Goal: Book appointment/travel/reservation

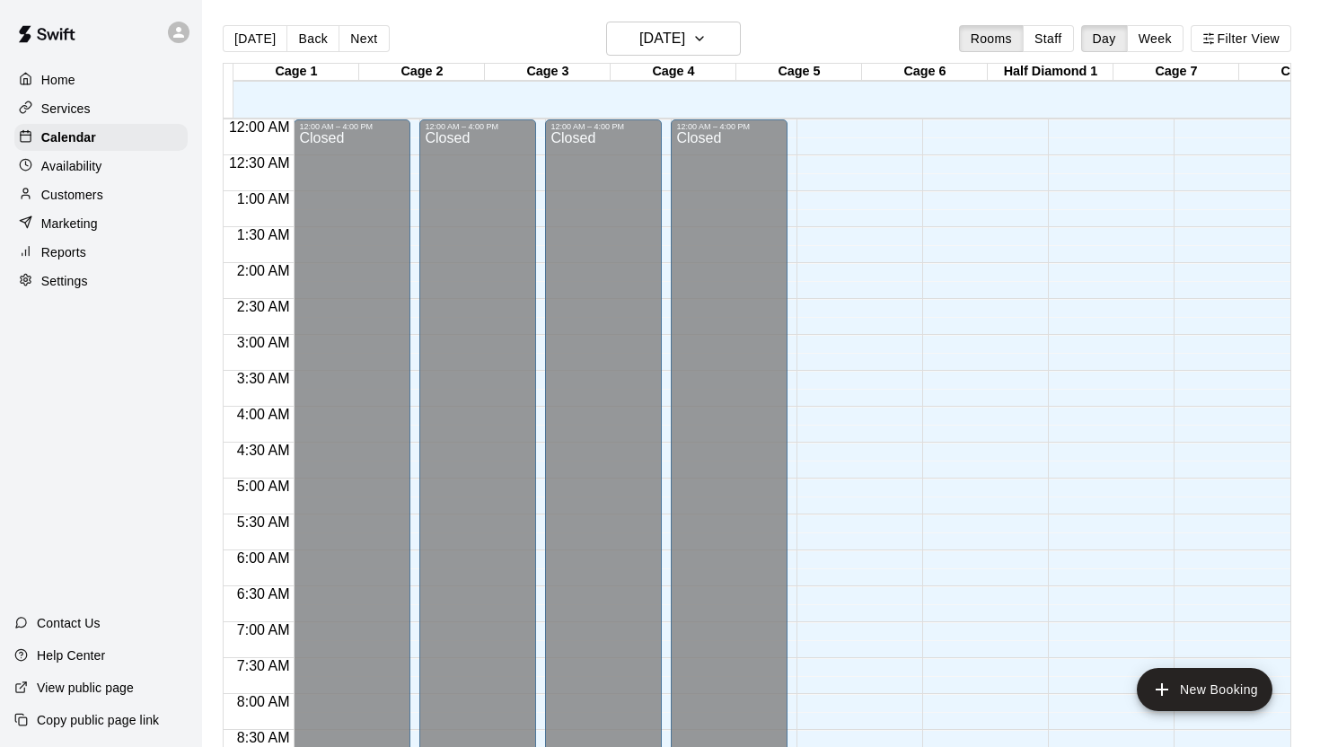
scroll to position [738, 0]
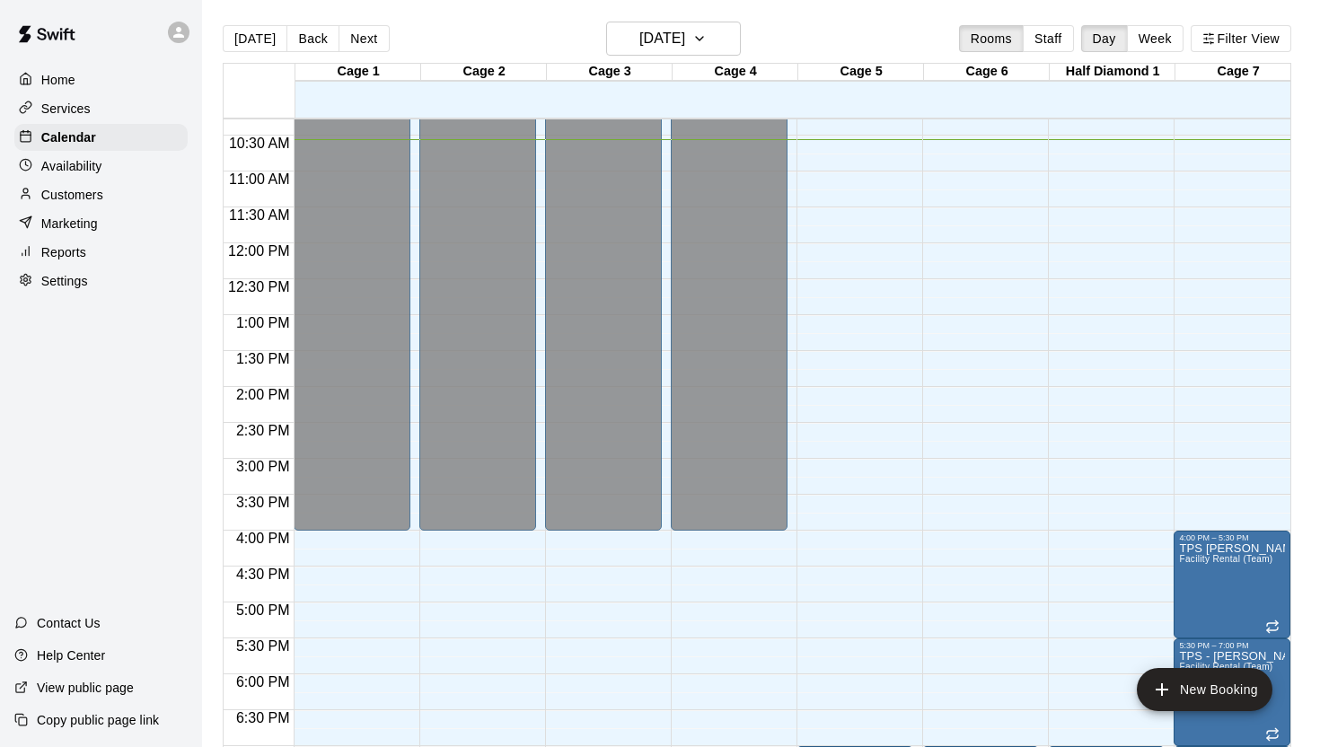
click at [1152, 41] on button "Week" at bounding box center [1155, 38] width 57 height 27
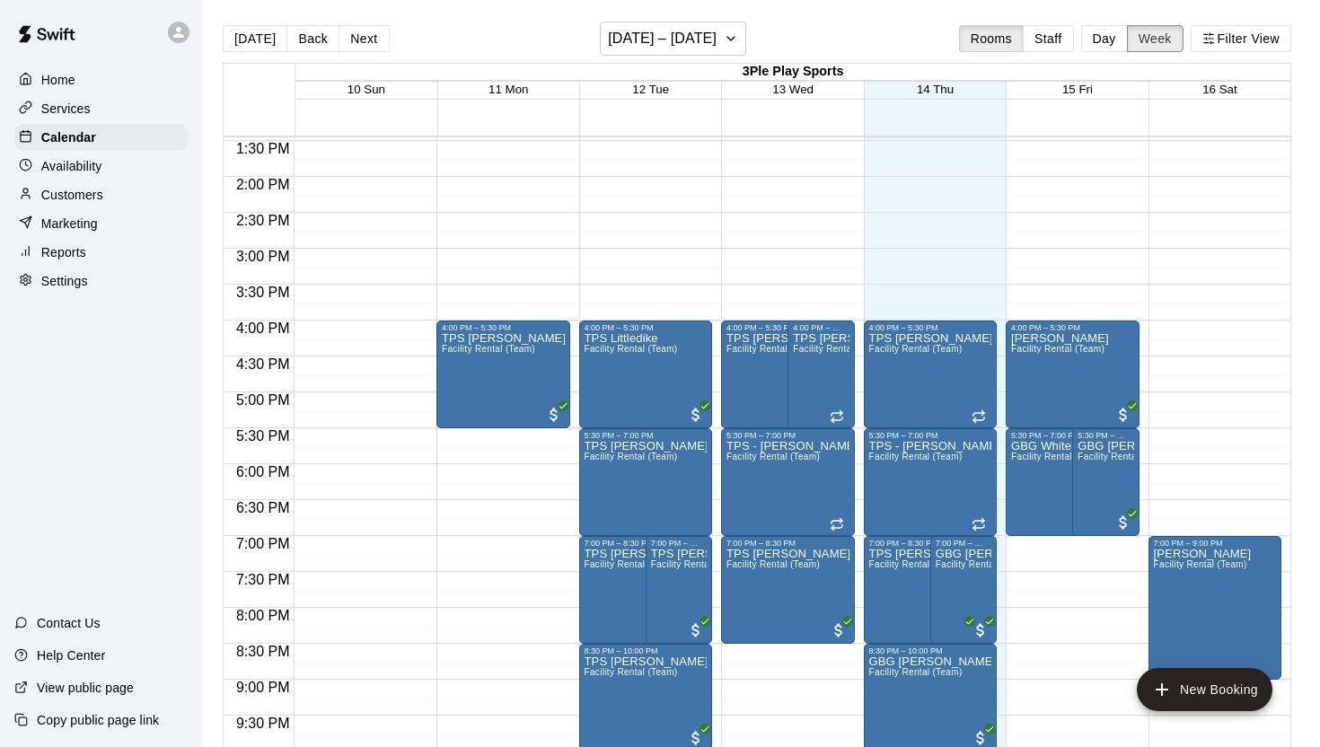
scroll to position [974, 0]
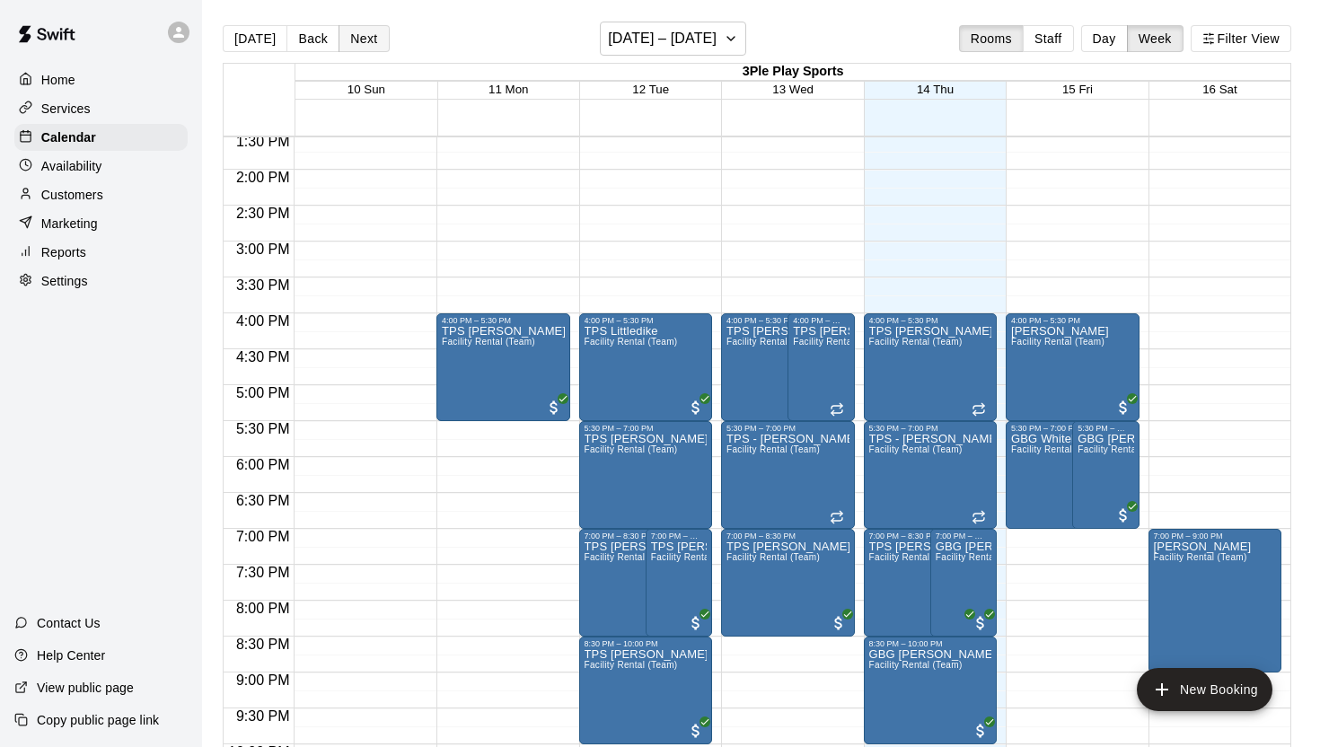
click at [357, 42] on button "Next" at bounding box center [364, 38] width 50 height 27
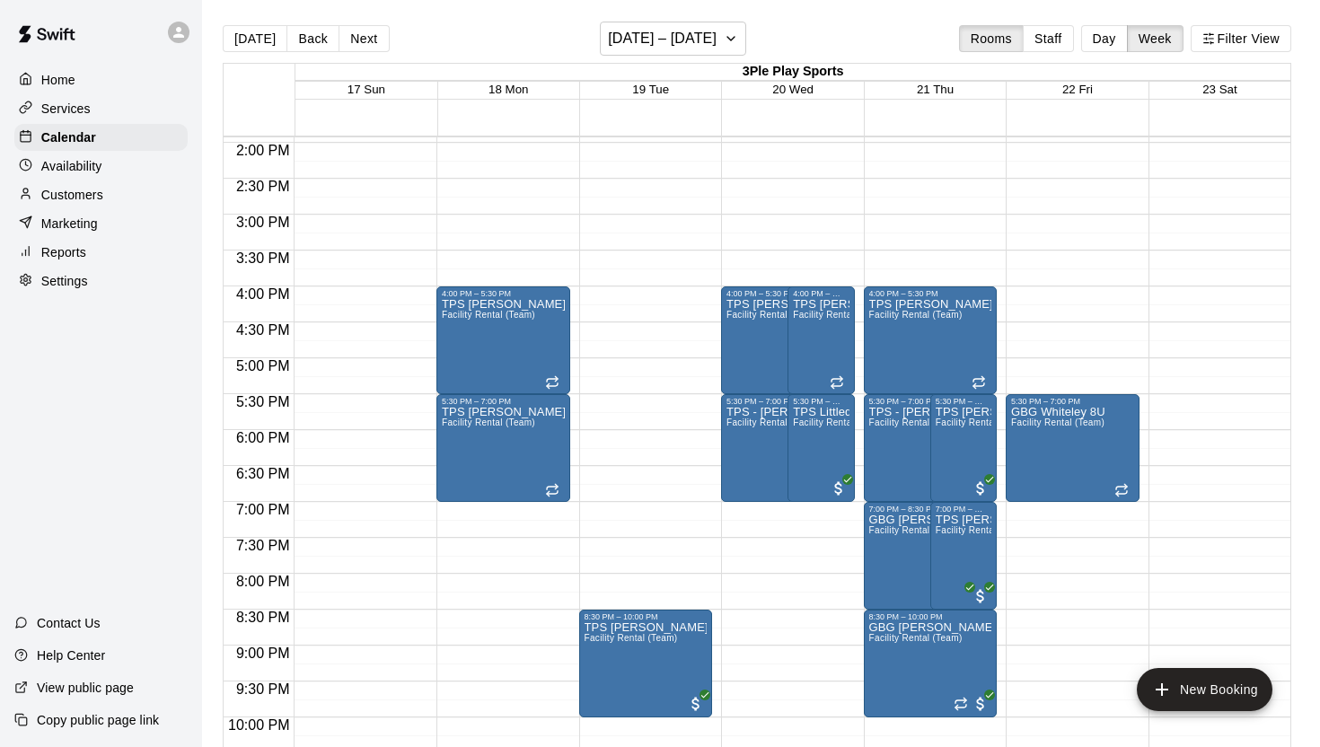
scroll to position [1004, 0]
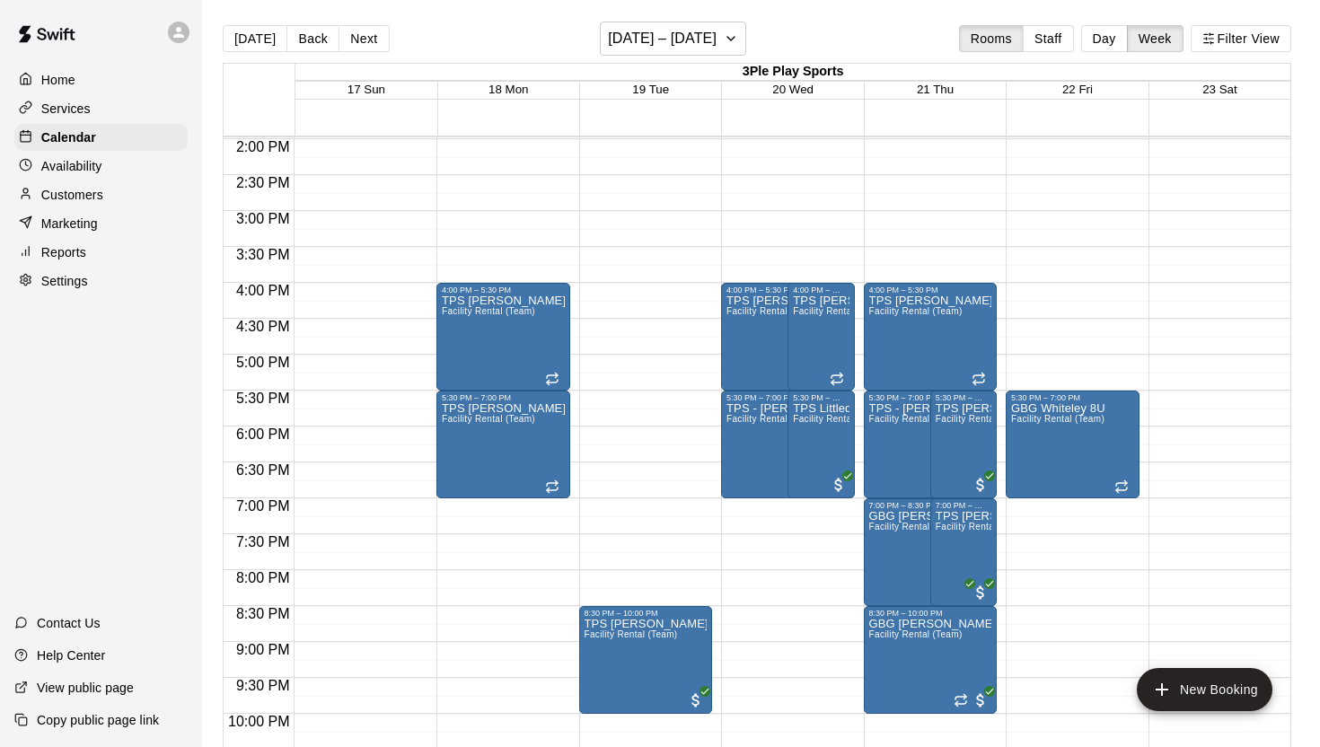
click at [351, 44] on button "Next" at bounding box center [364, 38] width 50 height 27
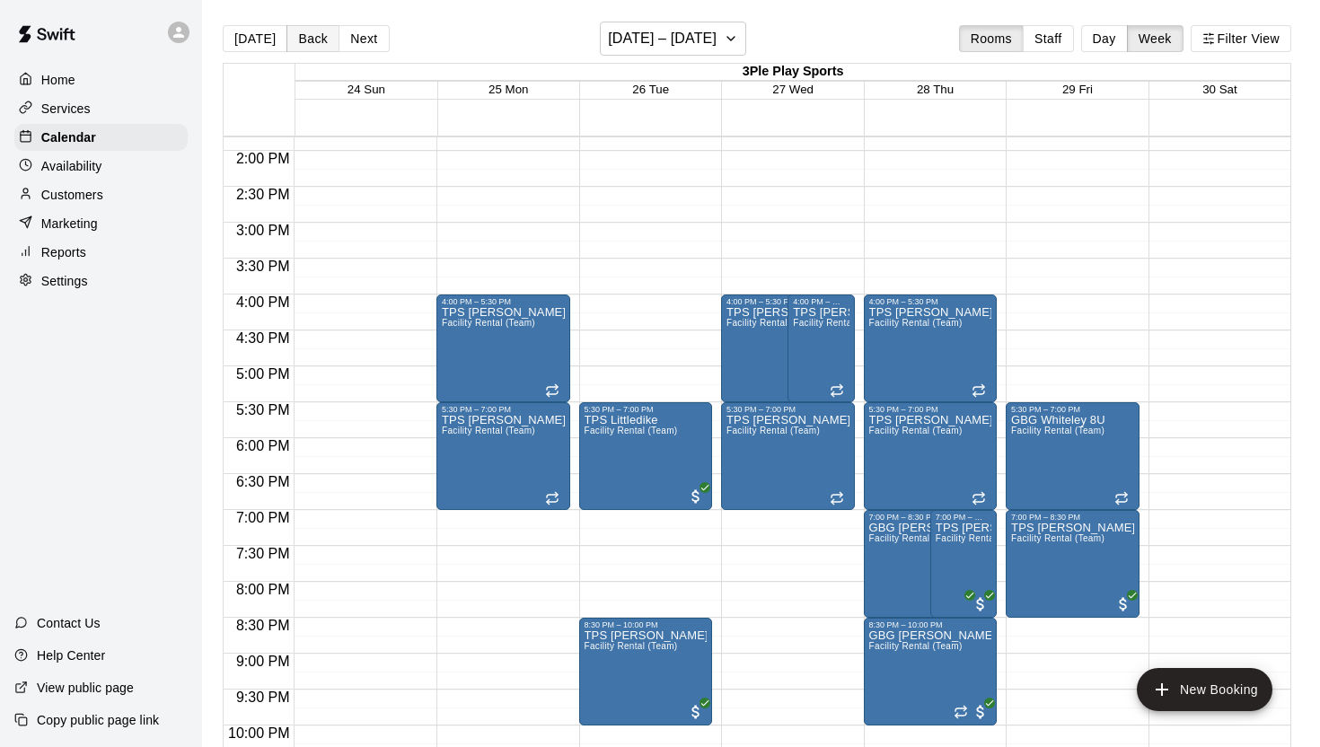
scroll to position [999, 0]
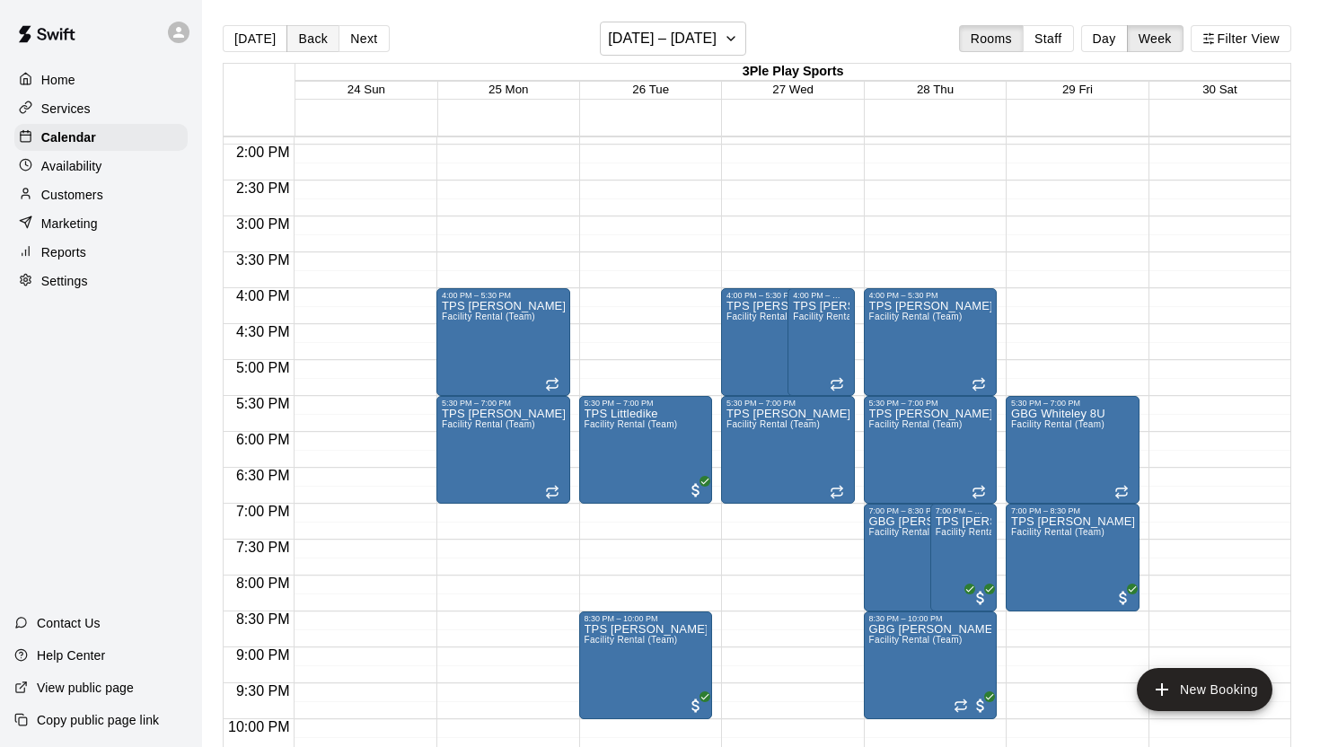
click at [302, 38] on button "Back" at bounding box center [312, 38] width 53 height 27
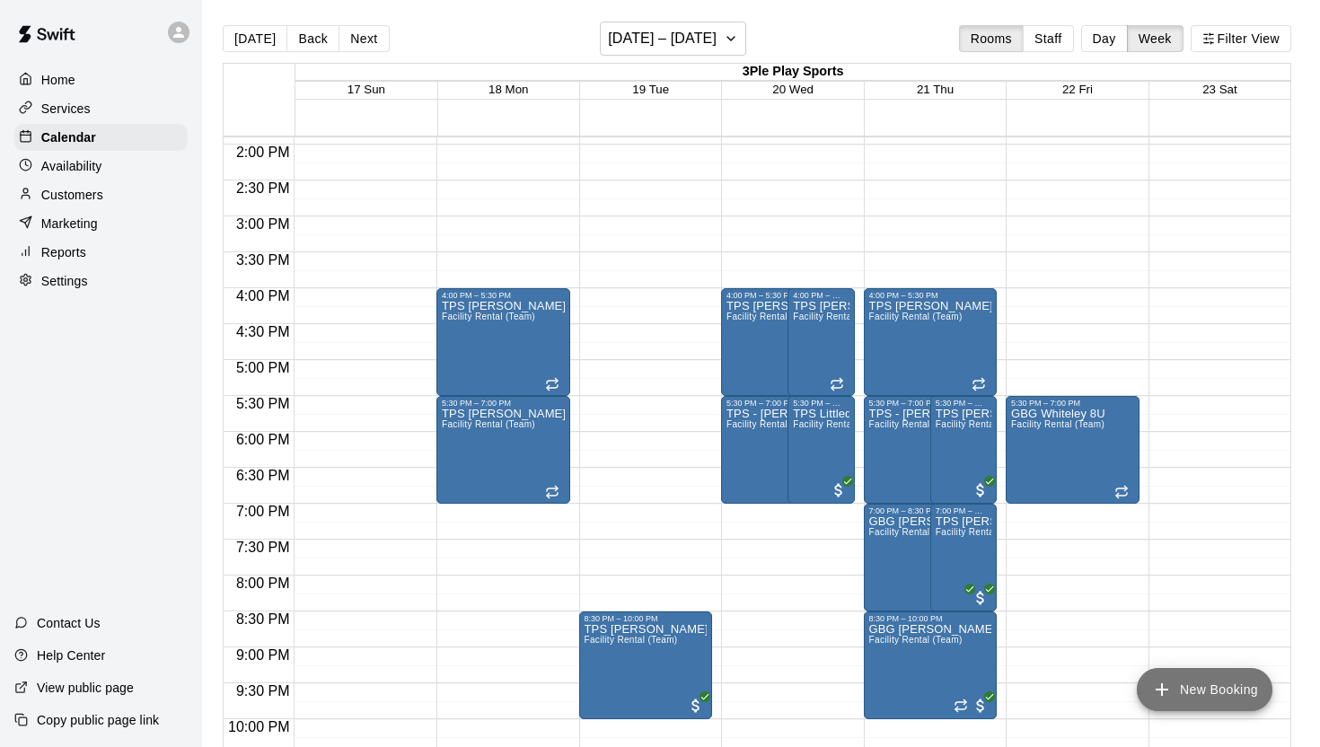
click at [1213, 691] on button "New Booking" at bounding box center [1205, 689] width 136 height 43
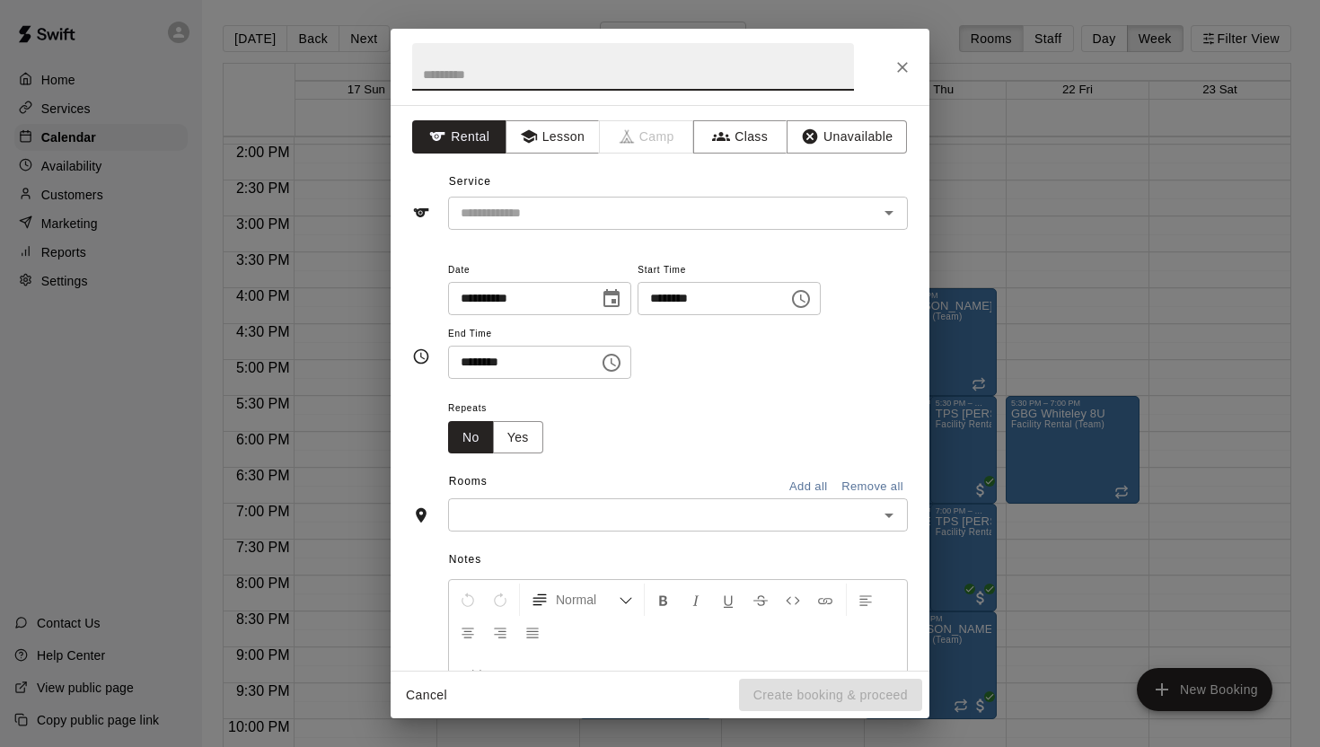
click at [600, 66] on input "text" at bounding box center [633, 67] width 442 height 48
click at [891, 215] on icon "Open" at bounding box center [889, 213] width 22 height 22
type input "**********"
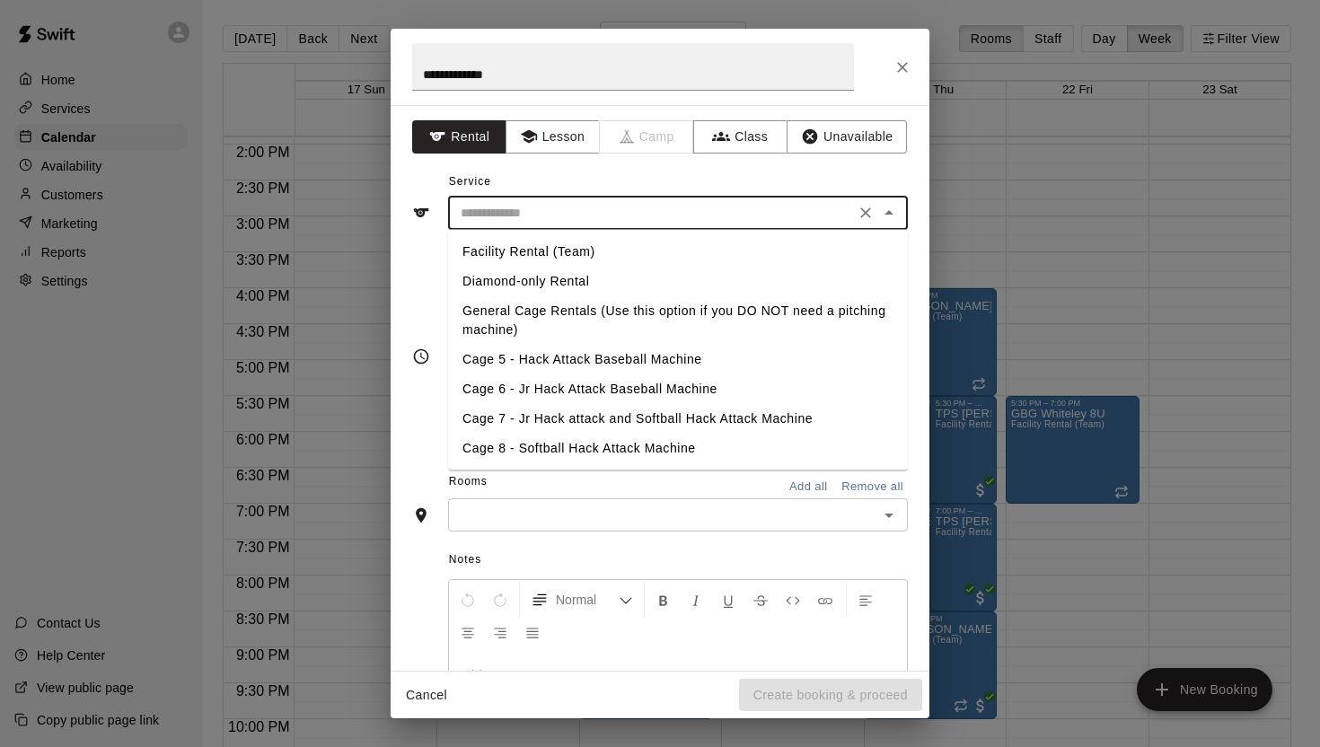
click at [559, 245] on li "Facility Rental (Team)" at bounding box center [678, 252] width 460 height 30
type input "**********"
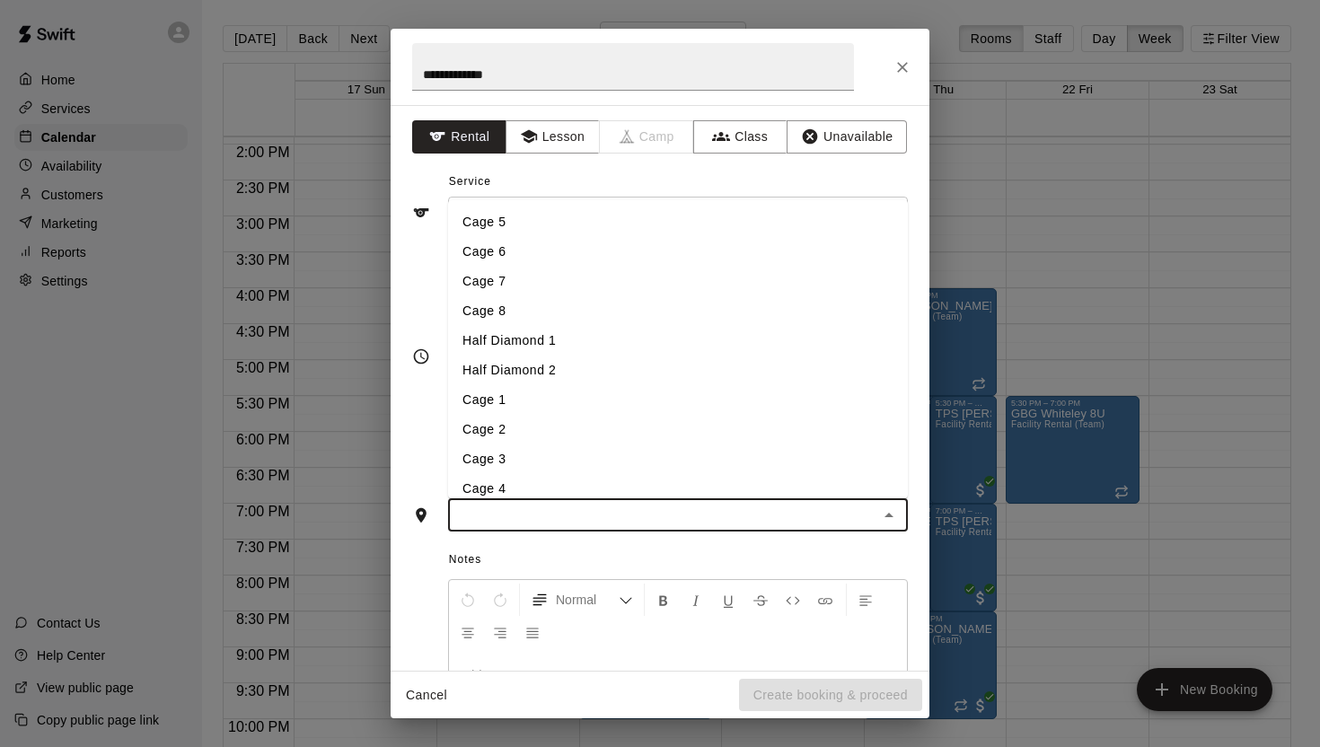
click at [785, 520] on input "text" at bounding box center [663, 515] width 419 height 22
click at [559, 333] on li "Half Diamond 1" at bounding box center [678, 341] width 460 height 30
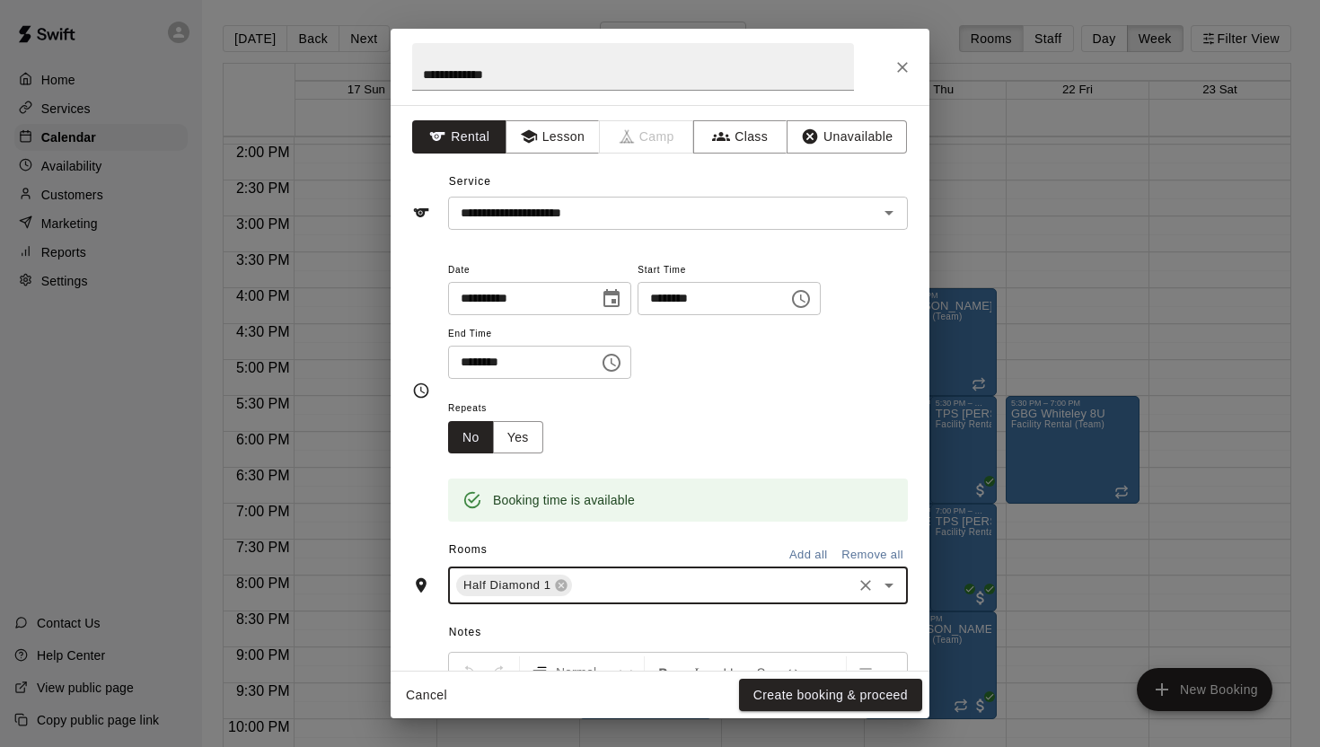
click at [612, 304] on icon "Choose date, selected date is Aug 21, 2025" at bounding box center [612, 299] width 22 height 22
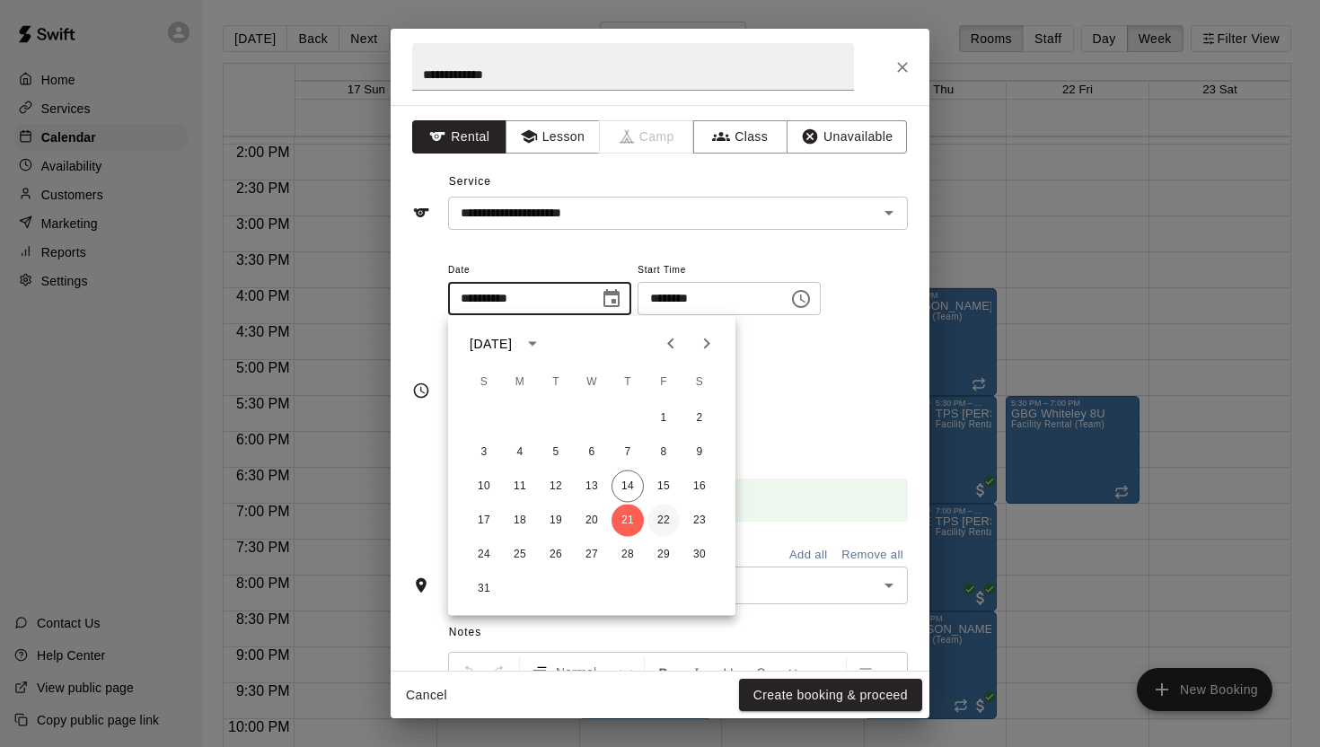
click at [665, 520] on button "22" at bounding box center [664, 521] width 32 height 32
type input "**********"
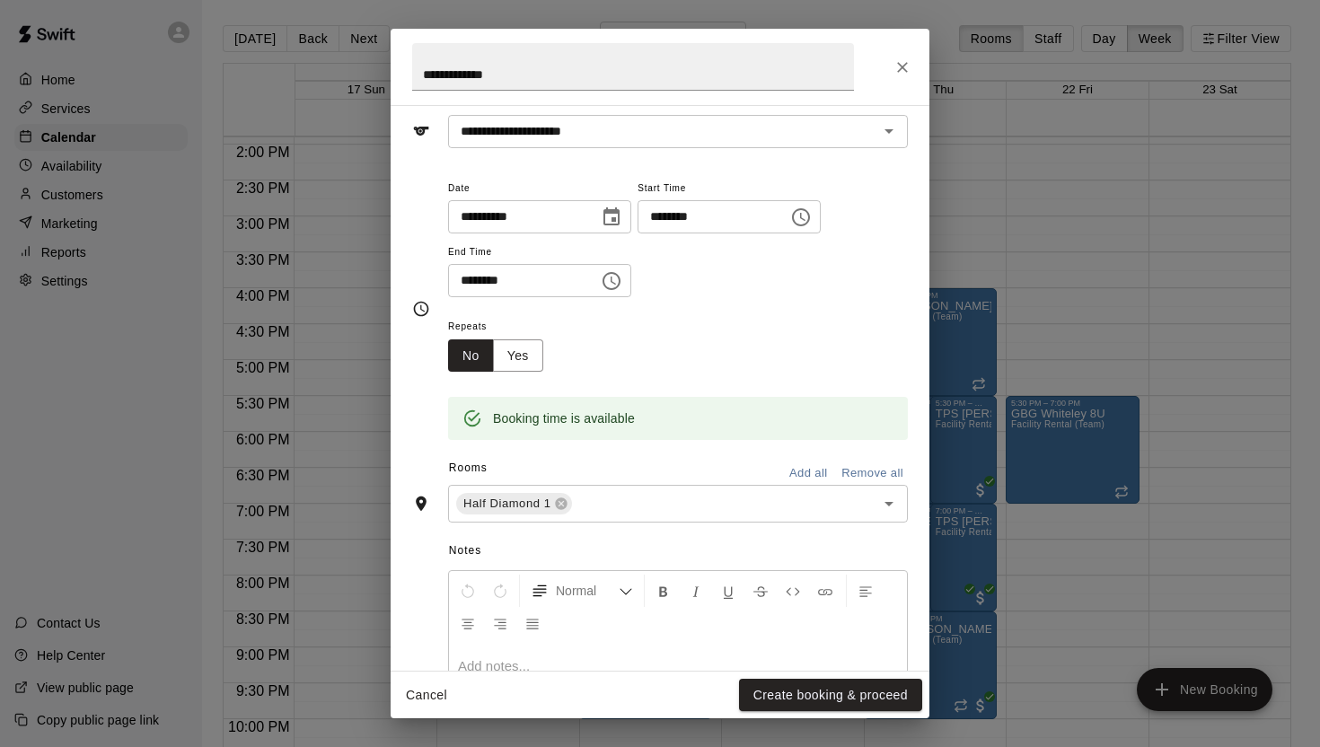
scroll to position [85, 0]
click at [892, 503] on icon "Open" at bounding box center [889, 500] width 22 height 22
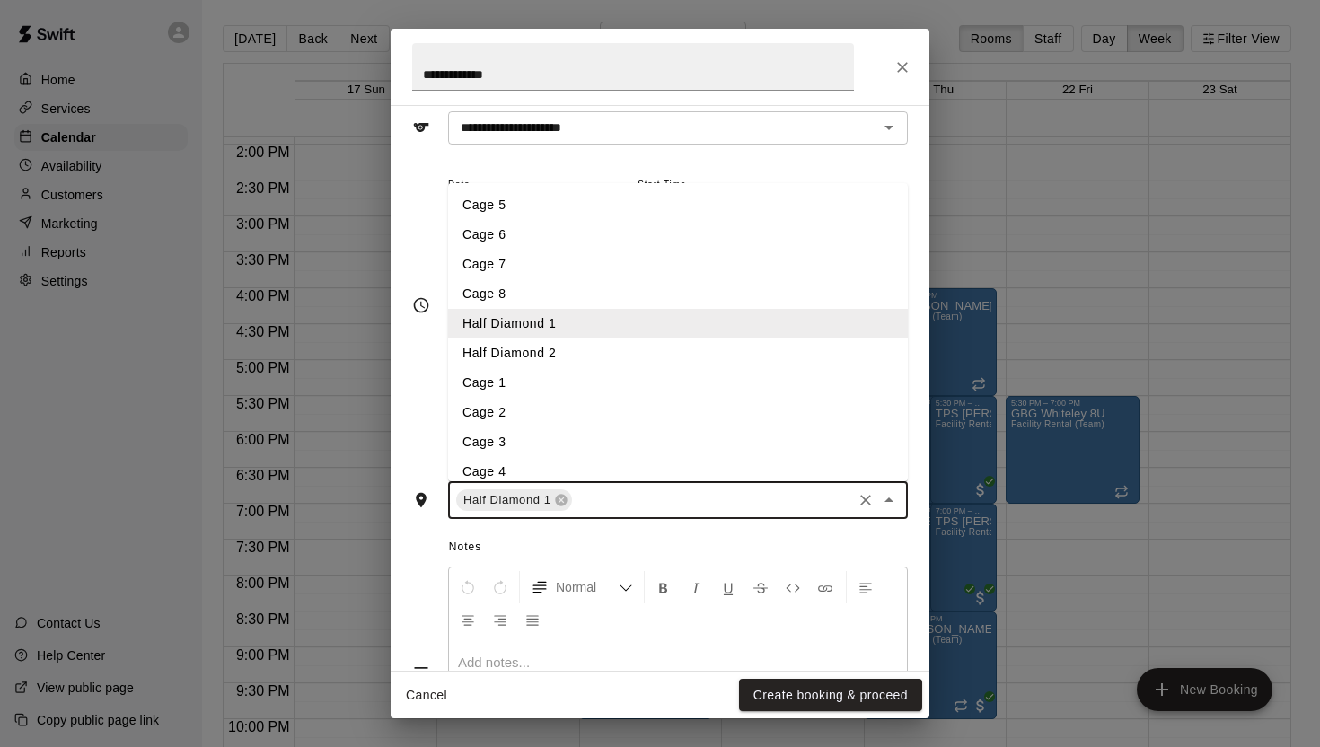
click at [493, 195] on li "Cage 5" at bounding box center [678, 205] width 460 height 30
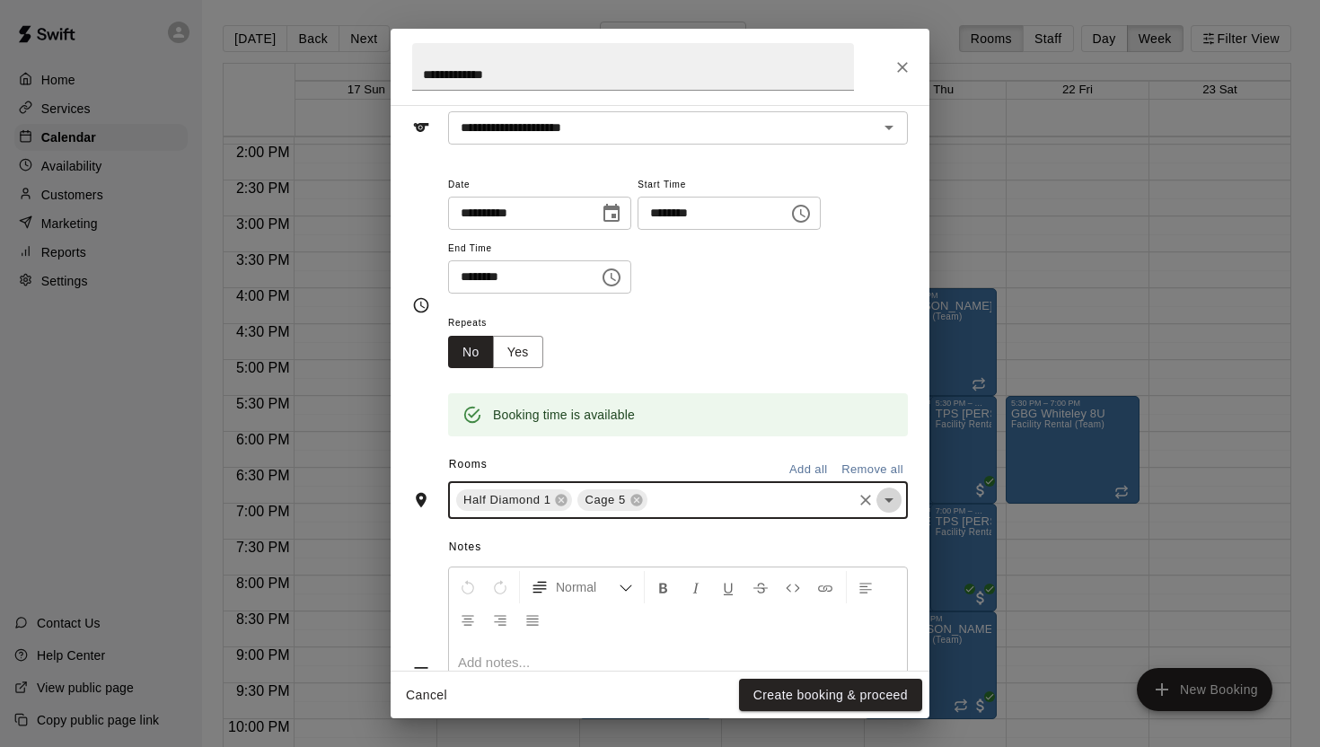
drag, startPoint x: 889, startPoint y: 498, endPoint x: 869, endPoint y: 487, distance: 22.5
click at [888, 497] on icon "Open" at bounding box center [889, 500] width 22 height 22
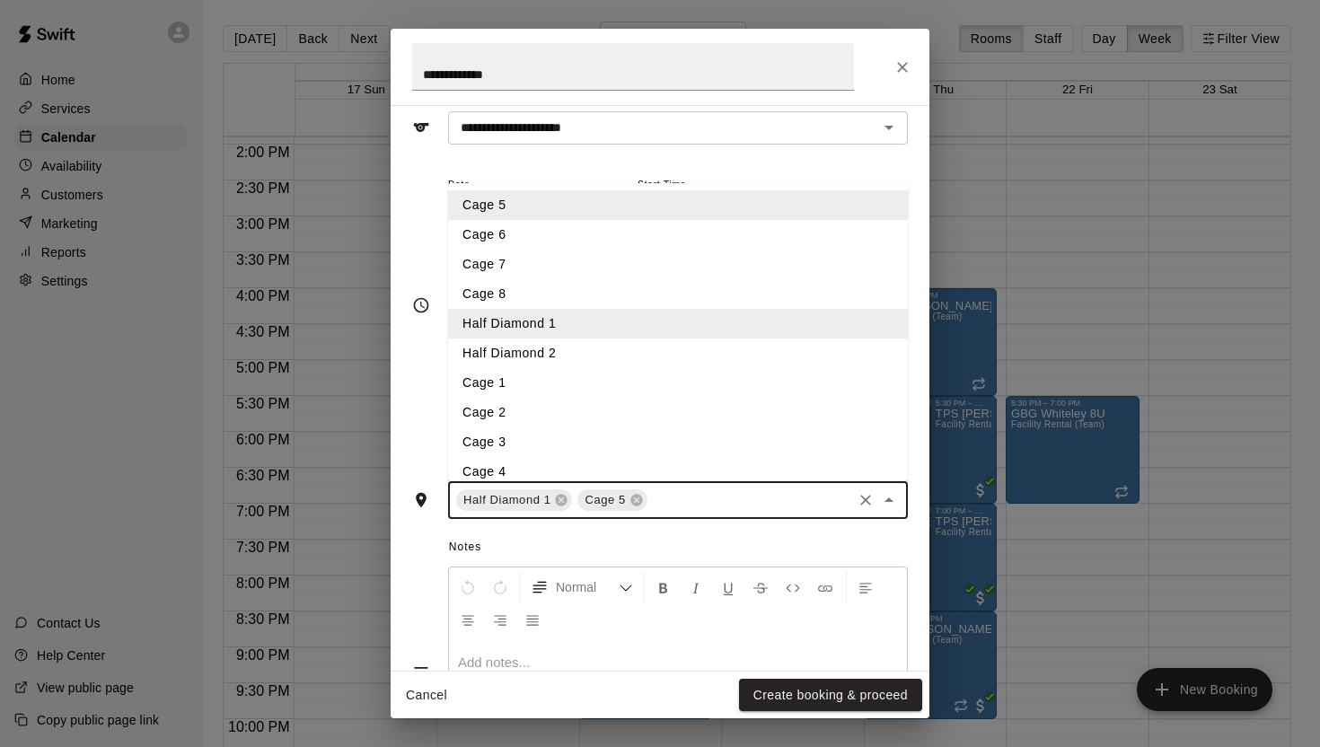
click at [494, 236] on li "Cage 6" at bounding box center [678, 235] width 460 height 30
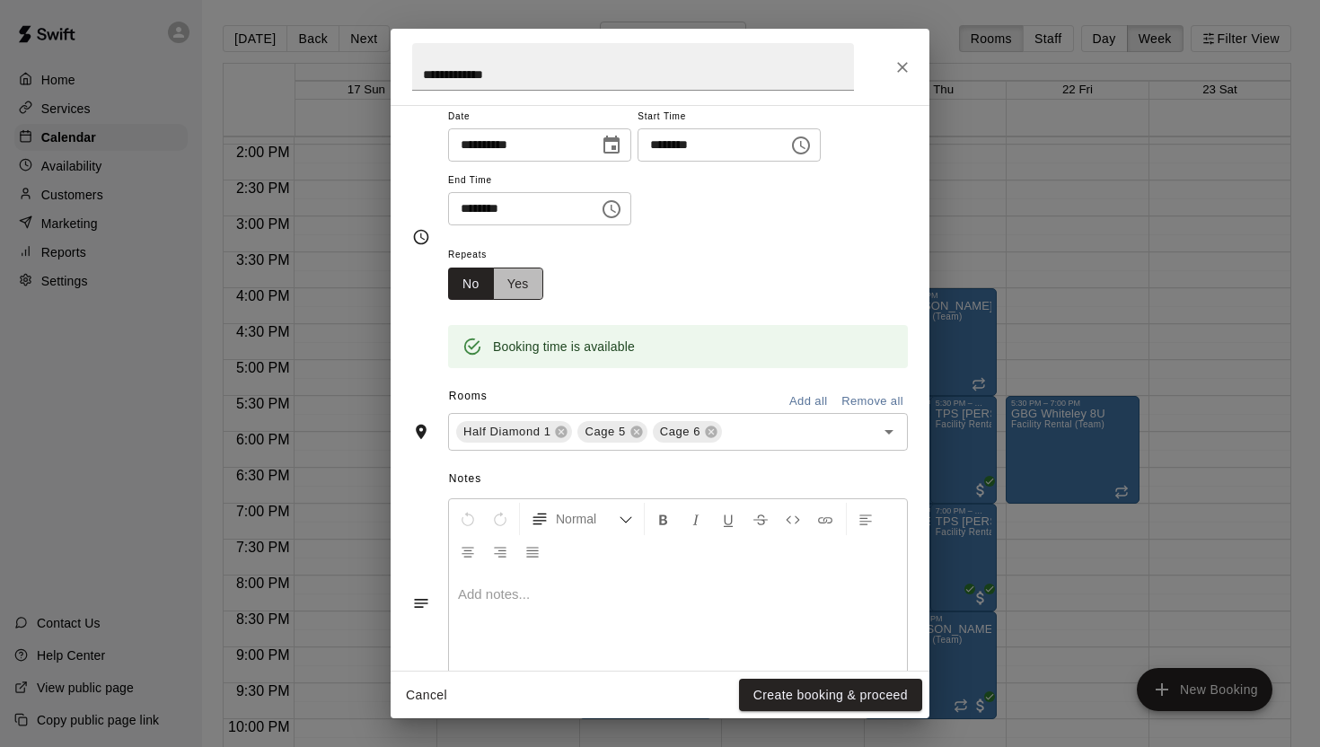
click at [520, 283] on button "Yes" at bounding box center [518, 284] width 50 height 33
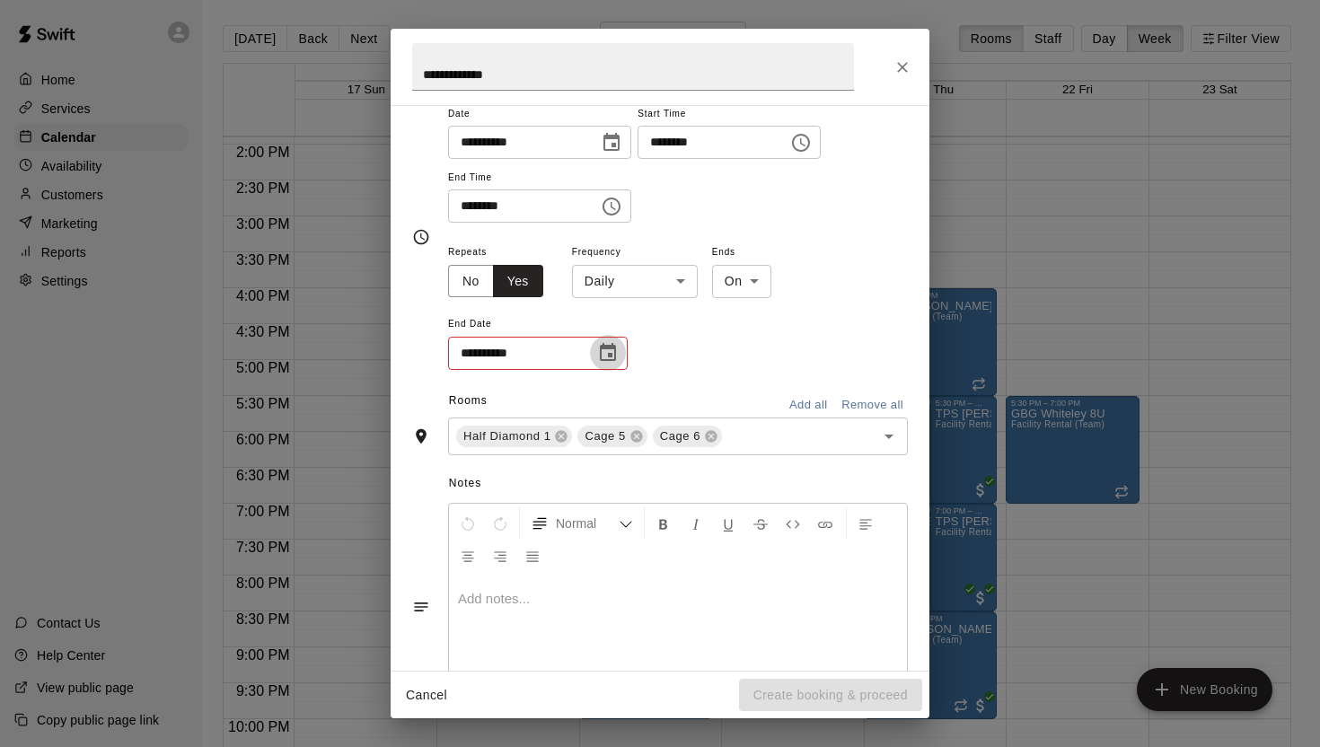
click at [609, 357] on icon "Choose date" at bounding box center [608, 353] width 22 height 22
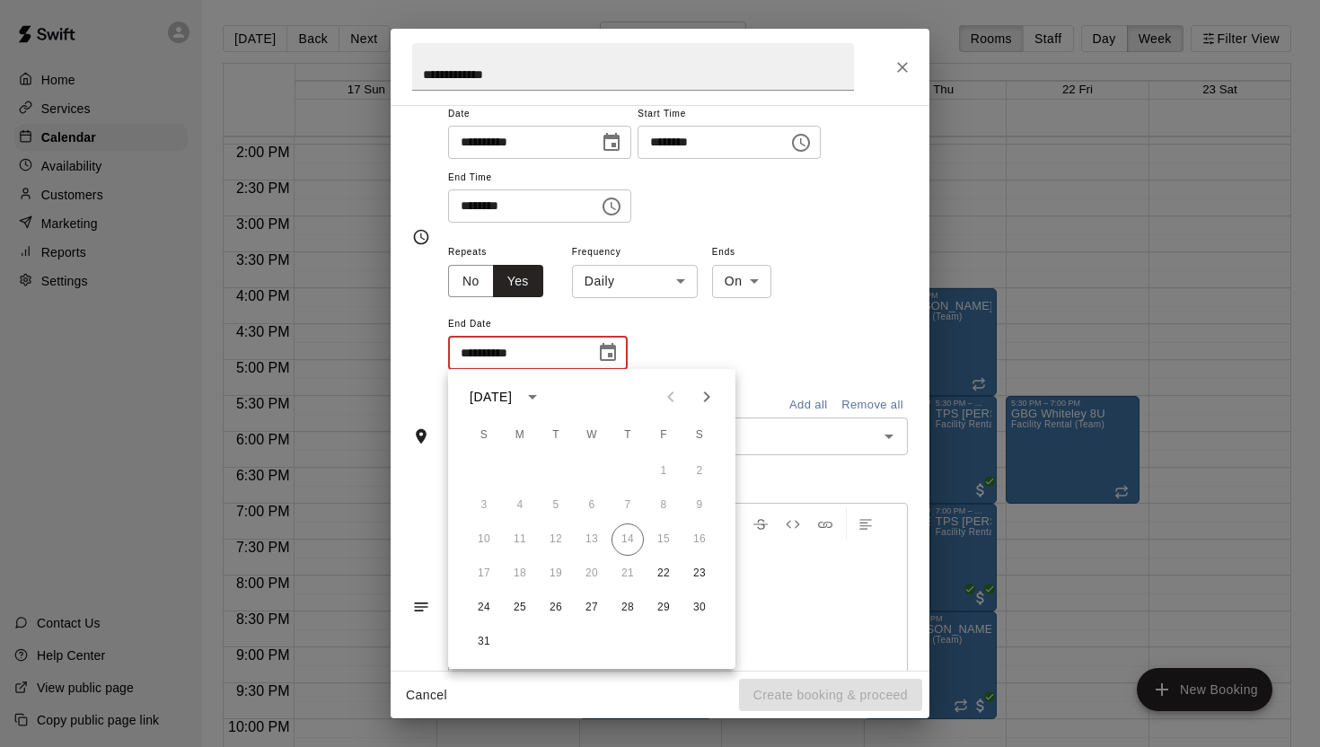
click at [678, 282] on body "Home Services Calendar Availability Customers Marketing Reports Settings Contac…" at bounding box center [660, 388] width 1320 height 776
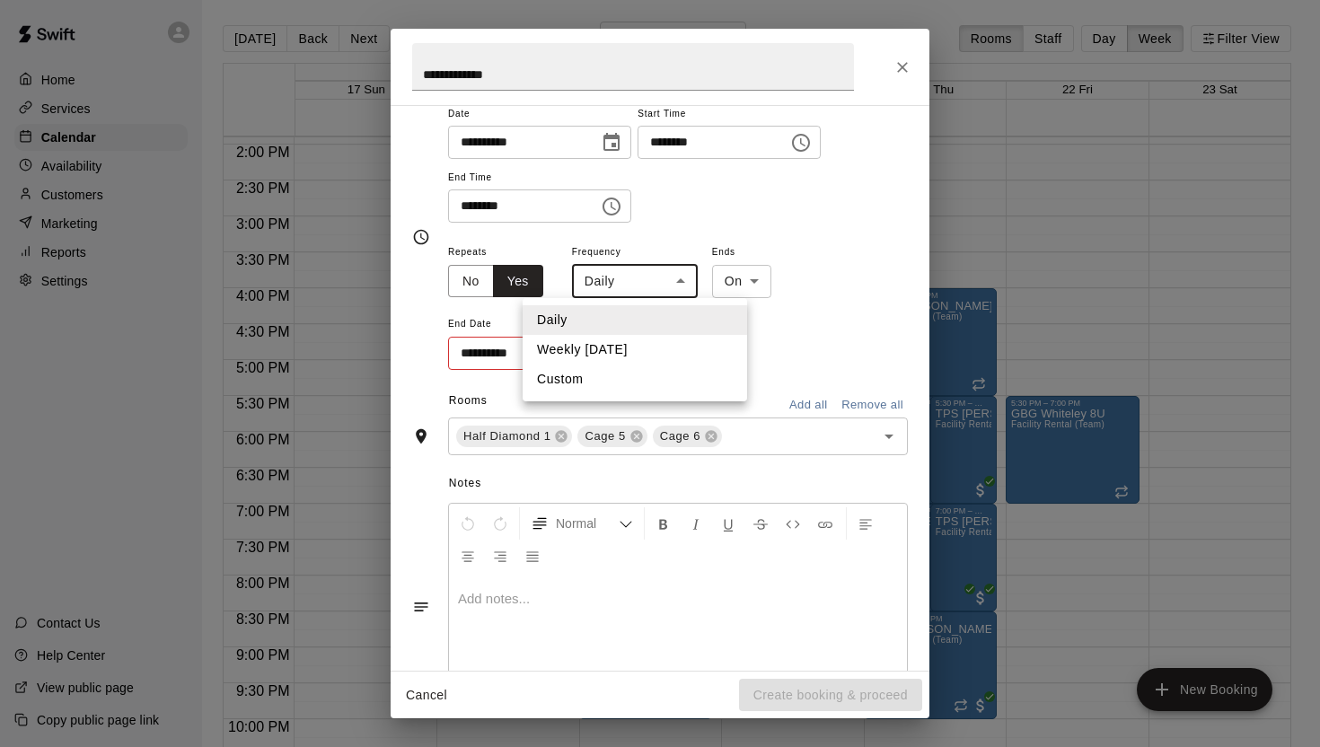
click at [636, 350] on li "Weekly [DATE]" at bounding box center [635, 350] width 225 height 30
type input "******"
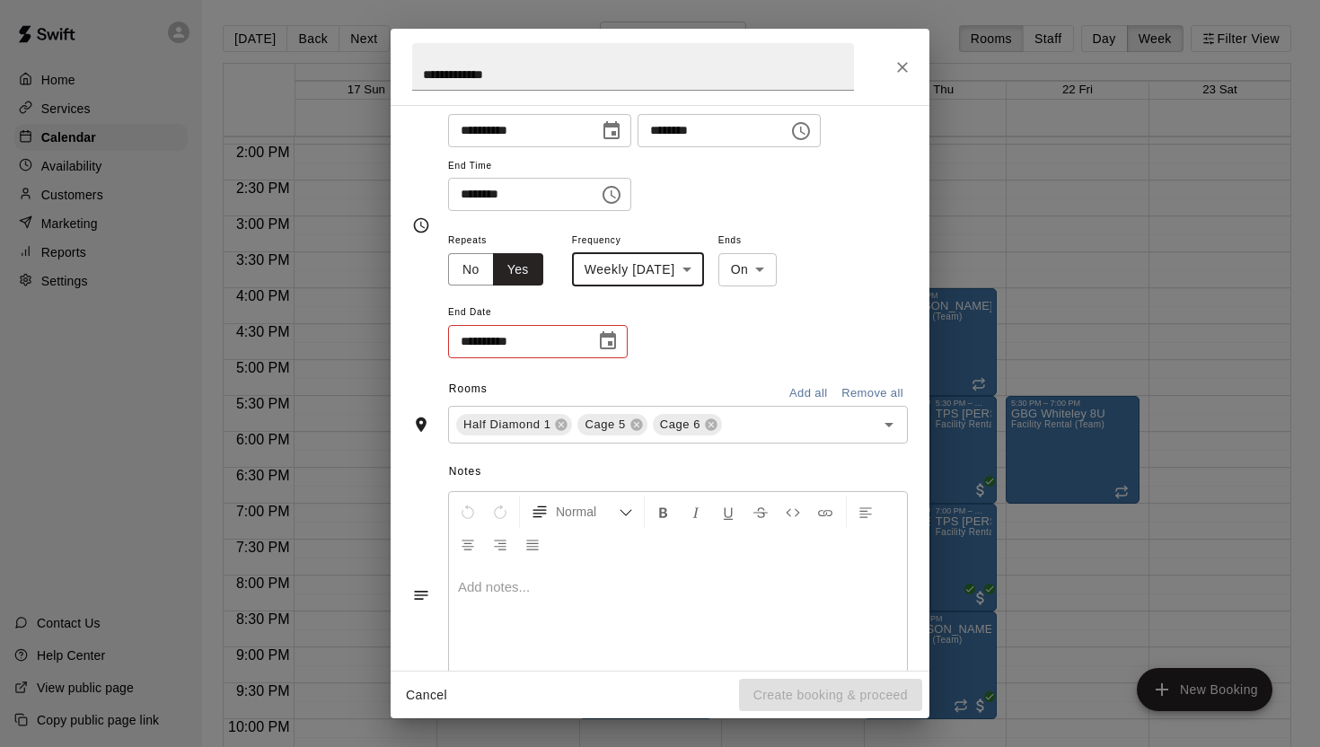
click at [607, 345] on icon "Choose date" at bounding box center [608, 341] width 22 height 22
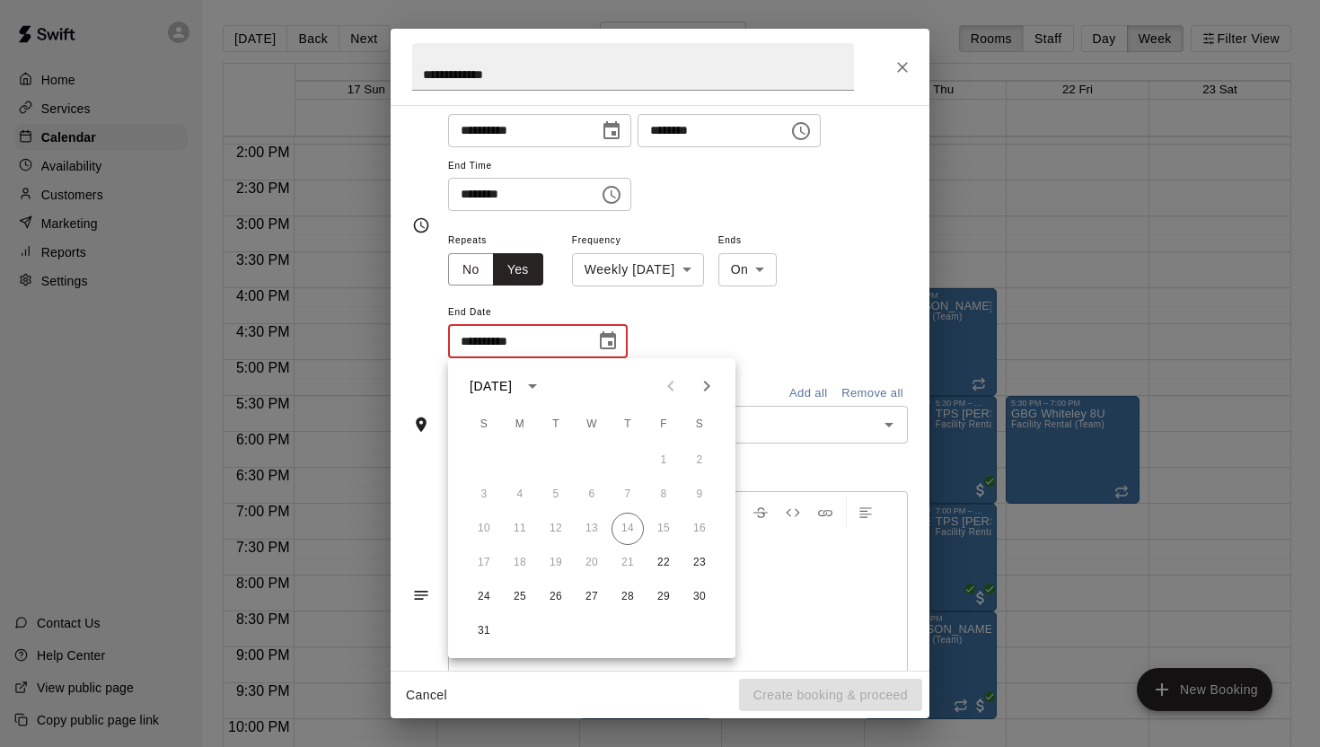
scroll to position [167, 0]
click at [703, 383] on icon "Next month" at bounding box center [707, 386] width 22 height 22
click at [665, 559] on button "26" at bounding box center [664, 563] width 32 height 32
type input "**********"
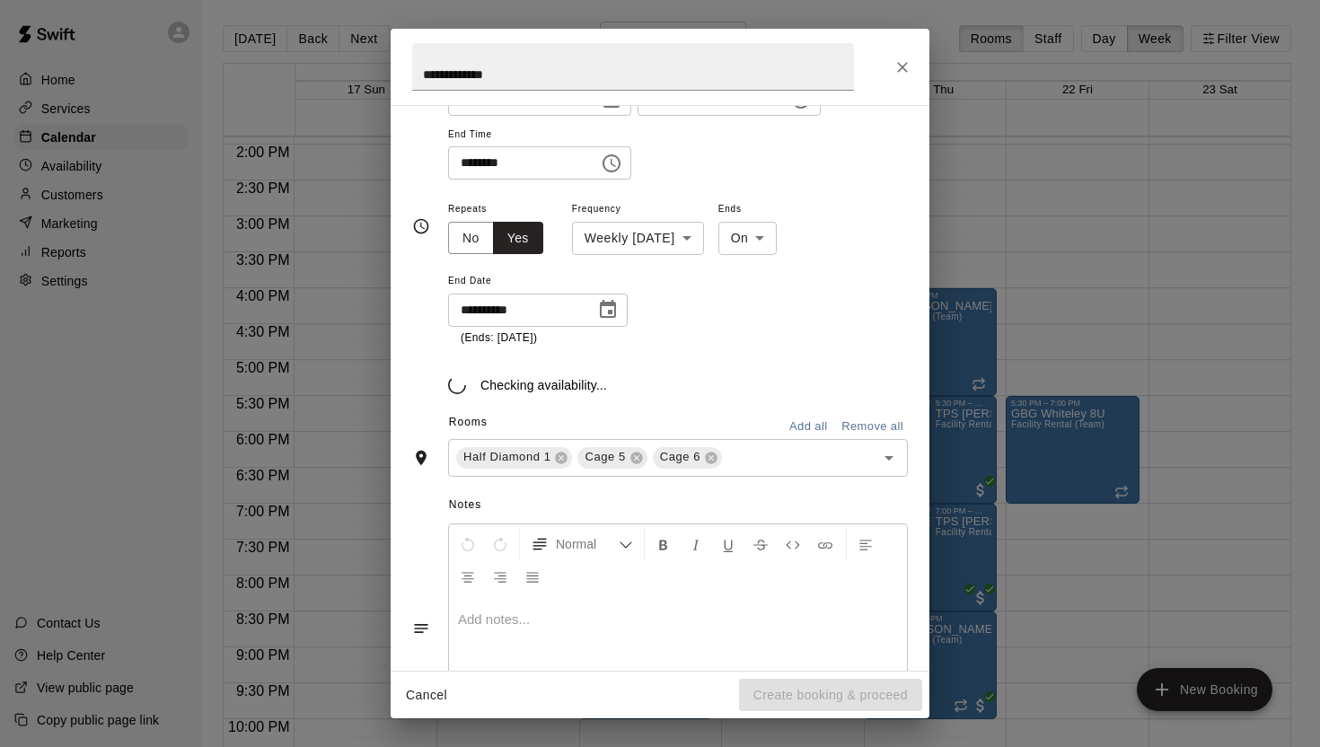
scroll to position [210, 0]
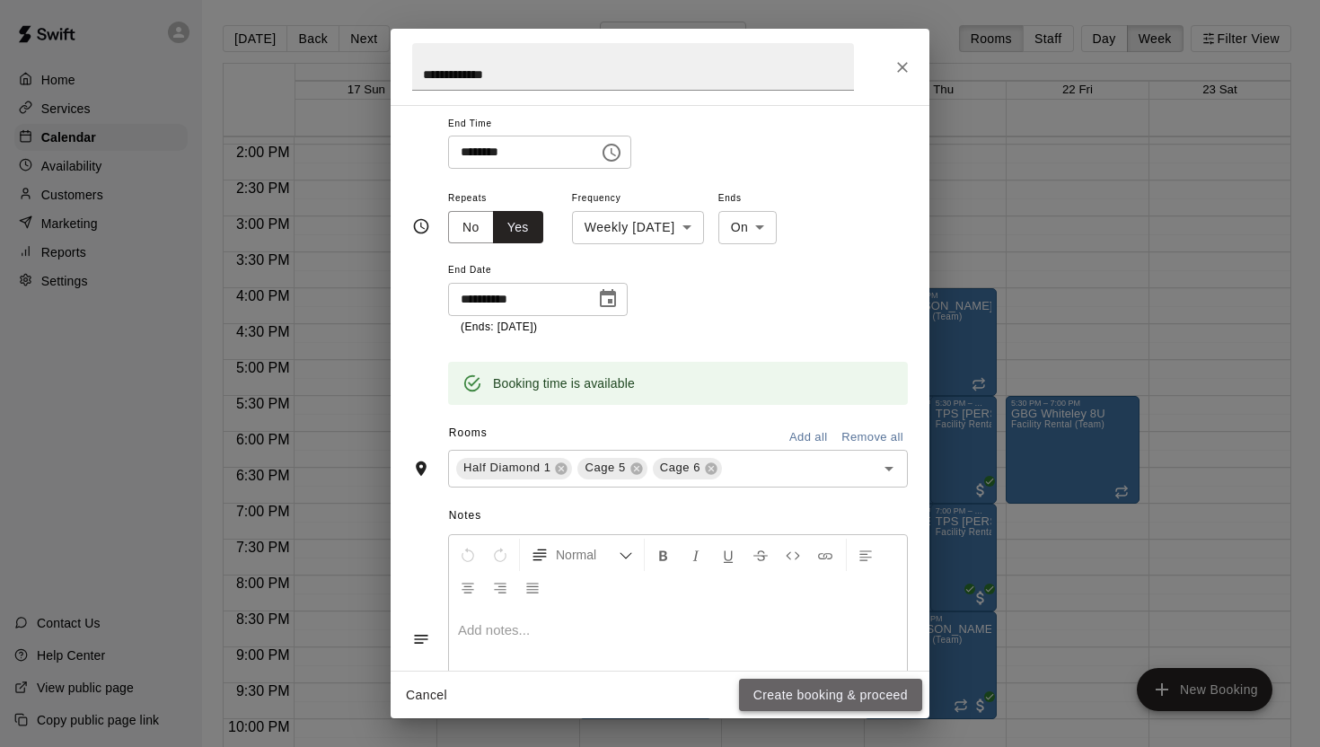
click at [833, 691] on button "Create booking & proceed" at bounding box center [830, 695] width 183 height 33
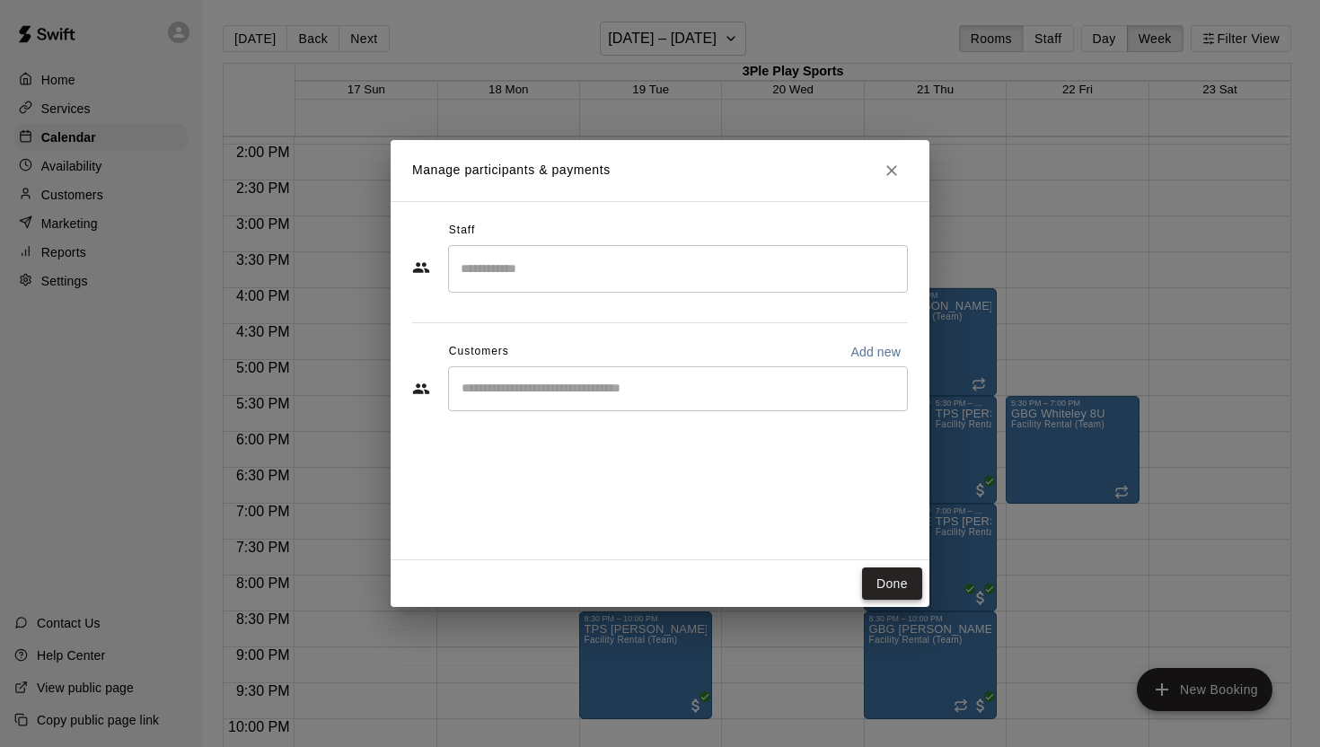
click at [887, 579] on button "Done" at bounding box center [892, 584] width 60 height 33
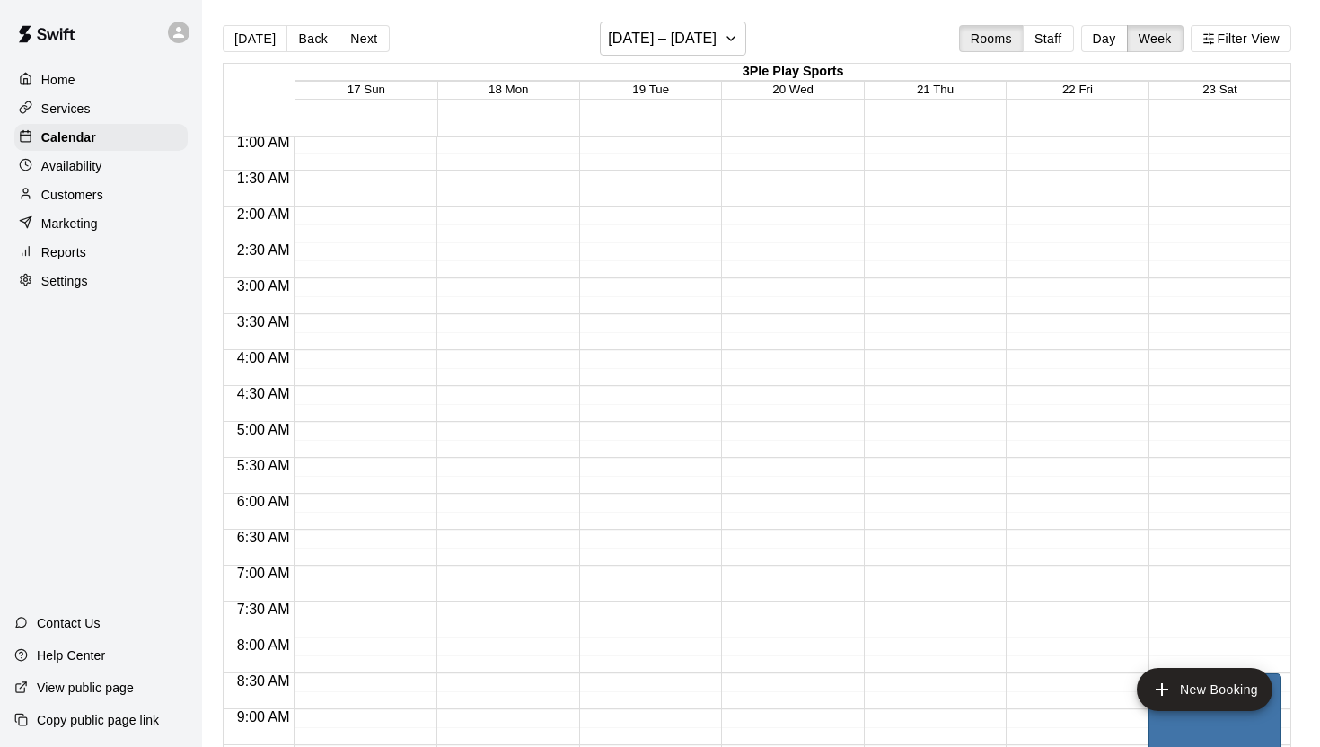
scroll to position [0, 0]
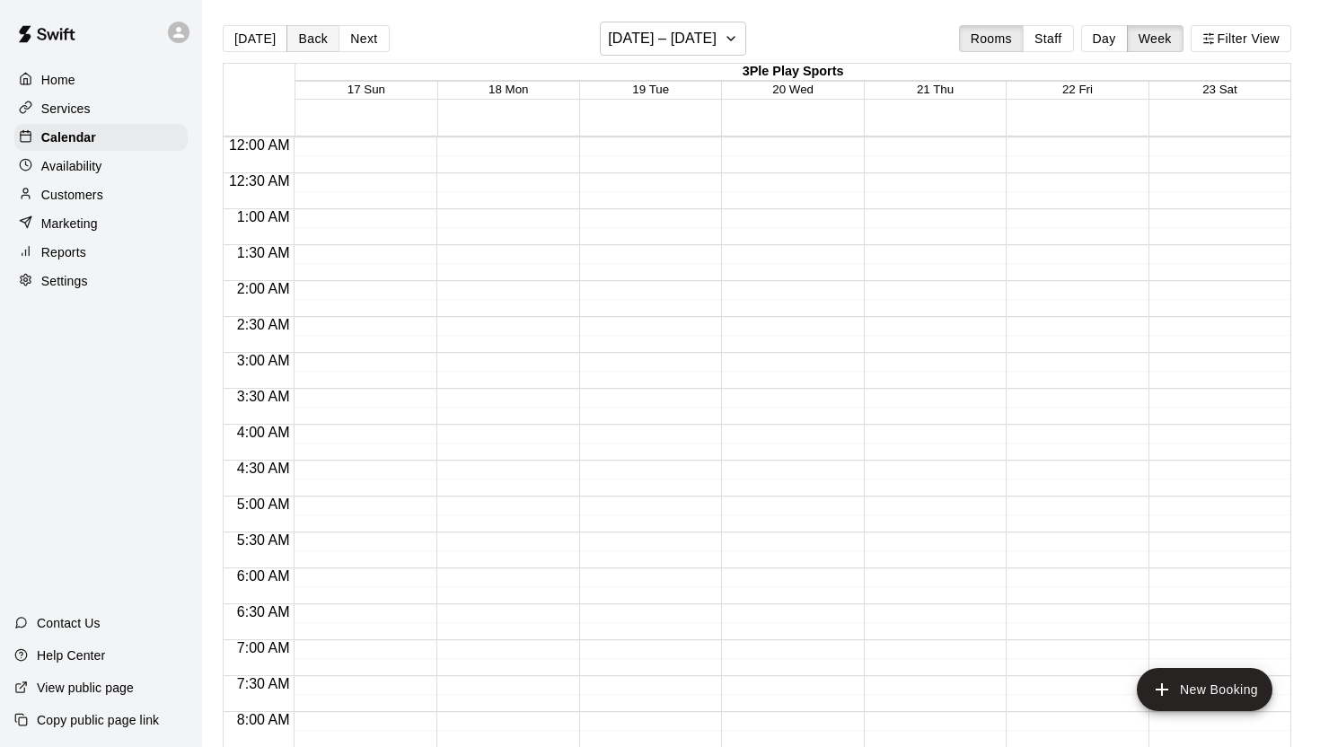
click at [306, 40] on button "Back" at bounding box center [312, 38] width 53 height 27
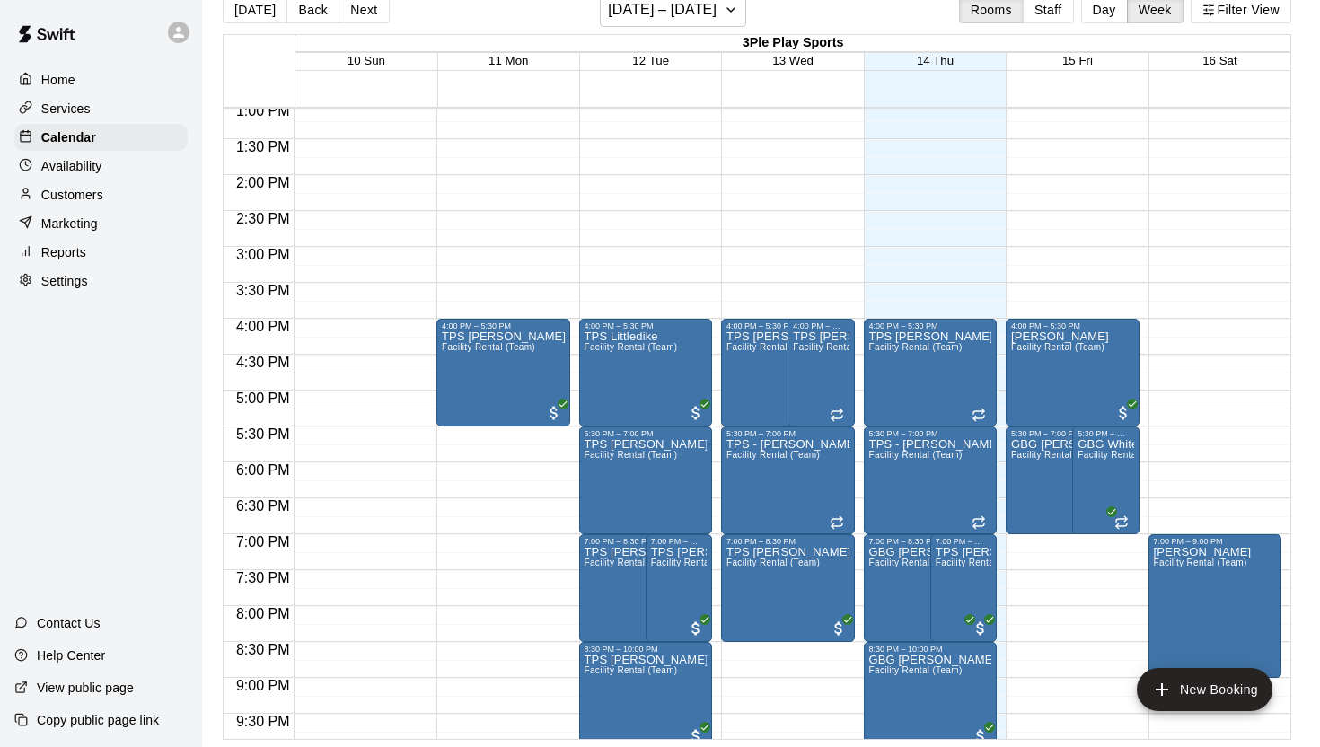
scroll to position [935, 0]
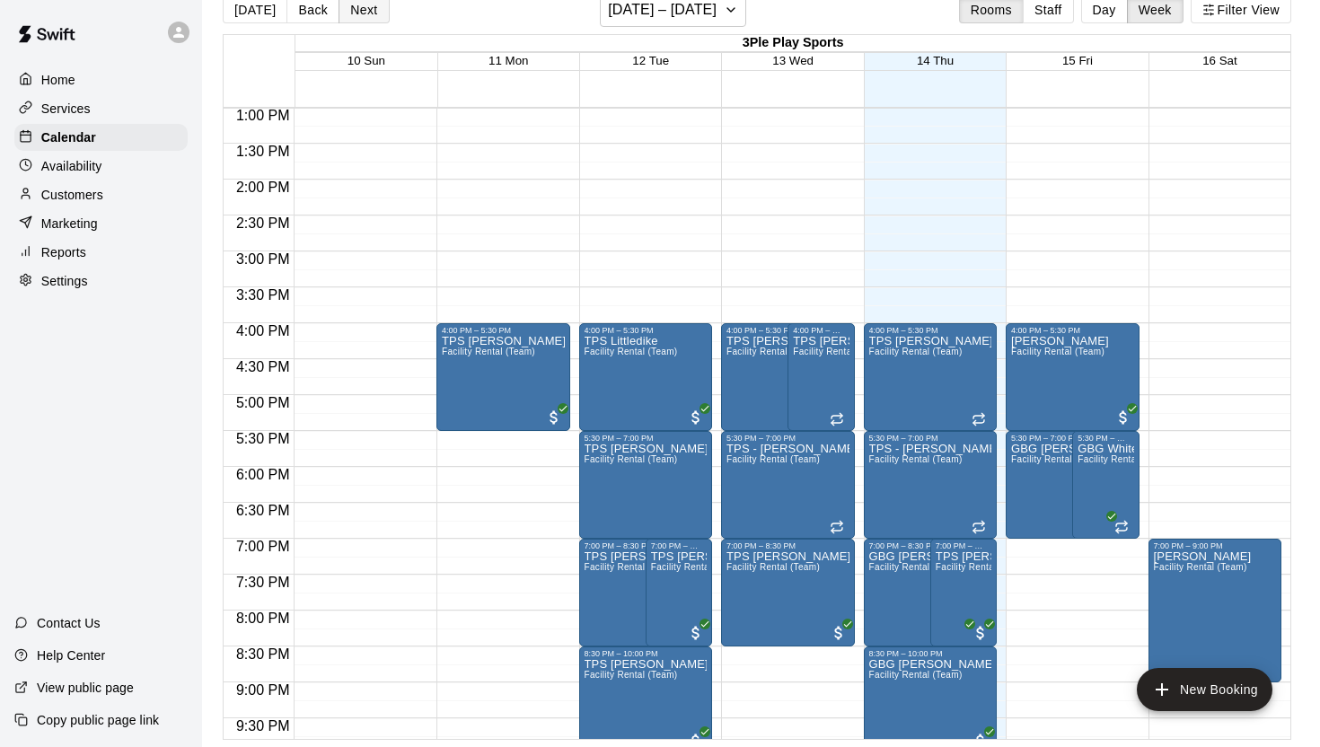
click at [366, 13] on button "Next" at bounding box center [364, 9] width 50 height 27
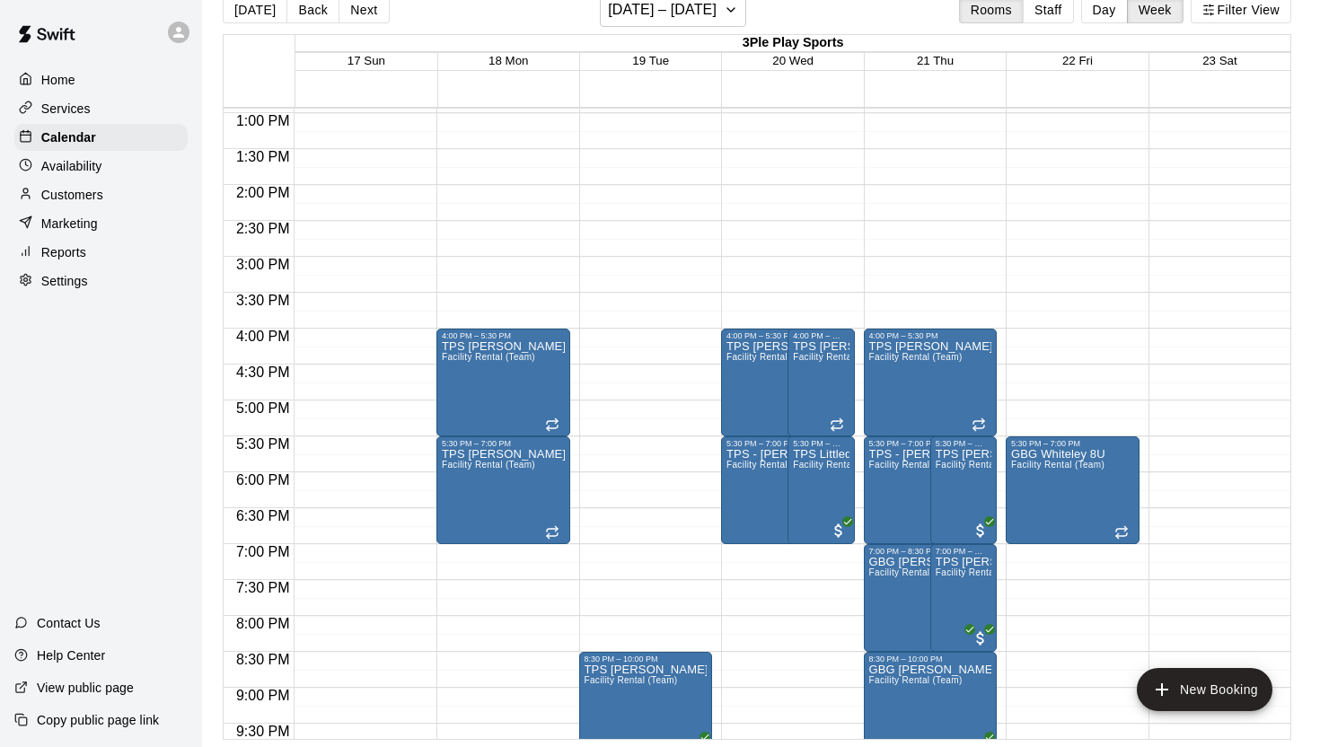
scroll to position [991, 0]
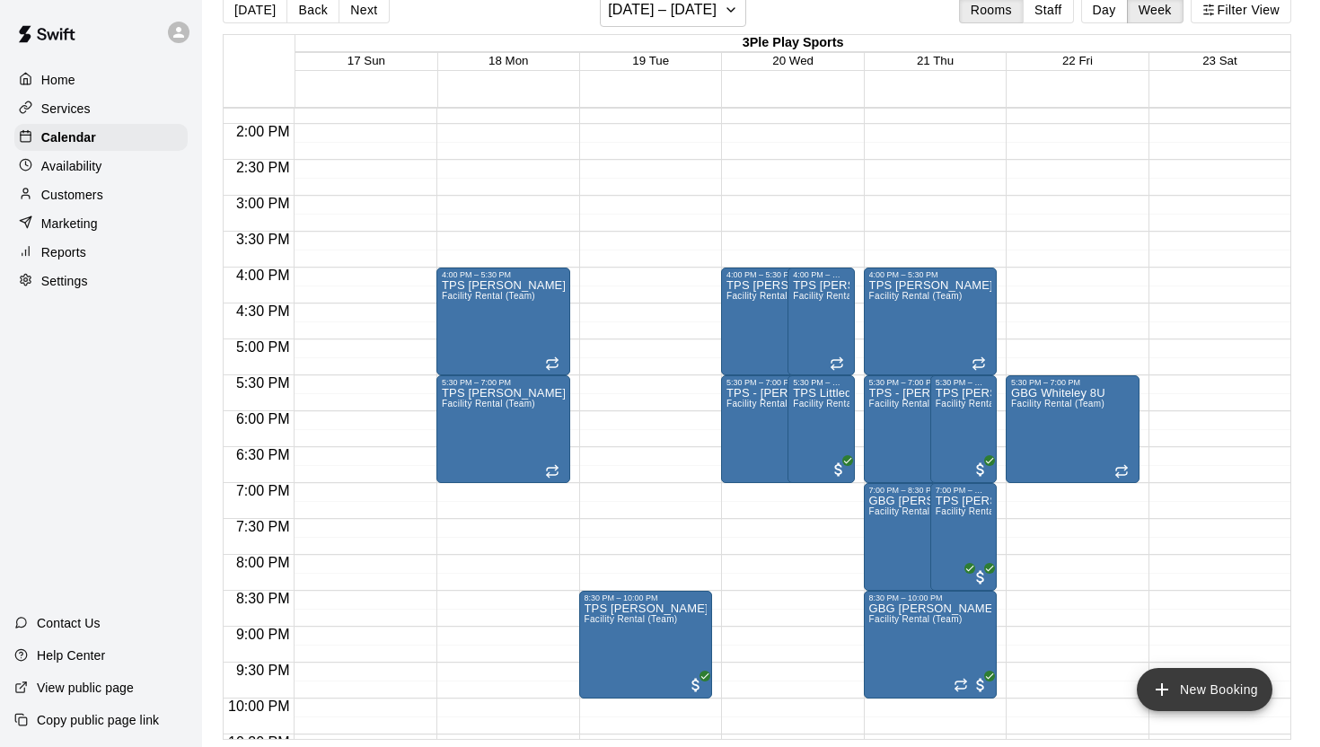
click at [1219, 695] on button "New Booking" at bounding box center [1205, 689] width 136 height 43
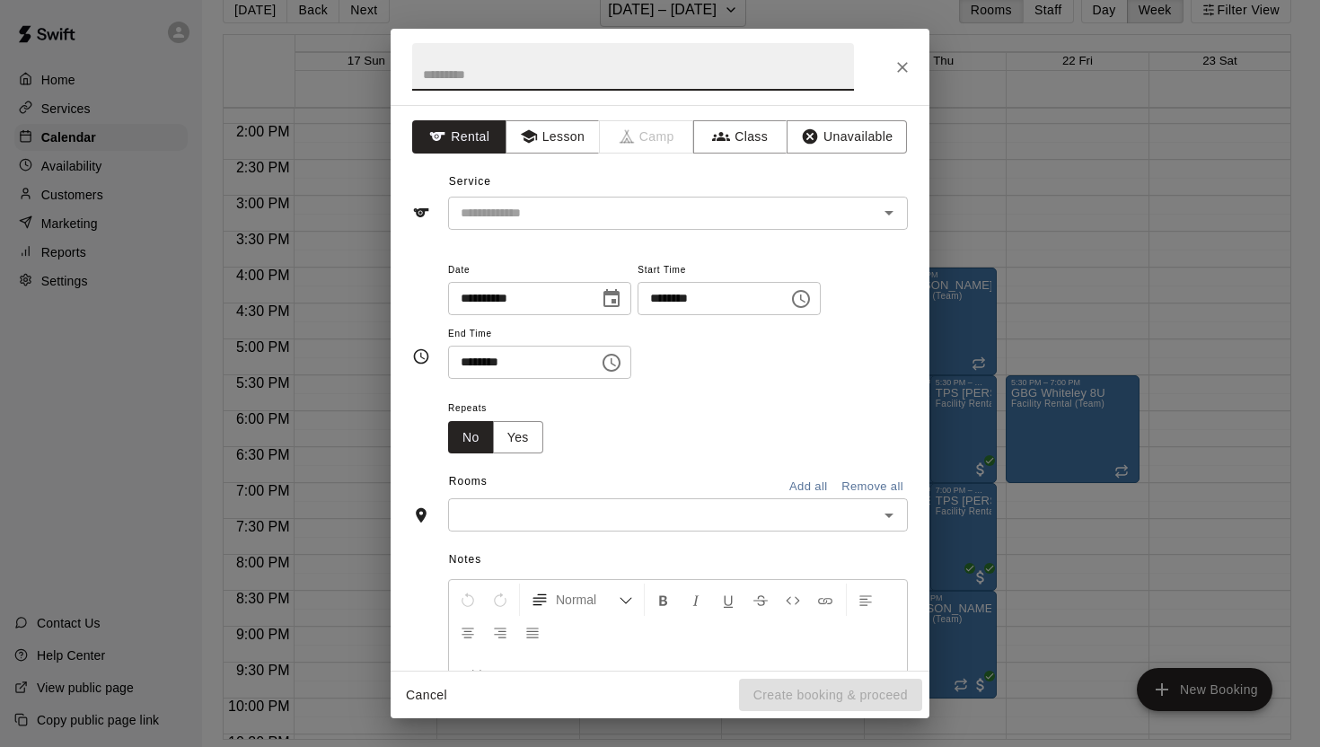
click at [614, 298] on icon "Choose date, selected date is Aug 21, 2025" at bounding box center [612, 299] width 22 height 22
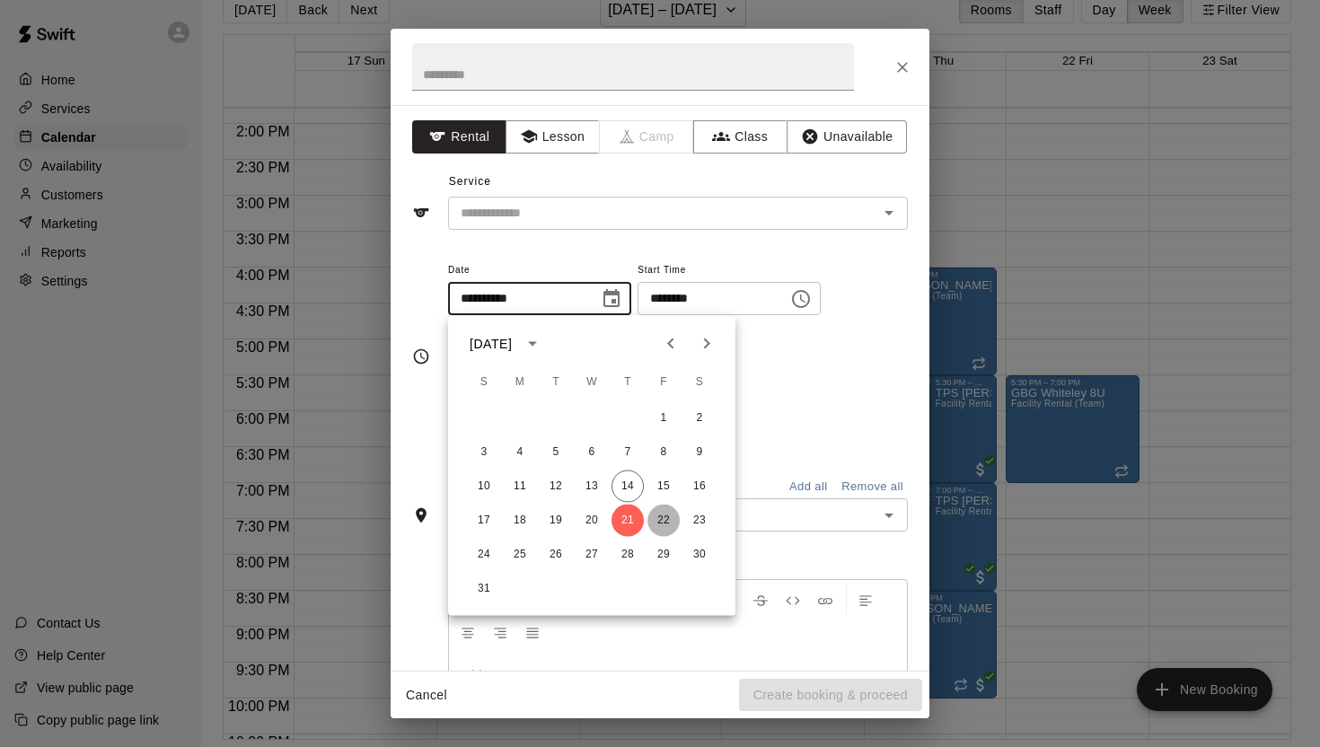
click at [659, 516] on button "22" at bounding box center [664, 521] width 32 height 32
type input "**********"
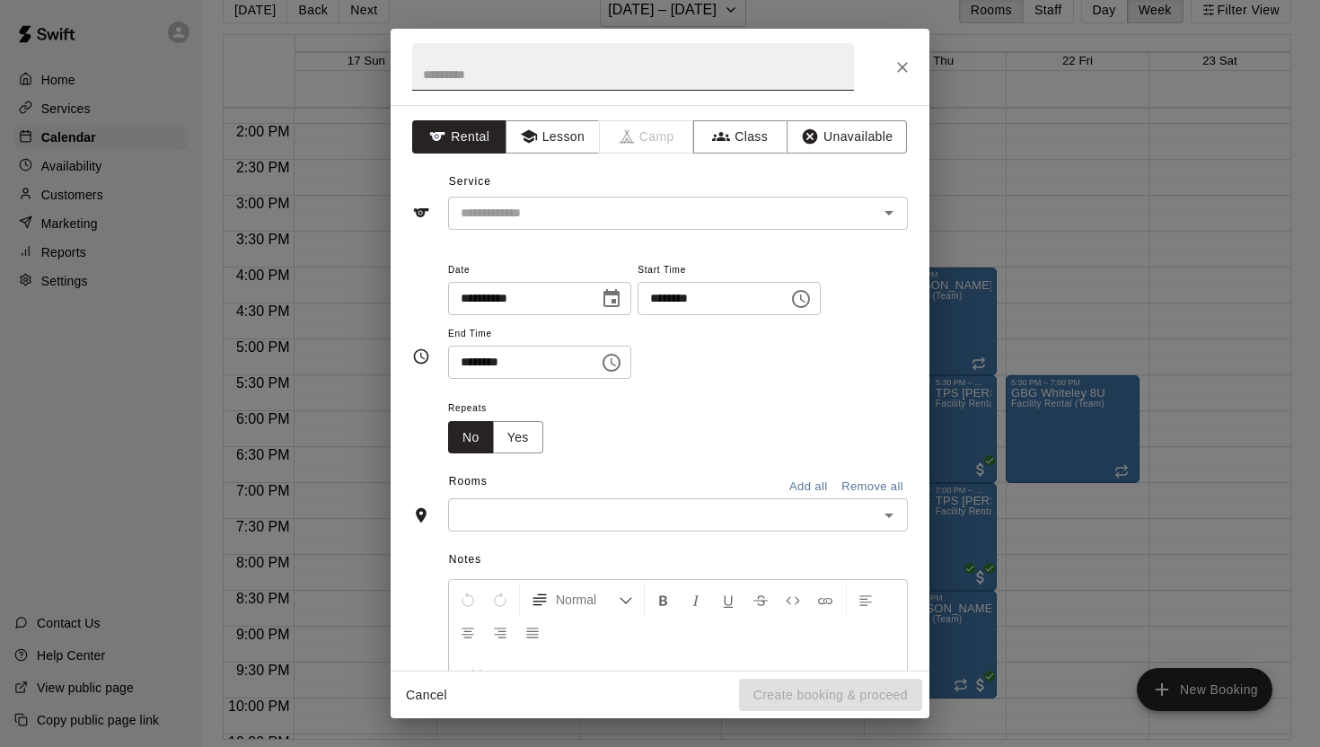
click at [453, 73] on input "text" at bounding box center [633, 67] width 442 height 48
click at [883, 214] on icon "Open" at bounding box center [889, 212] width 22 height 22
type input "**********"
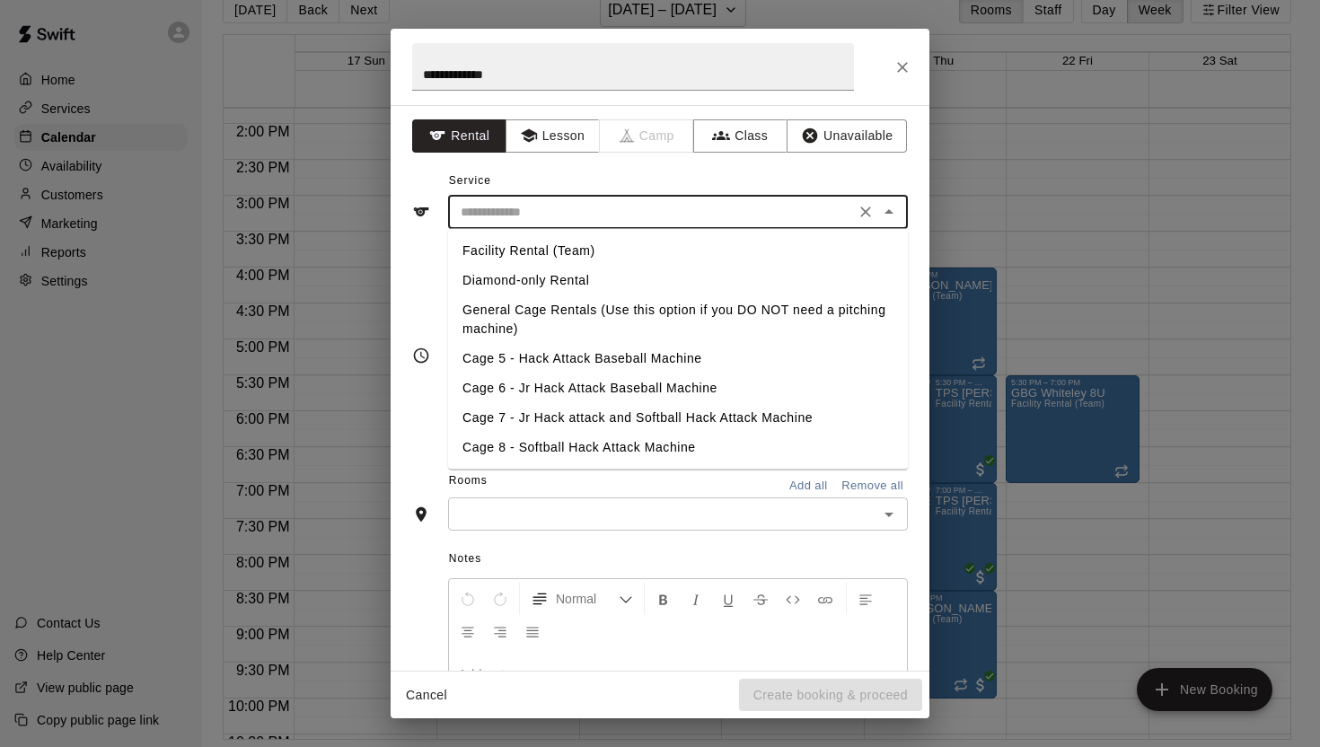
click at [671, 254] on li "Facility Rental (Team)" at bounding box center [678, 251] width 460 height 30
type input "**********"
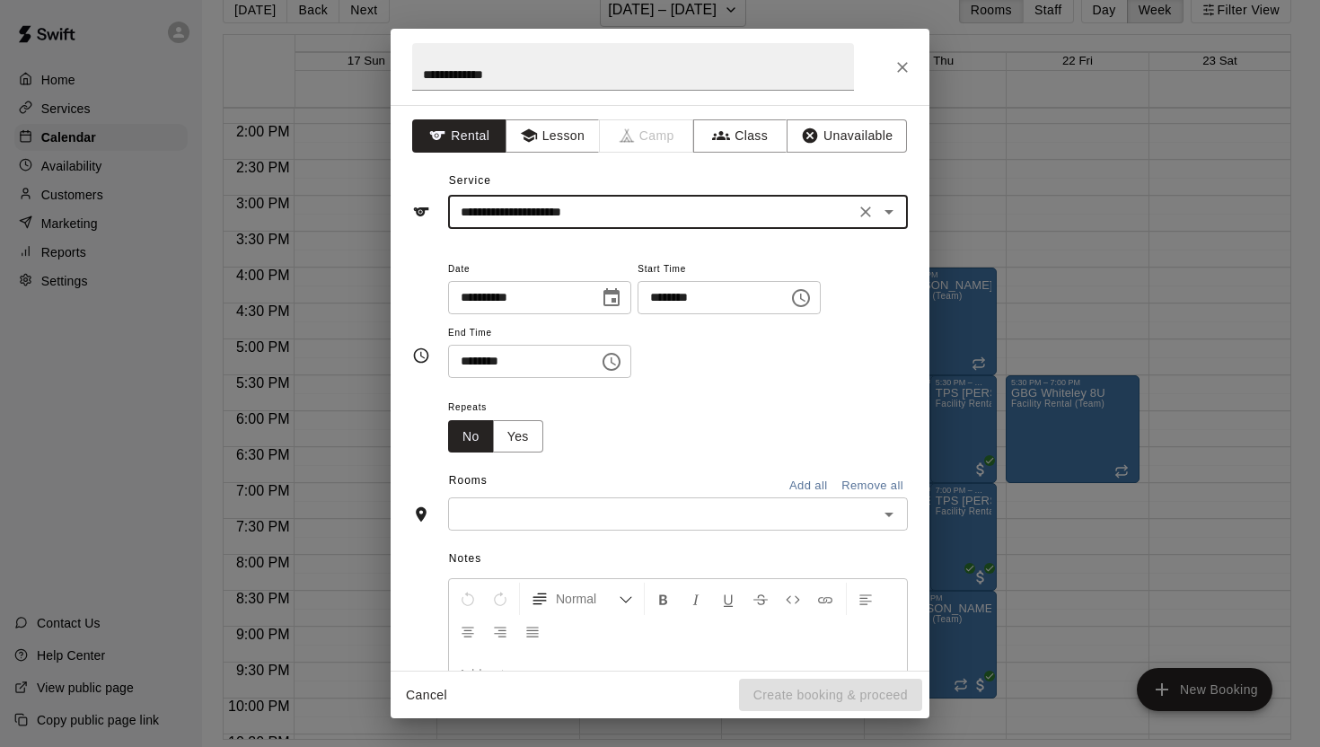
click at [606, 298] on icon "Choose date, selected date is Aug 22, 2025" at bounding box center [612, 298] width 22 height 22
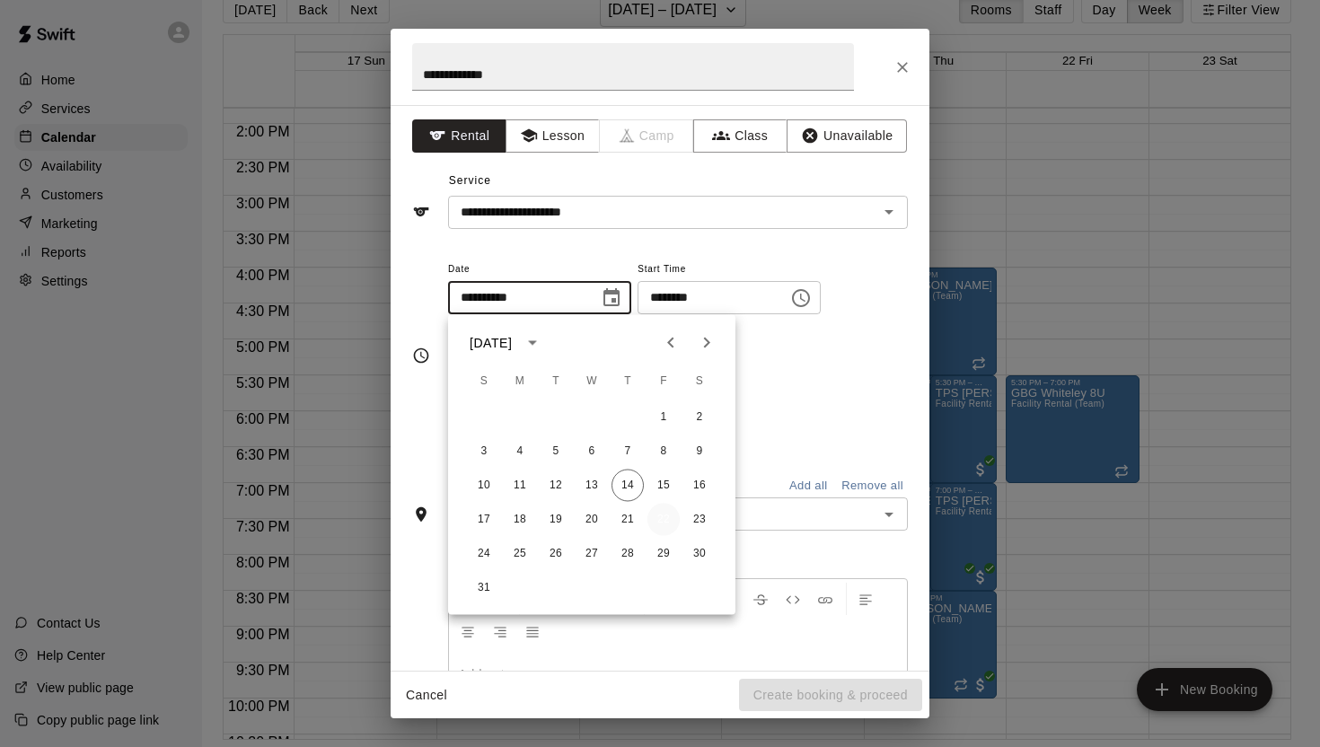
click at [660, 520] on button "22" at bounding box center [664, 520] width 32 height 32
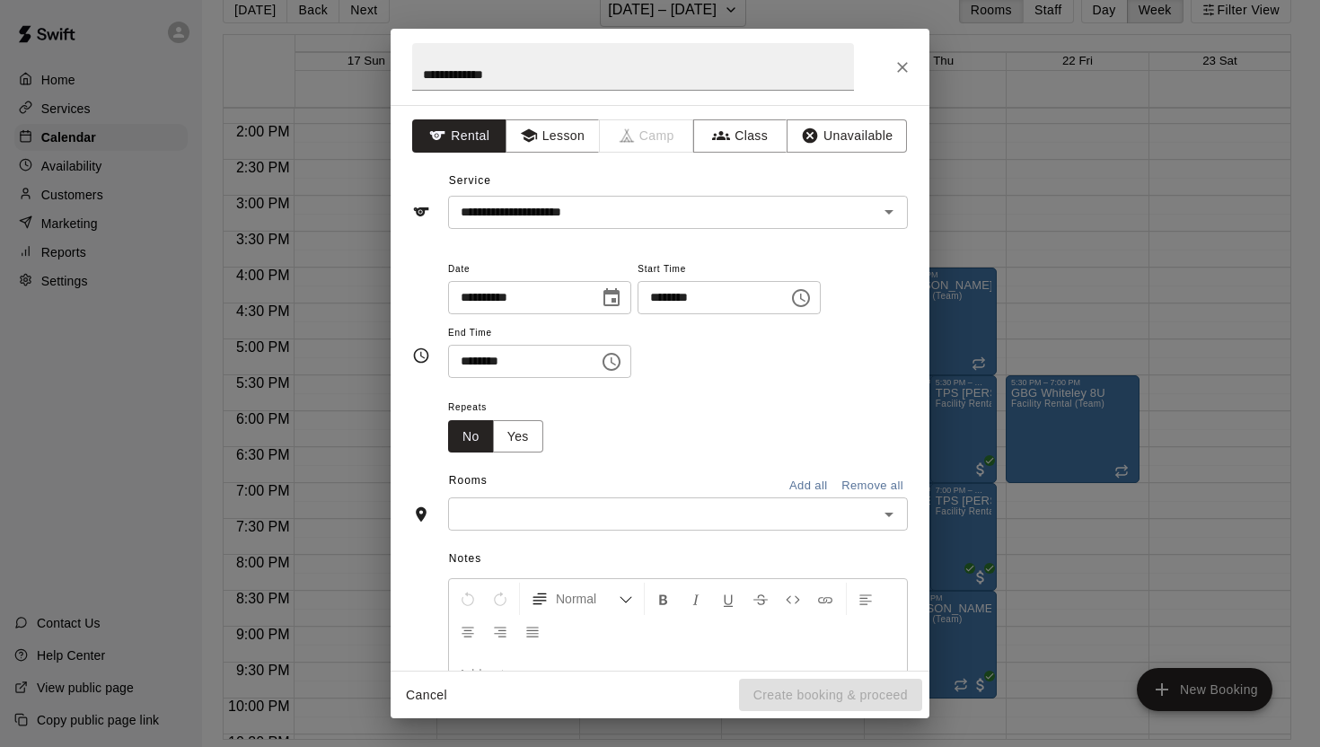
click at [806, 297] on icon "Choose time, selected time is 10:00 AM" at bounding box center [801, 298] width 22 height 22
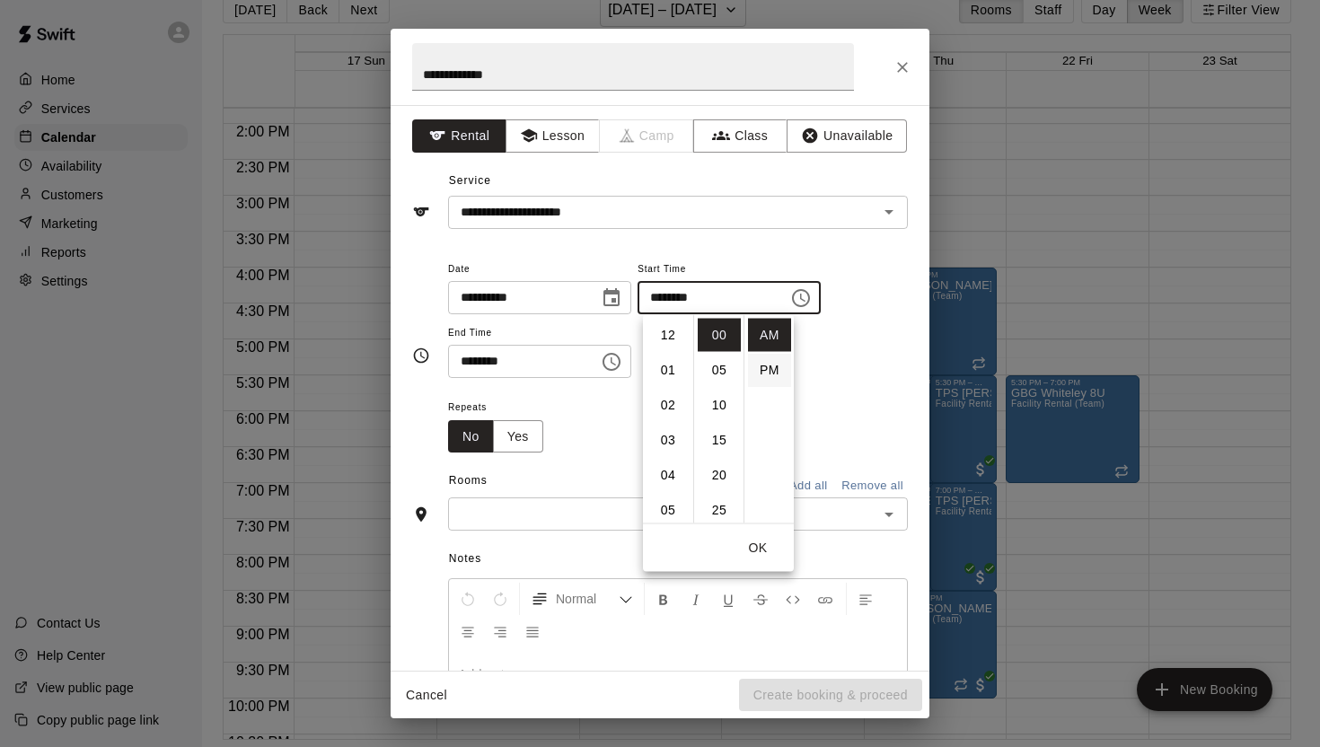
scroll to position [350, 0]
click at [666, 367] on li "04" at bounding box center [668, 367] width 43 height 33
click at [771, 371] on li "PM" at bounding box center [769, 370] width 43 height 33
type input "********"
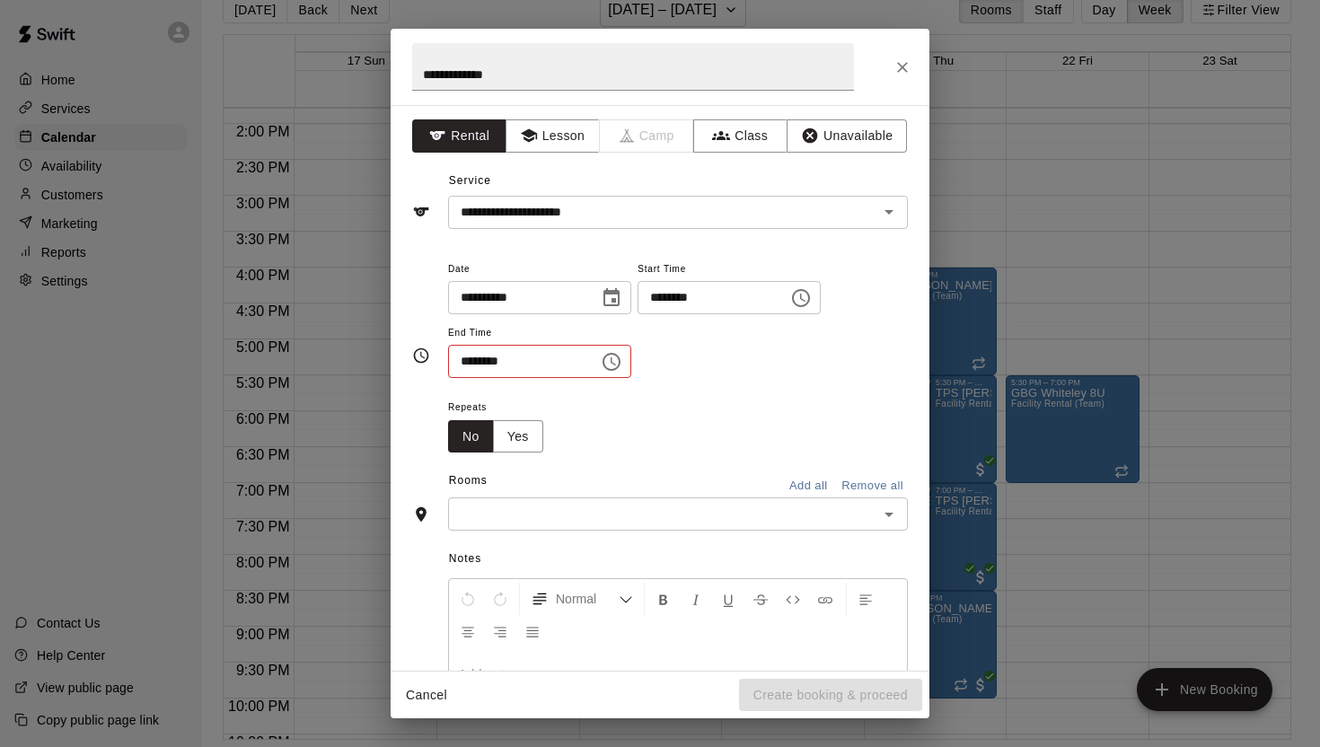
scroll to position [32, 0]
click at [616, 360] on icon "Choose time, selected time is 10:30 AM" at bounding box center [613, 361] width 5 height 8
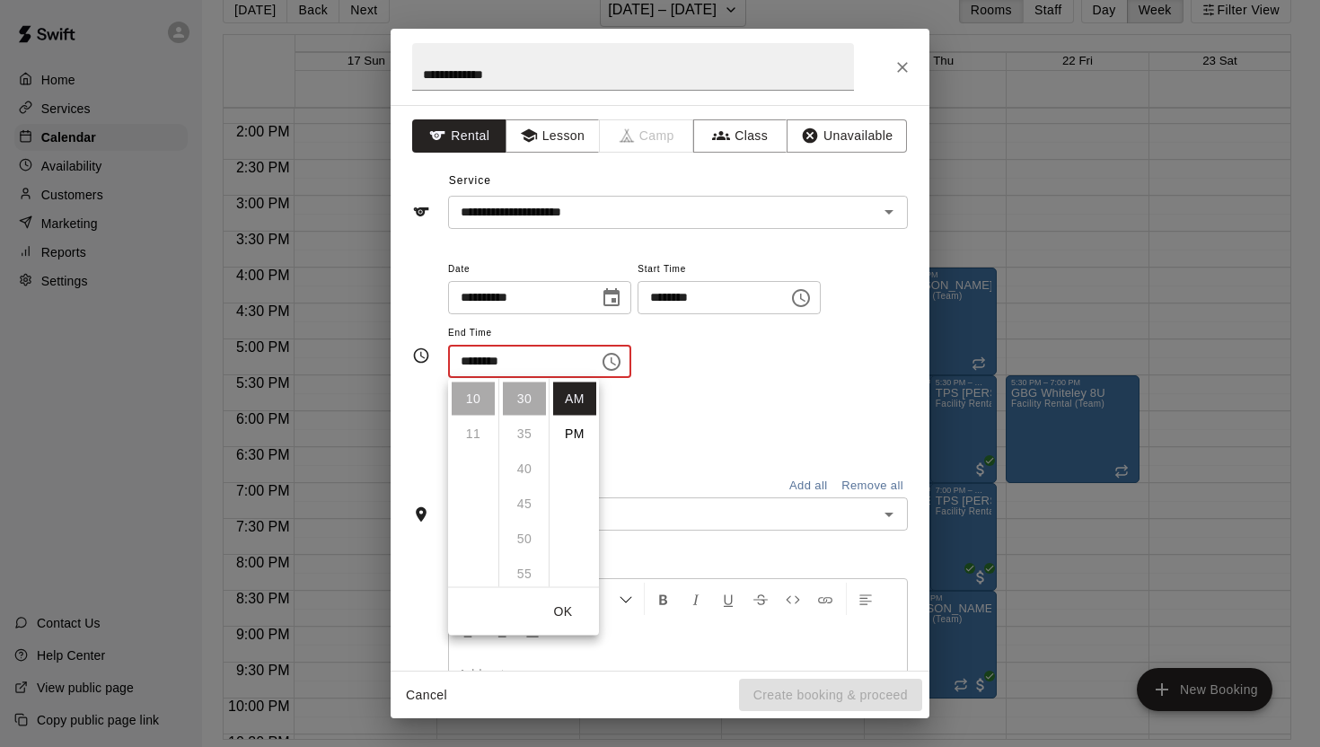
scroll to position [0, 0]
click at [581, 430] on li "PM" at bounding box center [574, 434] width 43 height 33
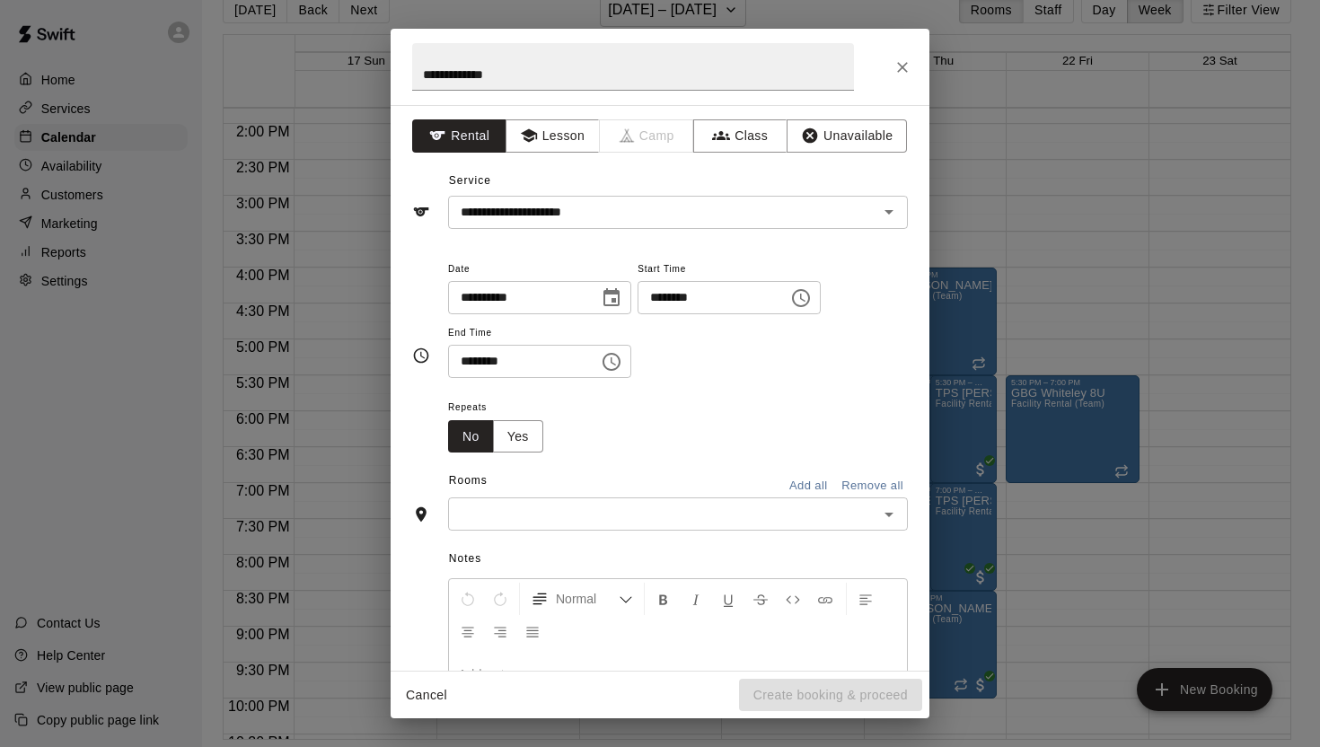
scroll to position [240, 0]
click at [610, 362] on icon "Choose time, selected time is 10:30 PM" at bounding box center [612, 362] width 22 height 22
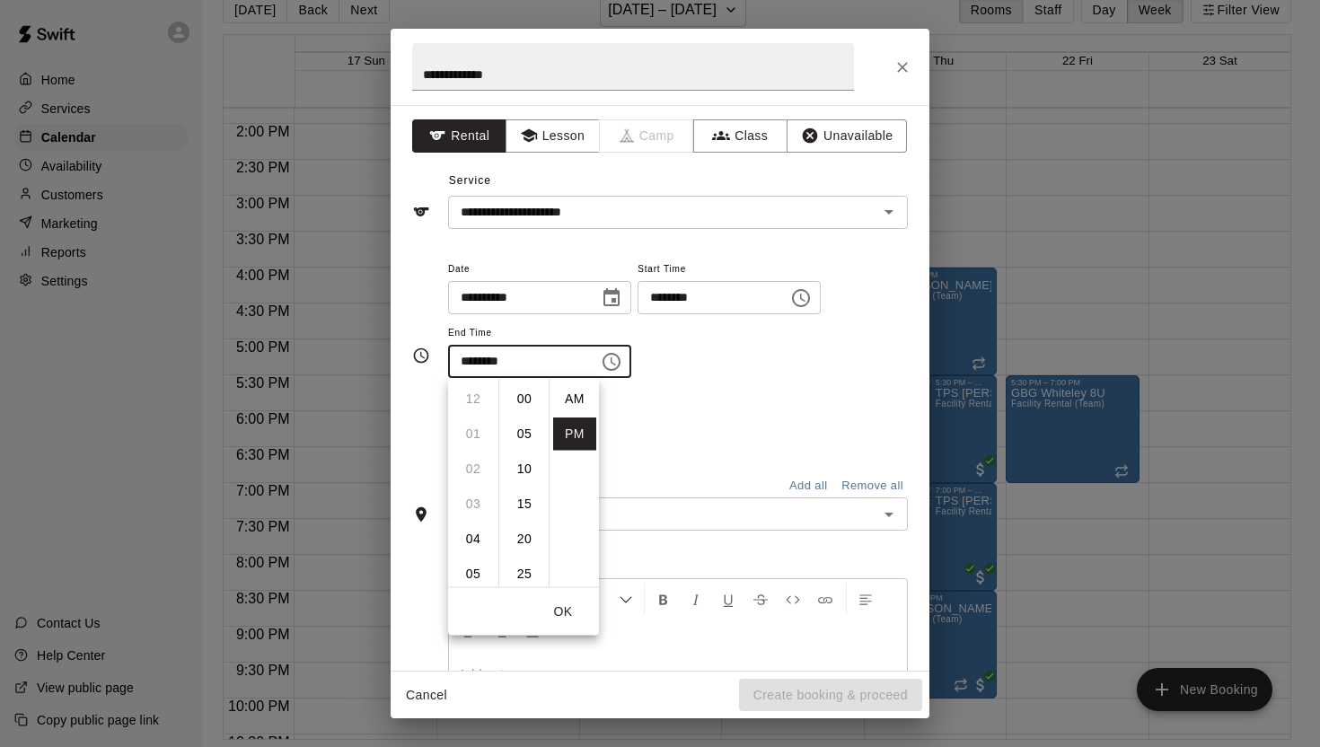
scroll to position [32, 0]
click at [471, 421] on li "05" at bounding box center [473, 426] width 43 height 33
type input "********"
click at [554, 606] on button "OK" at bounding box center [562, 611] width 57 height 33
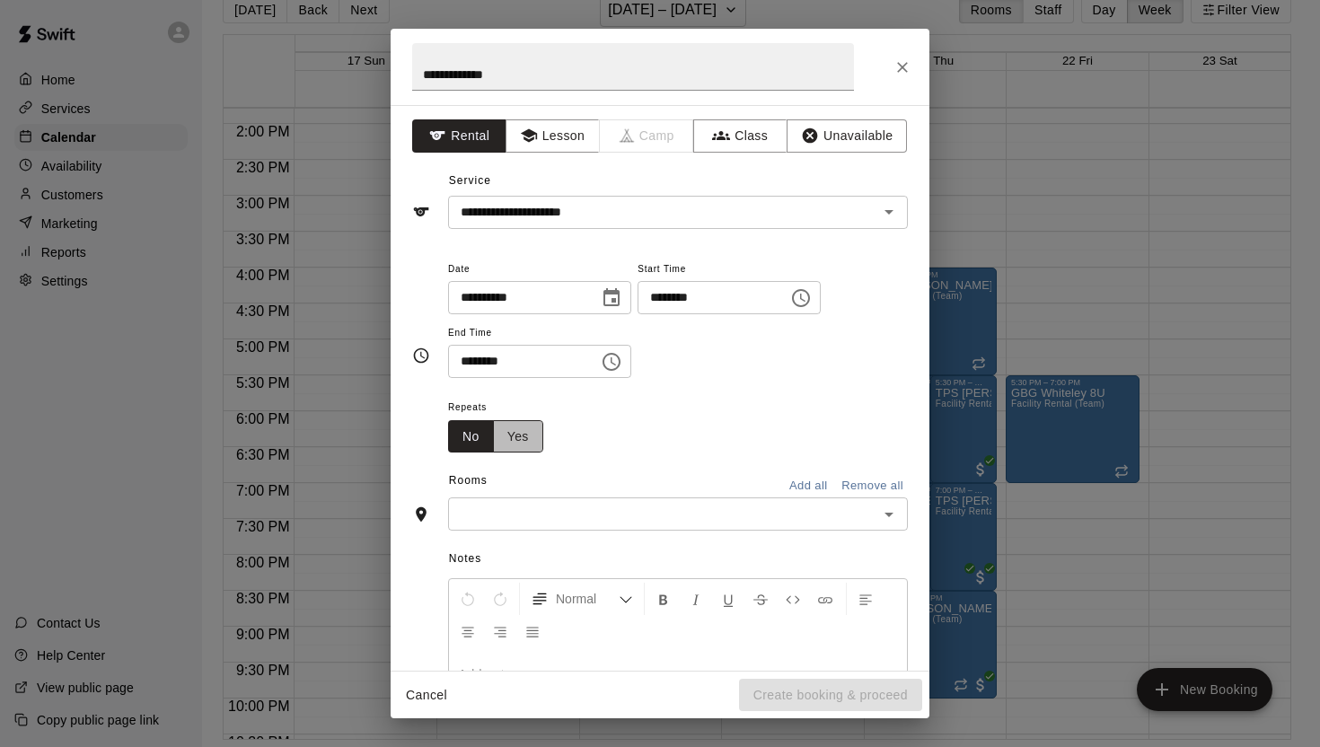
click at [524, 436] on button "Yes" at bounding box center [518, 436] width 50 height 33
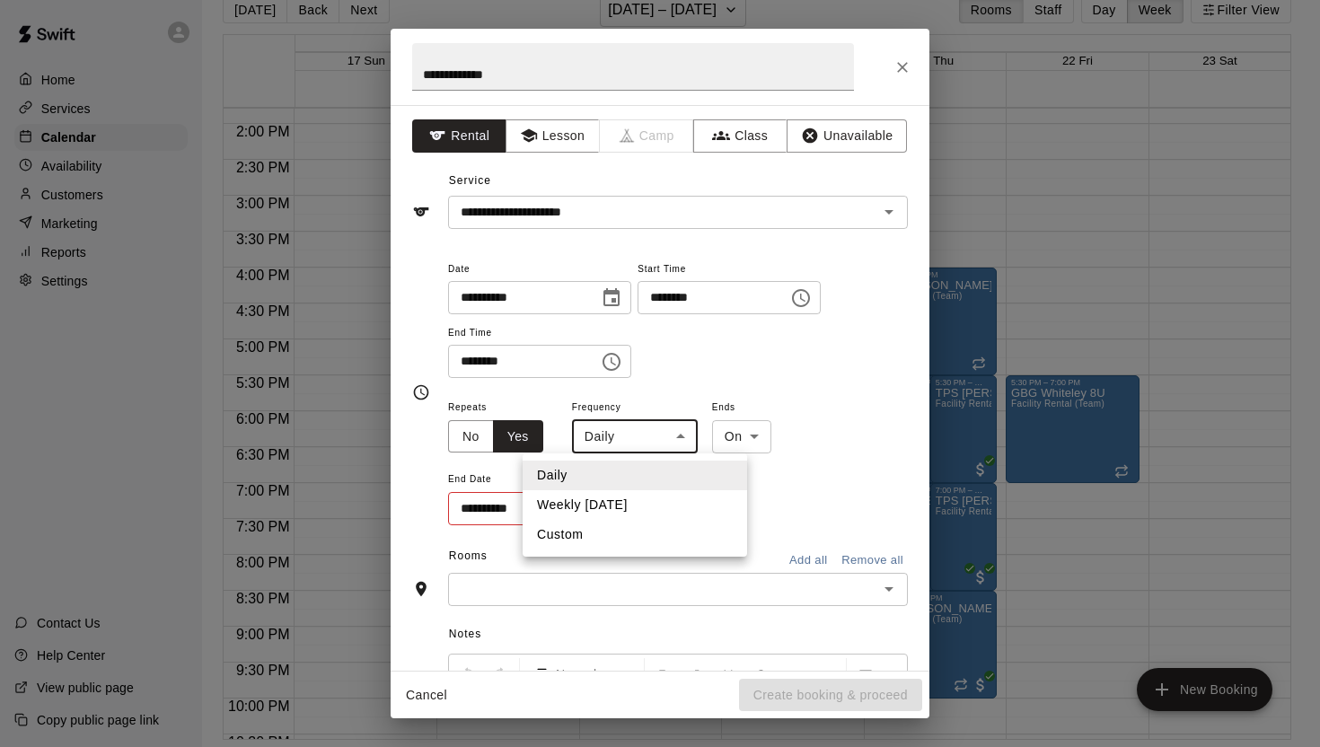
click at [668, 436] on body "Home Services Calendar Availability Customers Marketing Reports Settings Contac…" at bounding box center [660, 359] width 1320 height 776
click at [659, 499] on li "Weekly [DATE]" at bounding box center [635, 505] width 225 height 30
type input "******"
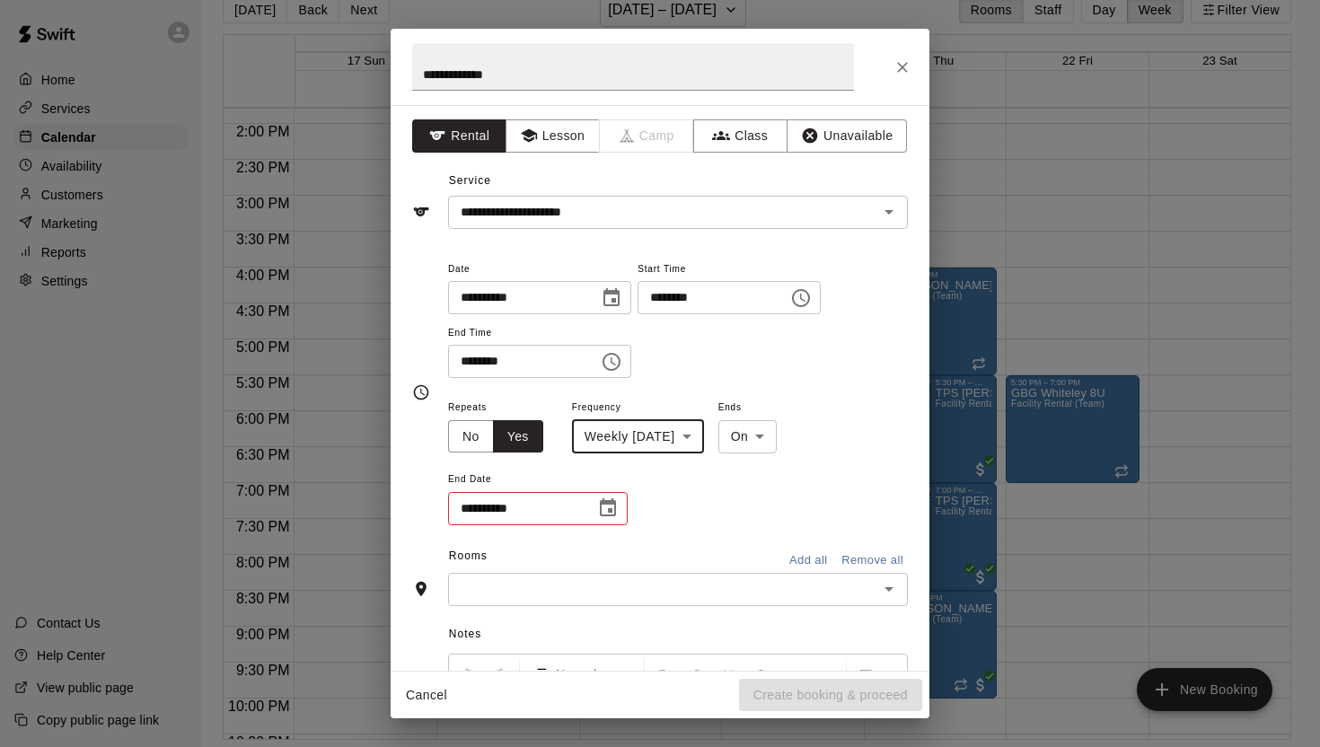
click at [610, 509] on icon "Choose date" at bounding box center [608, 507] width 16 height 18
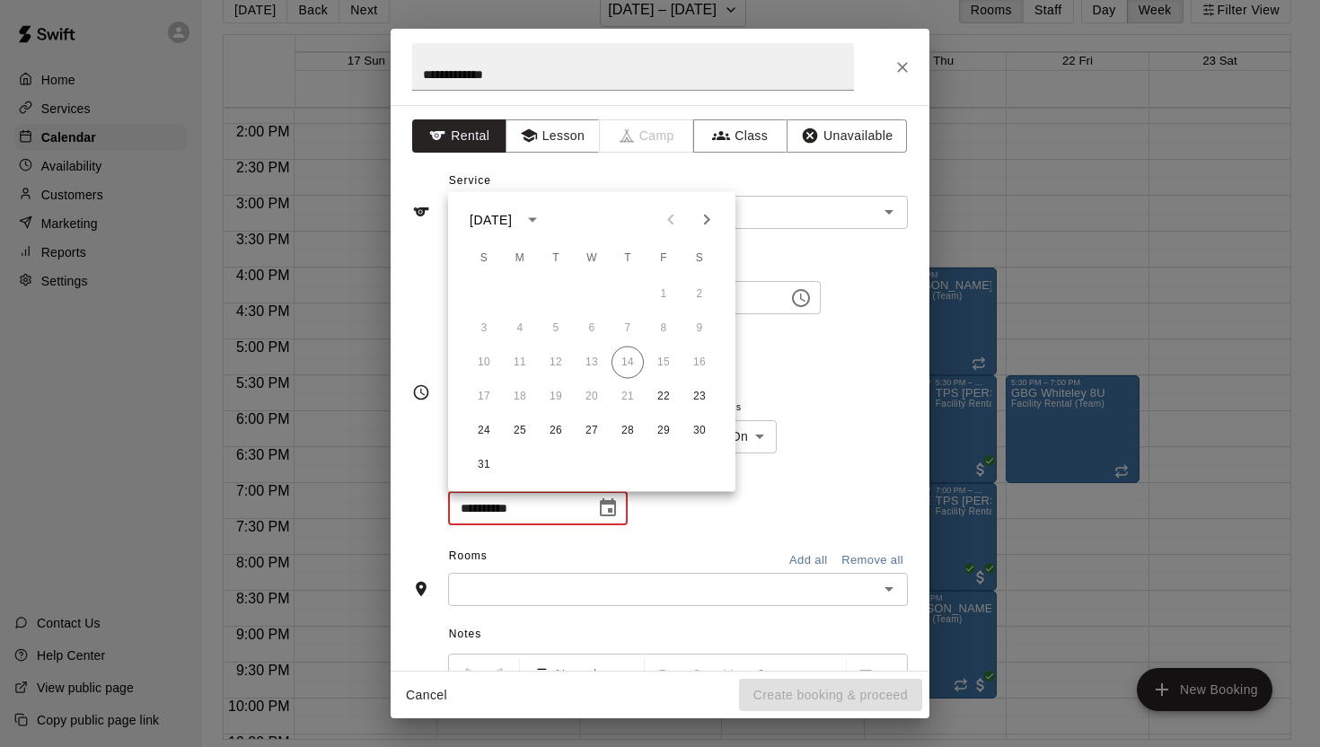
click at [706, 216] on icon "Next month" at bounding box center [707, 220] width 6 height 11
click at [665, 395] on button "26" at bounding box center [664, 397] width 32 height 32
type input "**********"
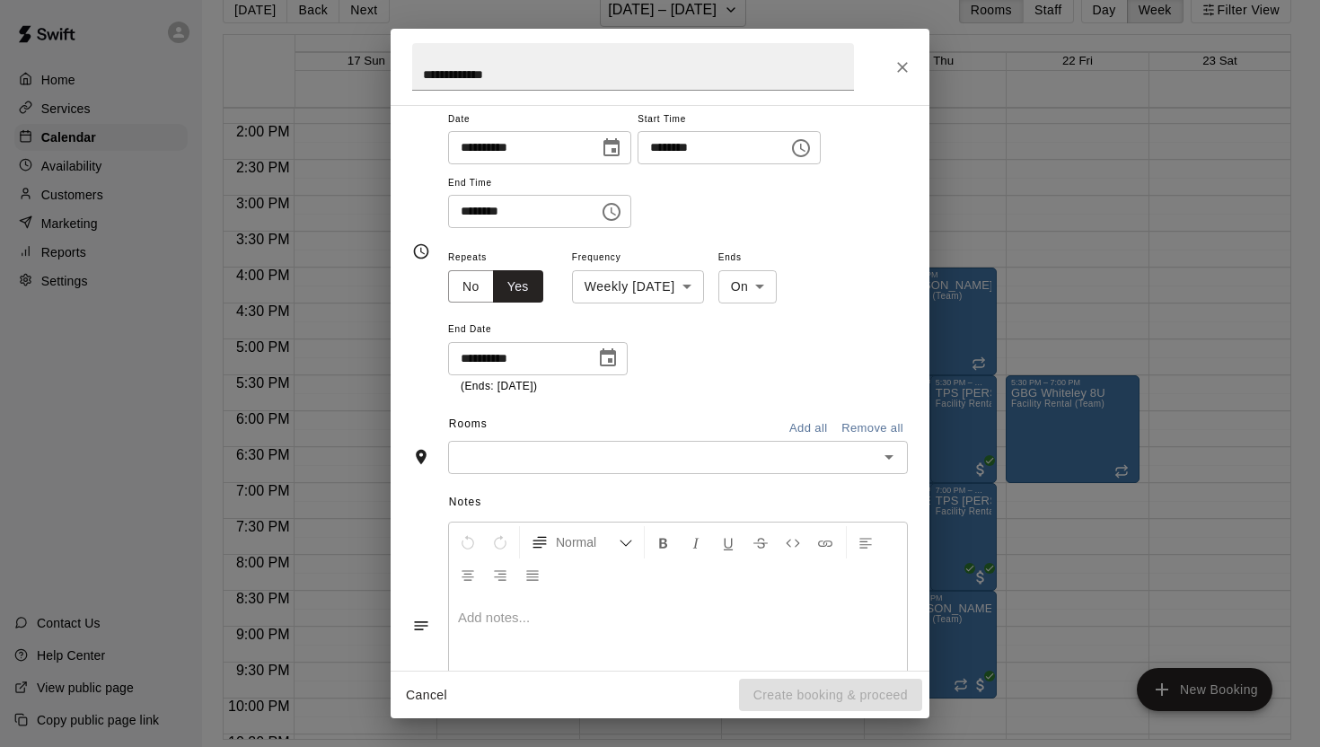
scroll to position [154, 0]
click at [886, 459] on icon "Open" at bounding box center [889, 455] width 22 height 22
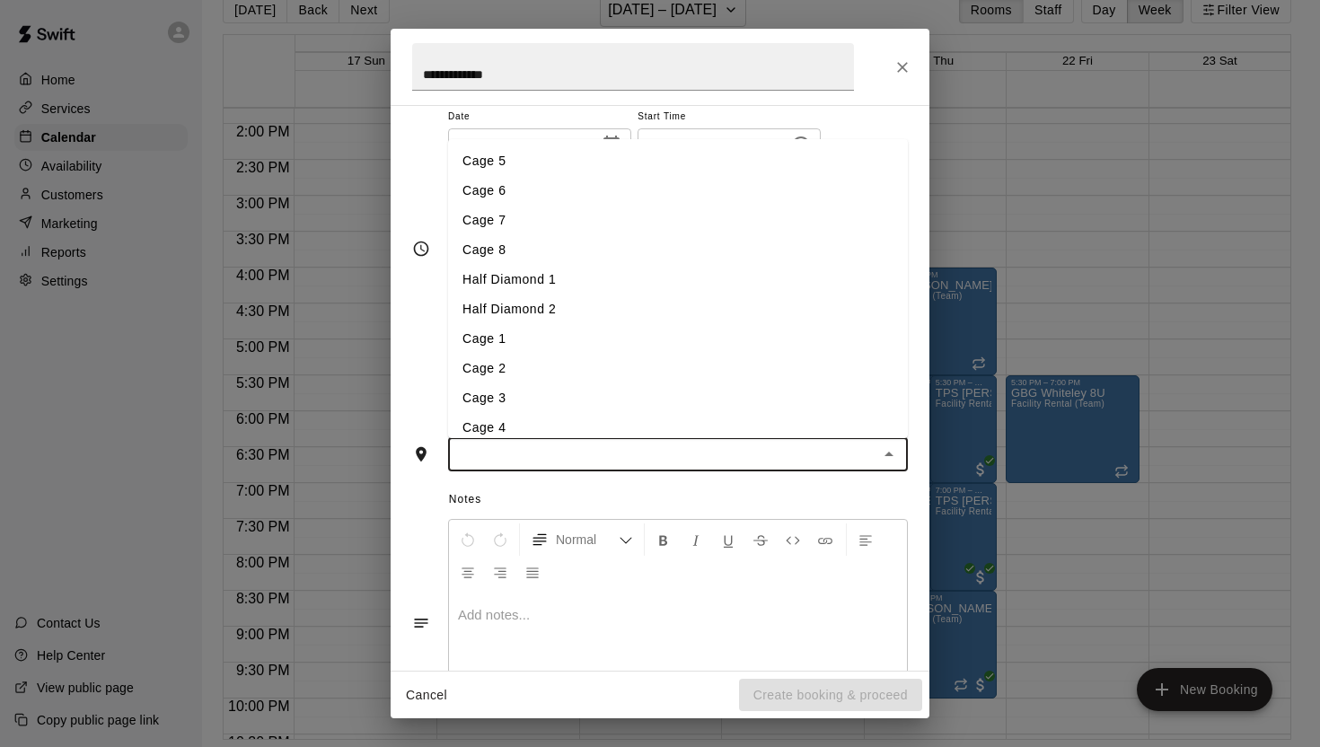
click at [546, 282] on li "Half Diamond 1" at bounding box center [678, 280] width 460 height 30
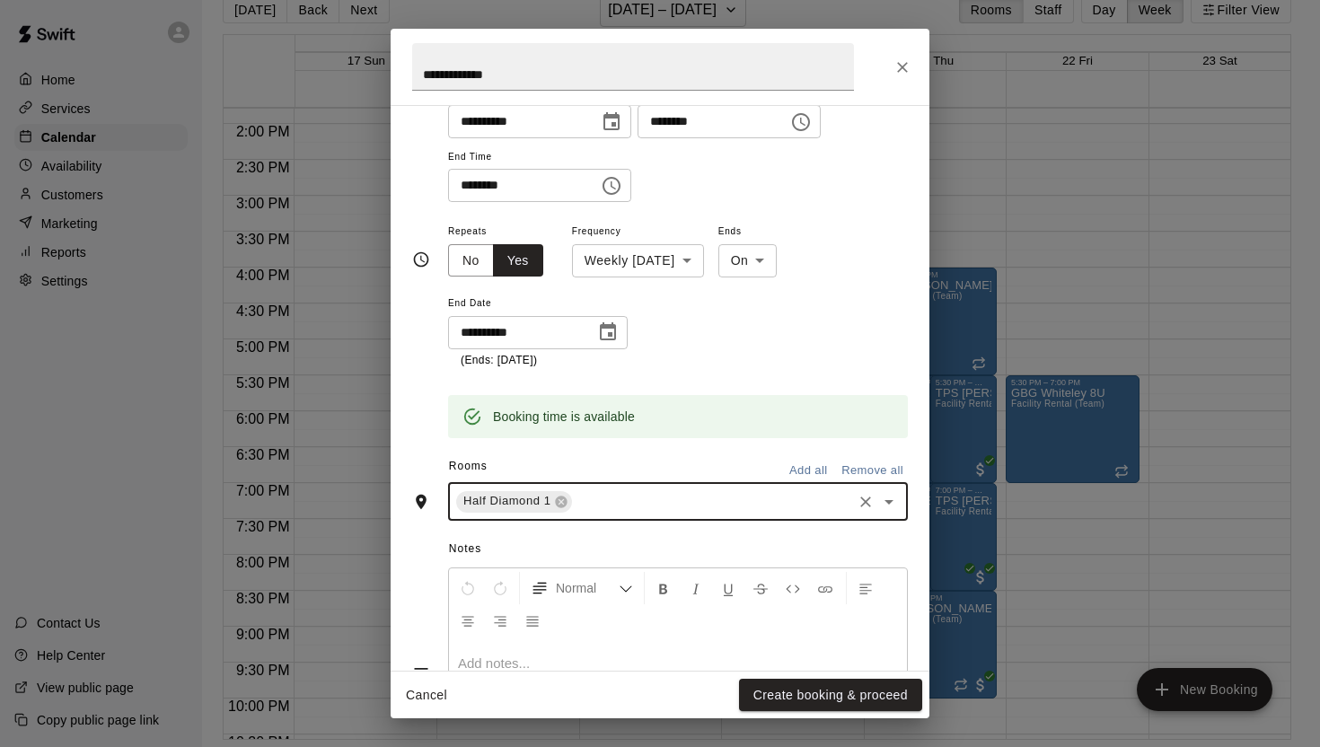
scroll to position [188, 0]
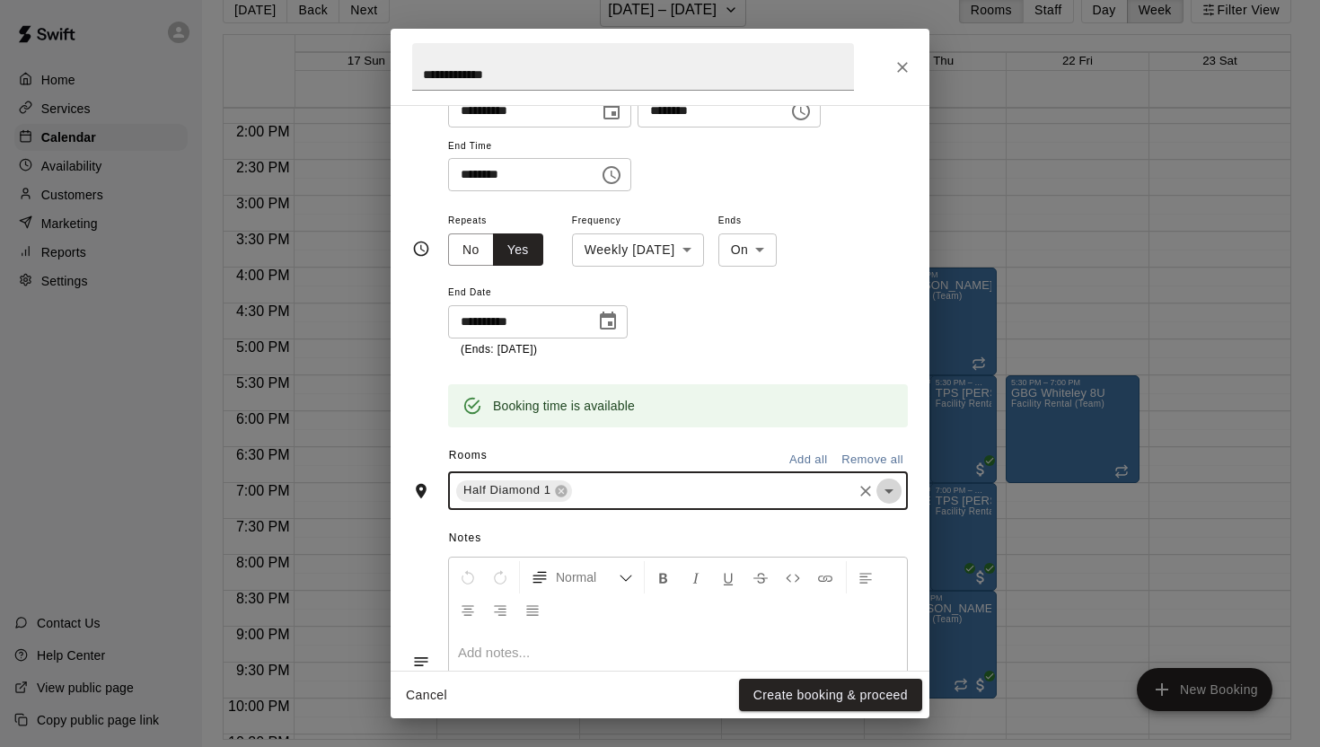
click at [888, 489] on icon "Open" at bounding box center [889, 491] width 22 height 22
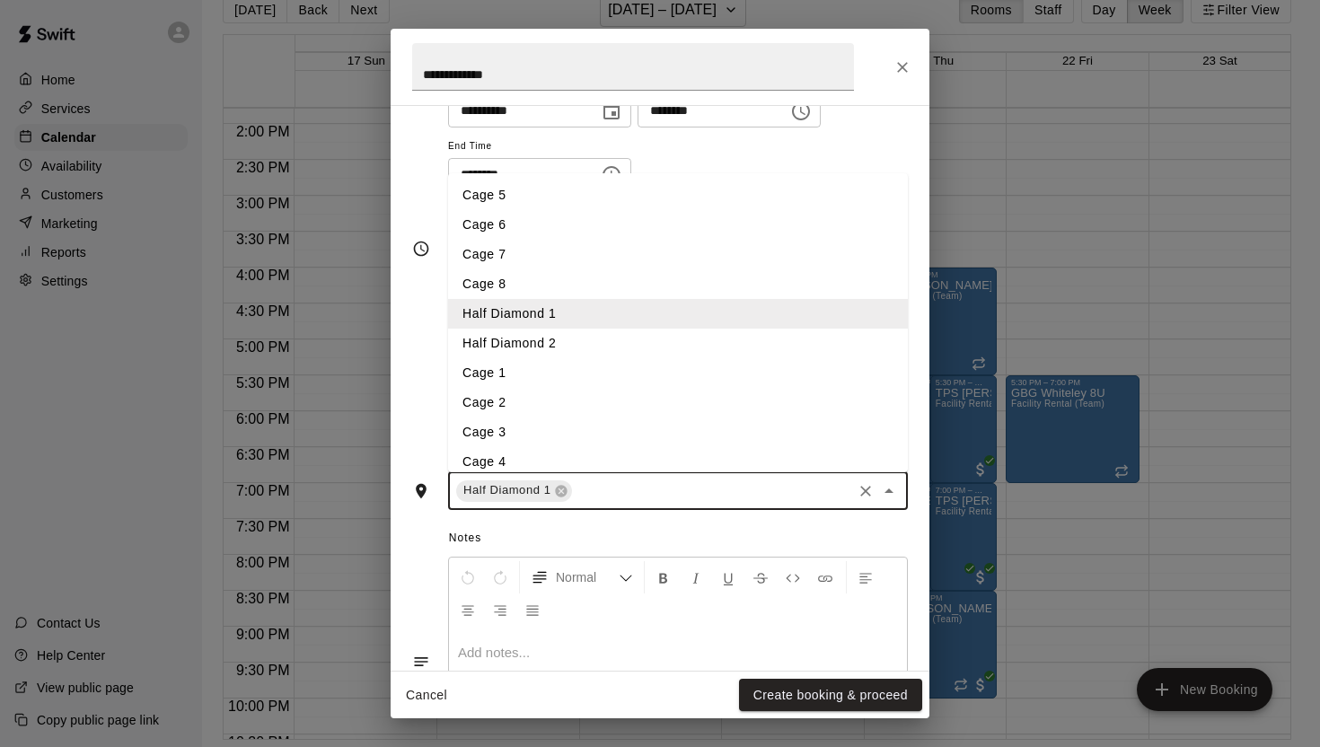
click at [487, 198] on li "Cage 5" at bounding box center [678, 196] width 460 height 30
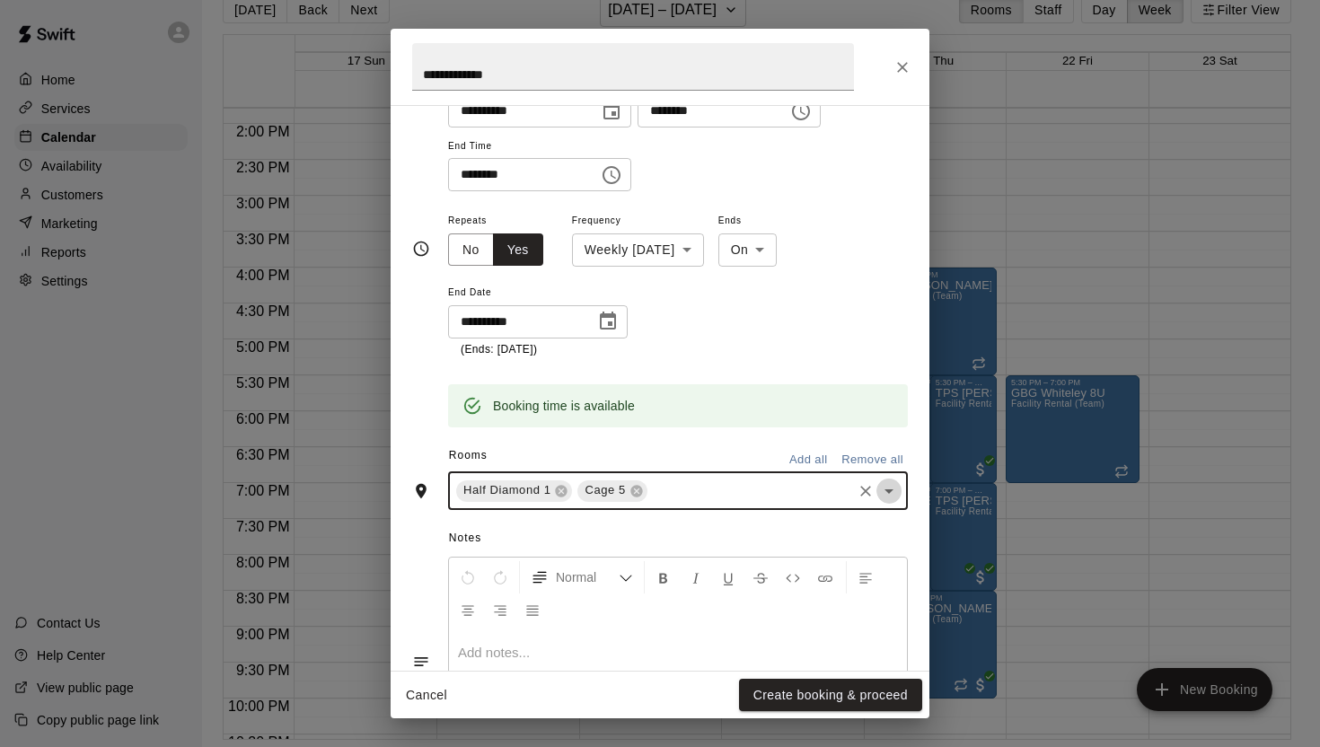
drag, startPoint x: 885, startPoint y: 489, endPoint x: 867, endPoint y: 474, distance: 23.0
click at [885, 489] on icon "Open" at bounding box center [889, 491] width 22 height 22
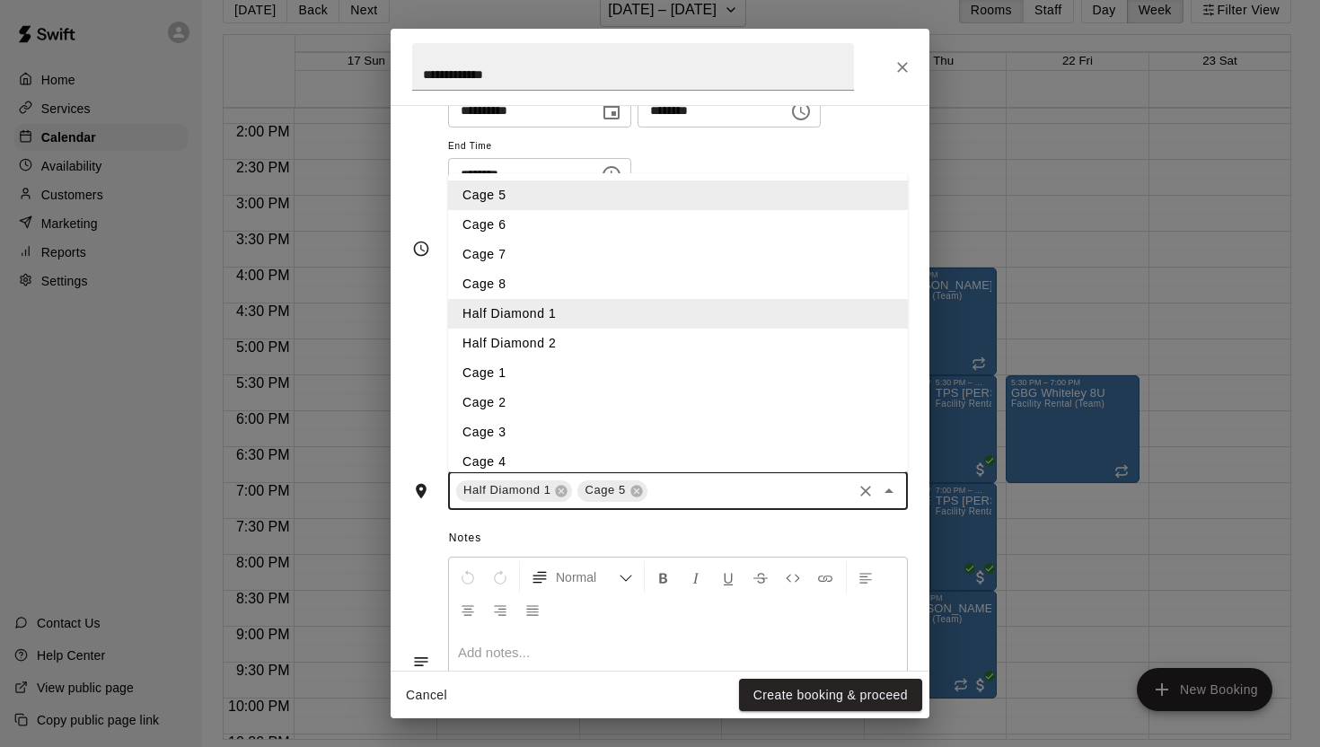
click at [549, 218] on li "Cage 6" at bounding box center [678, 225] width 460 height 30
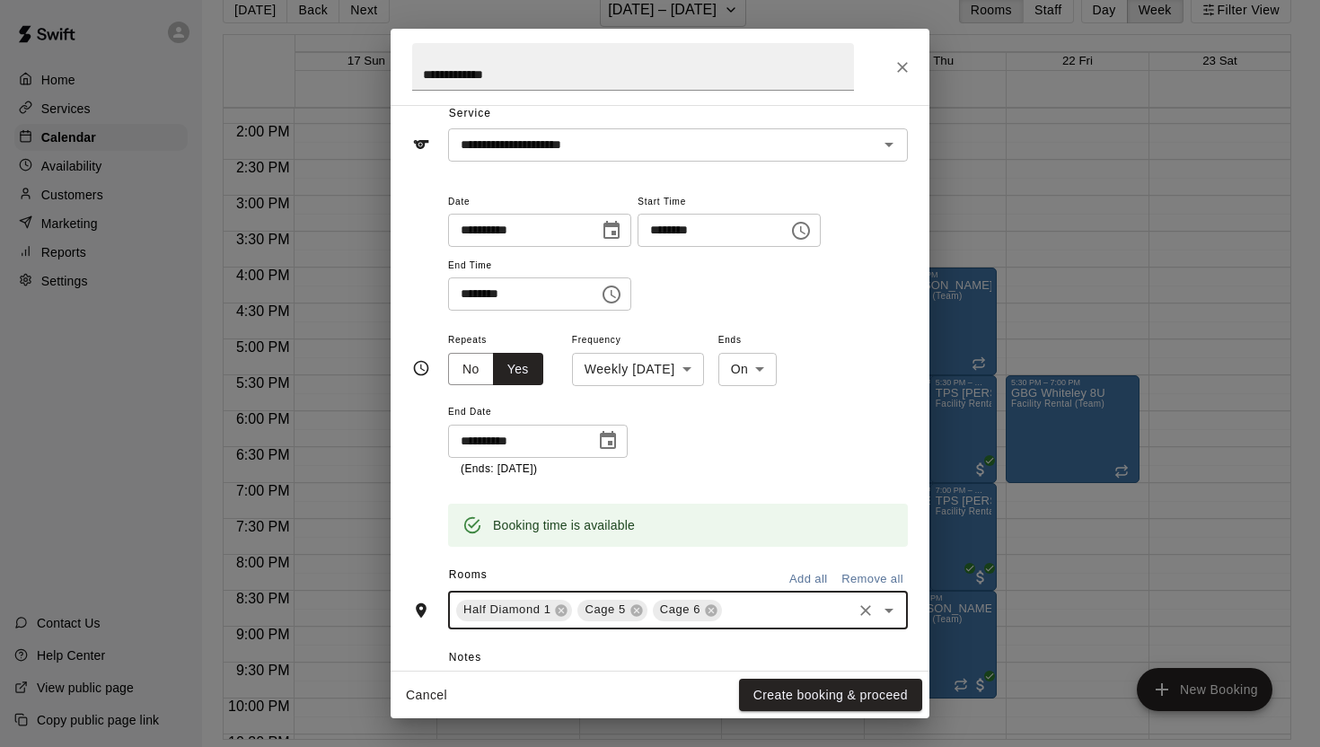
scroll to position [60, 0]
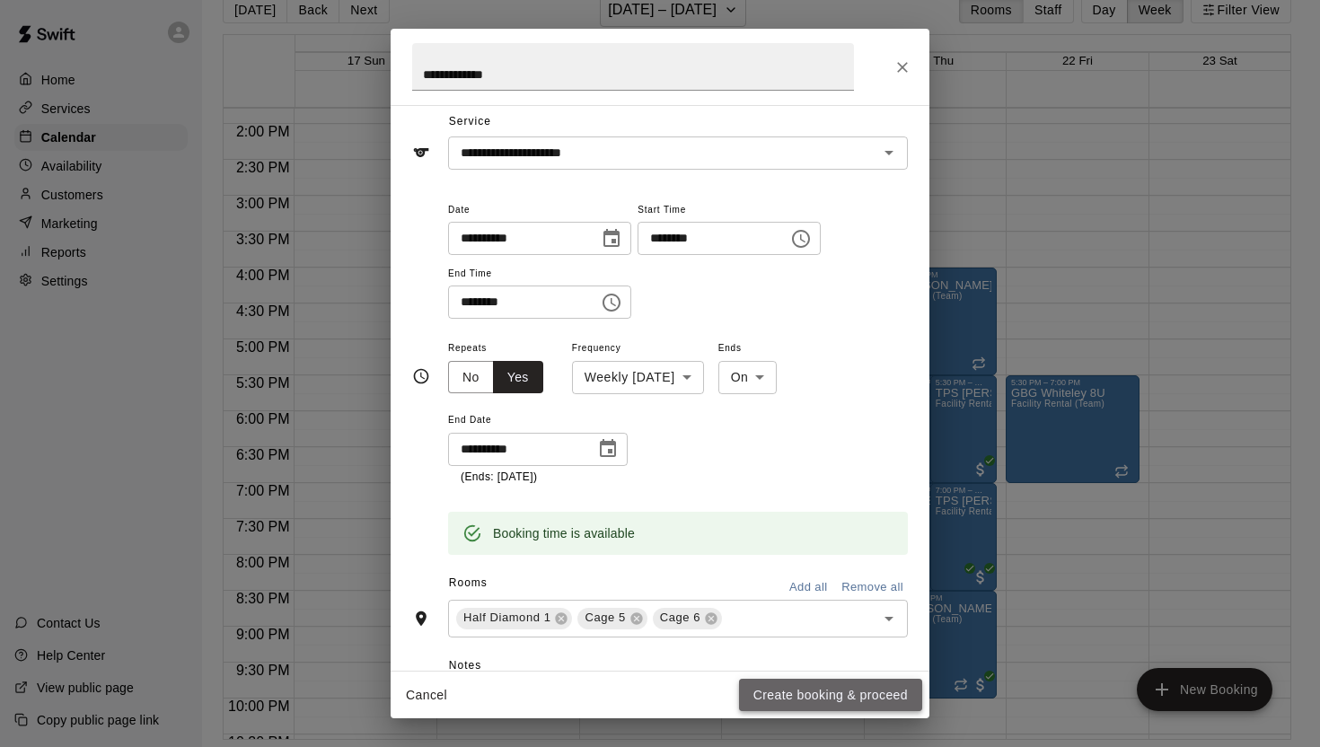
click at [846, 692] on button "Create booking & proceed" at bounding box center [830, 695] width 183 height 33
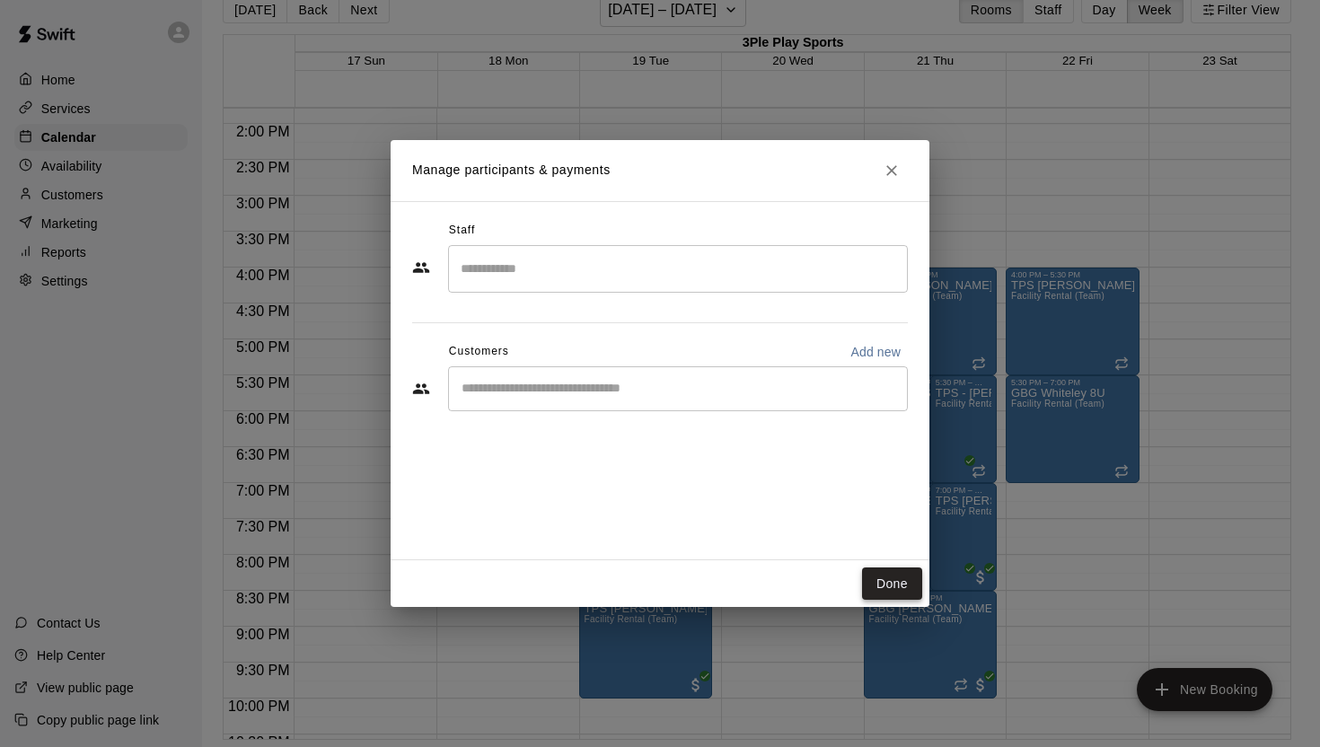
click at [898, 579] on button "Done" at bounding box center [892, 584] width 60 height 33
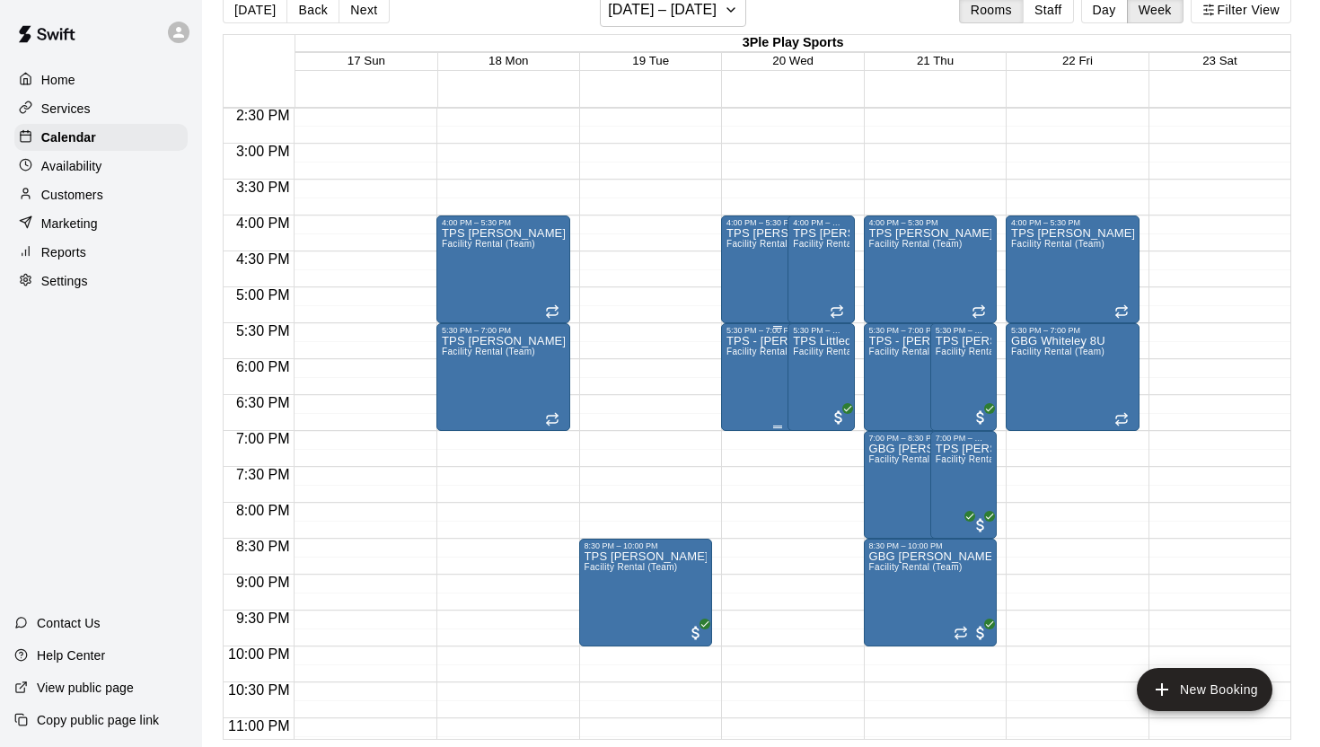
scroll to position [1017, 0]
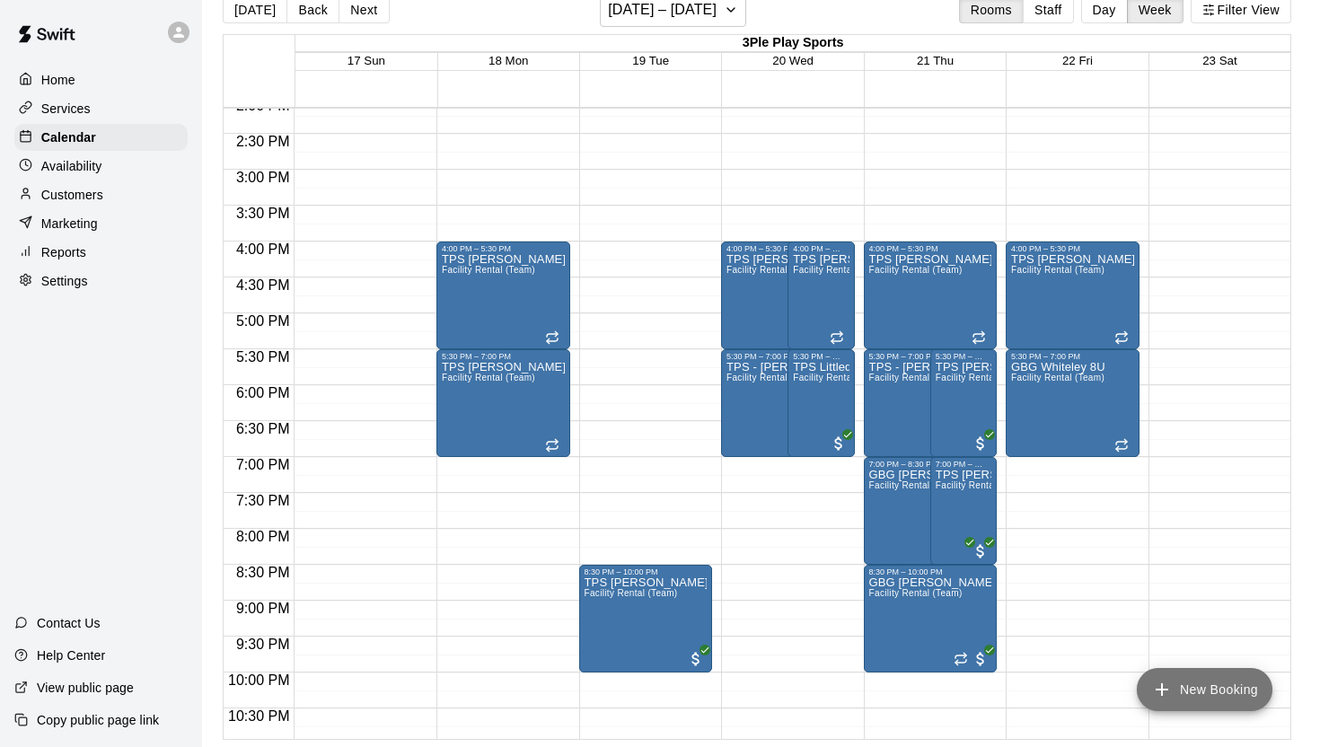
click at [1197, 687] on button "New Booking" at bounding box center [1205, 689] width 136 height 43
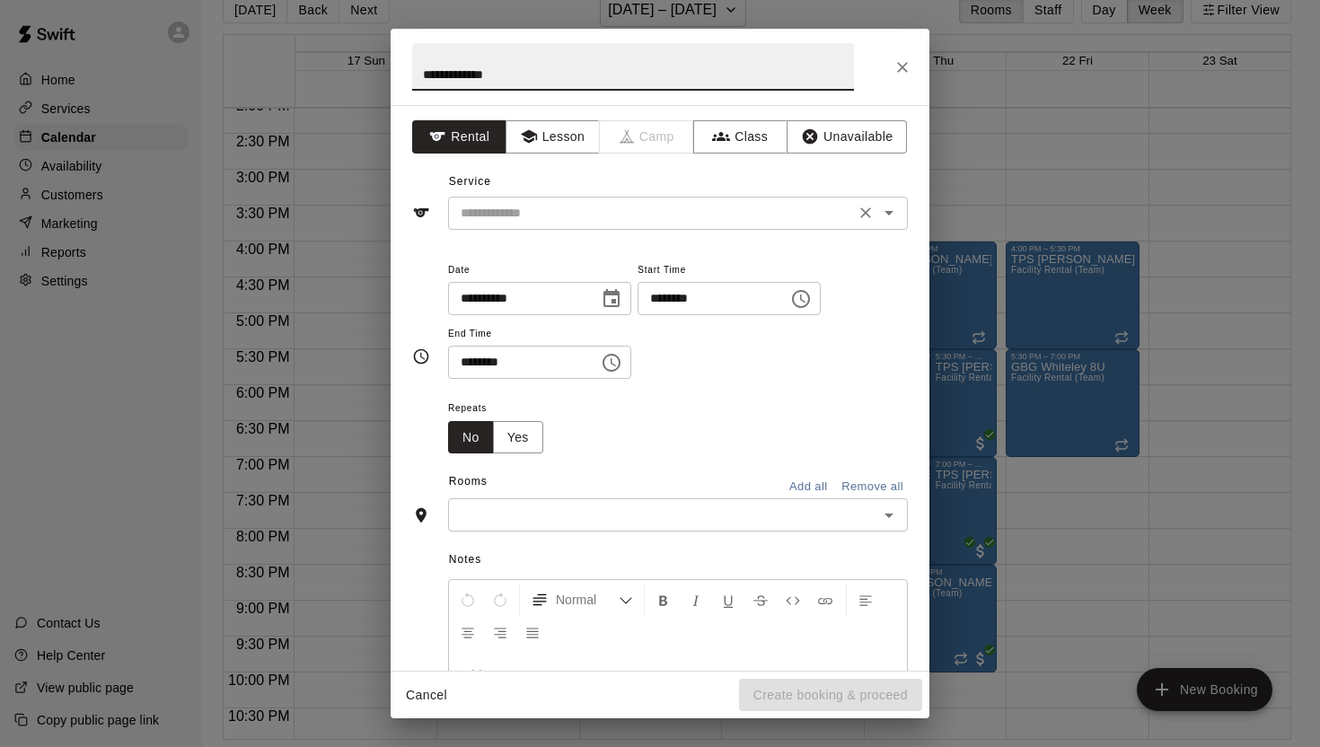
click at [896, 212] on icon "Open" at bounding box center [889, 213] width 22 height 22
type input "**********"
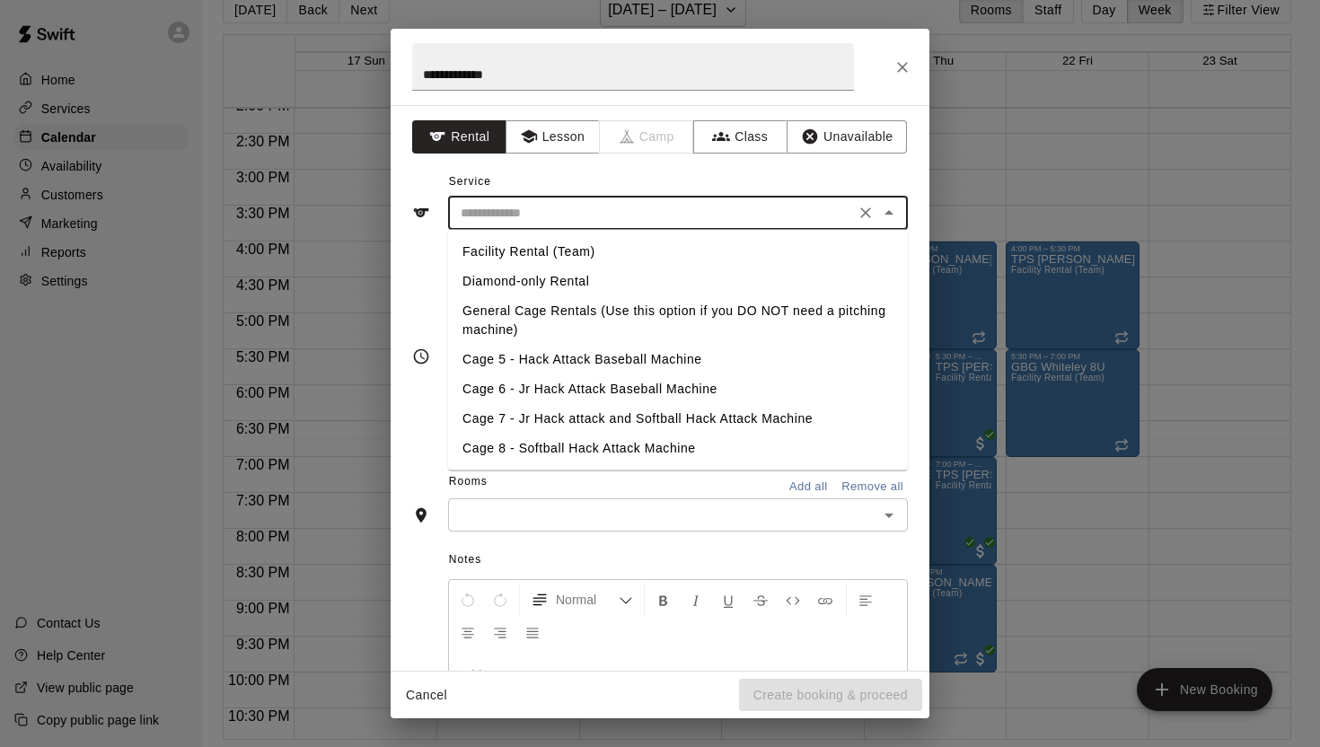
click at [579, 246] on li "Facility Rental (Team)" at bounding box center [678, 252] width 460 height 30
type input "**********"
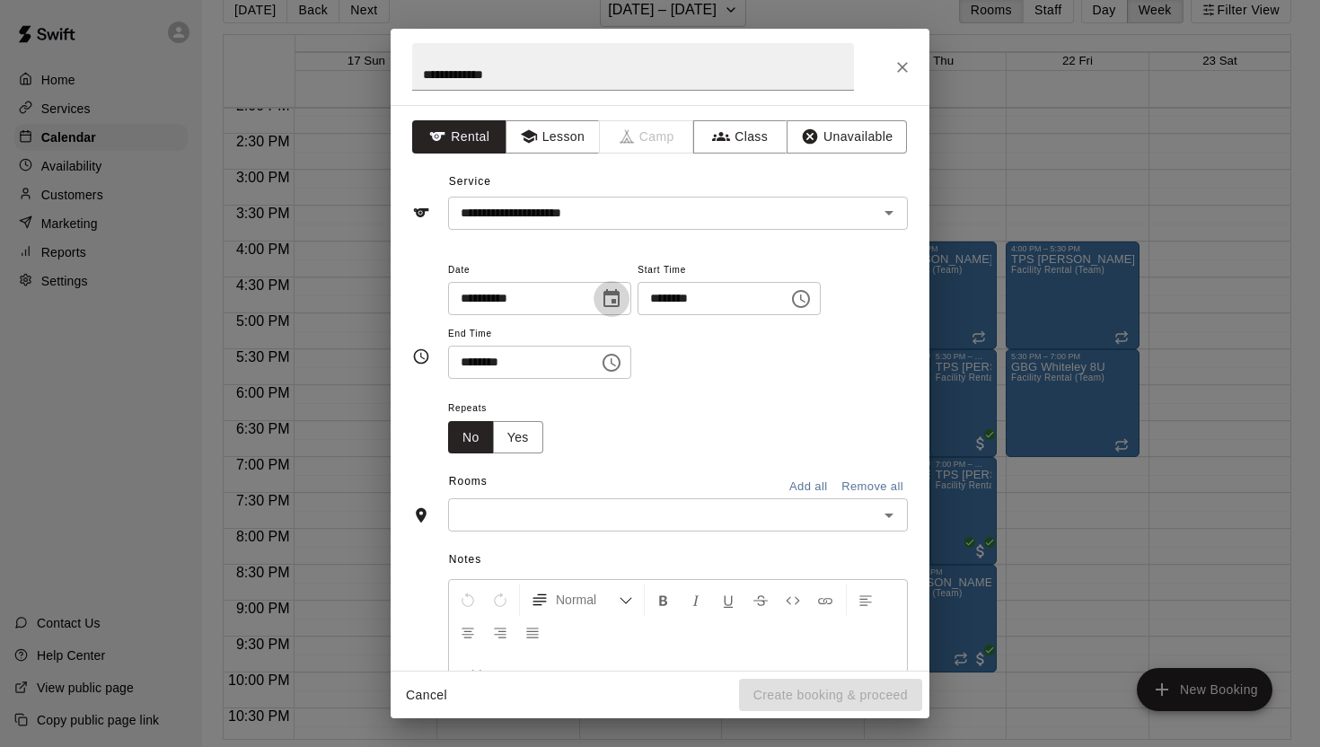
click at [613, 298] on icon "Choose date, selected date is Aug 21, 2025" at bounding box center [612, 299] width 22 height 22
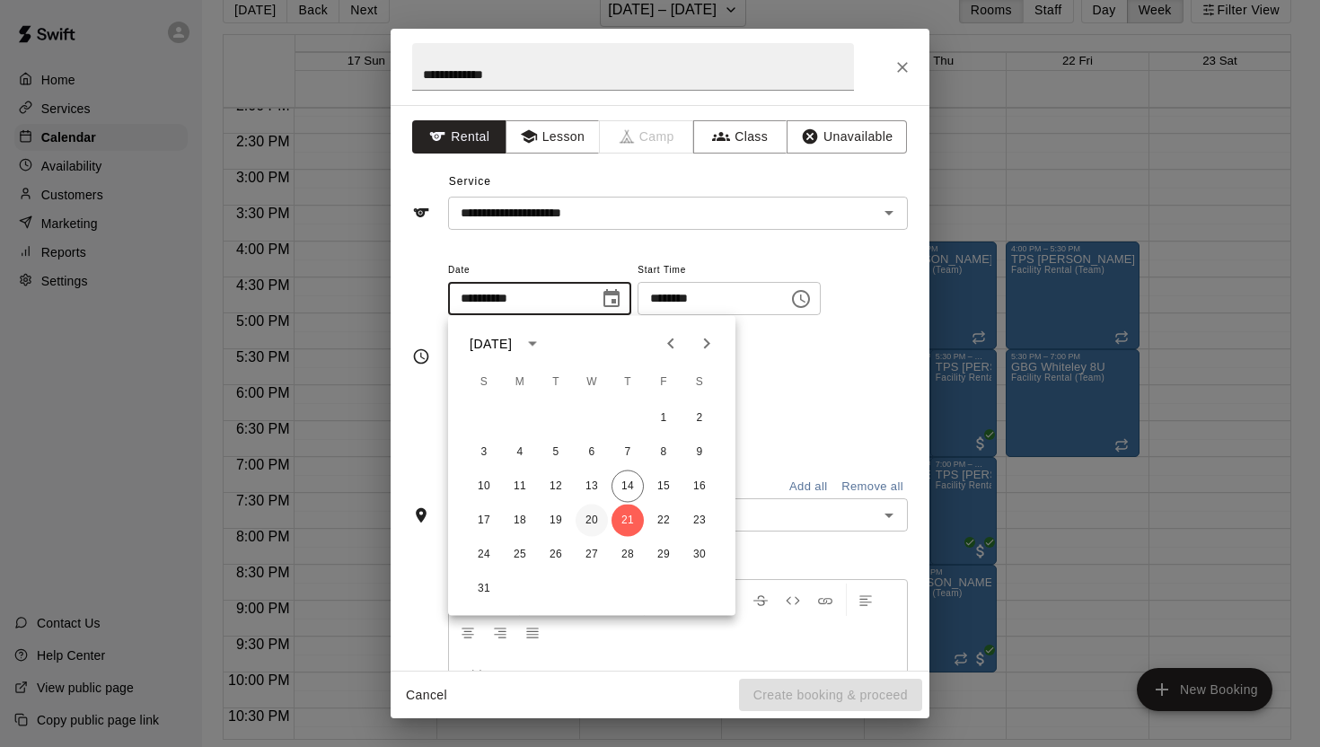
click at [590, 519] on button "20" at bounding box center [592, 521] width 32 height 32
type input "**********"
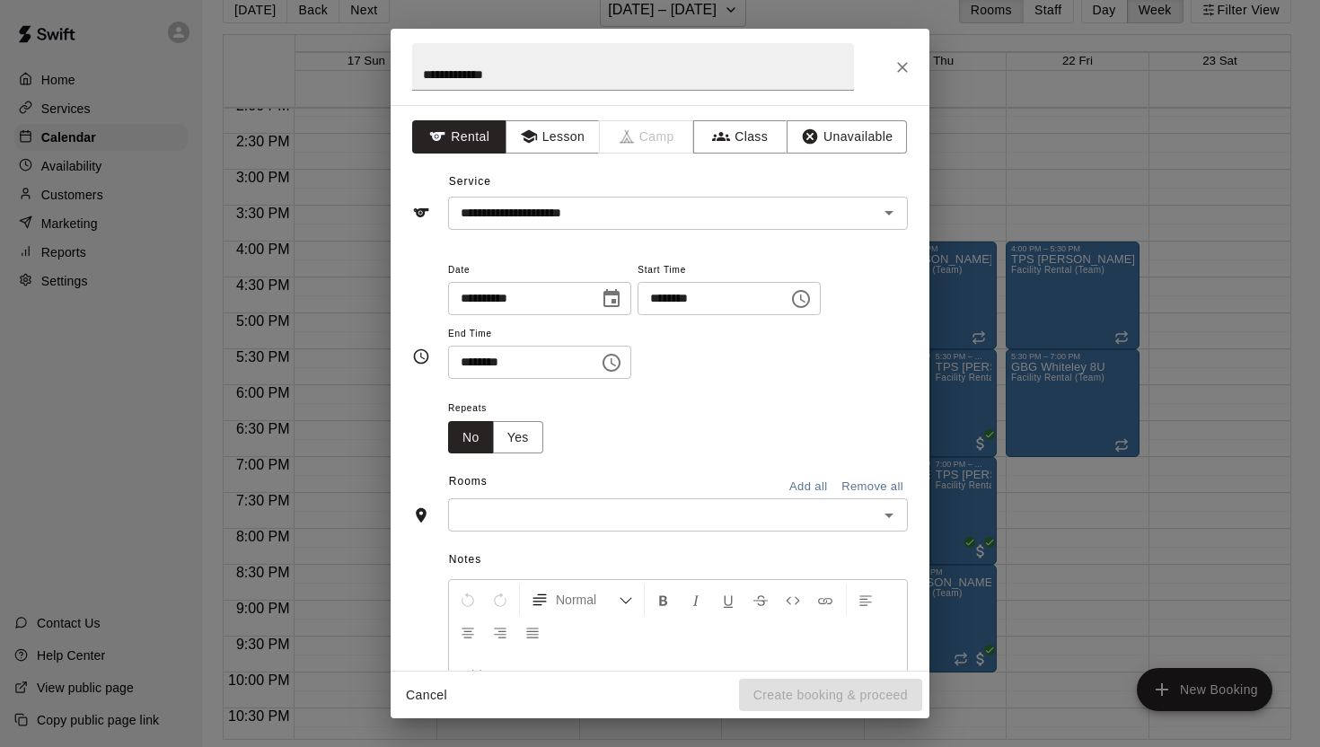
click at [806, 295] on icon "Choose time, selected time is 10:00 AM" at bounding box center [802, 299] width 5 height 8
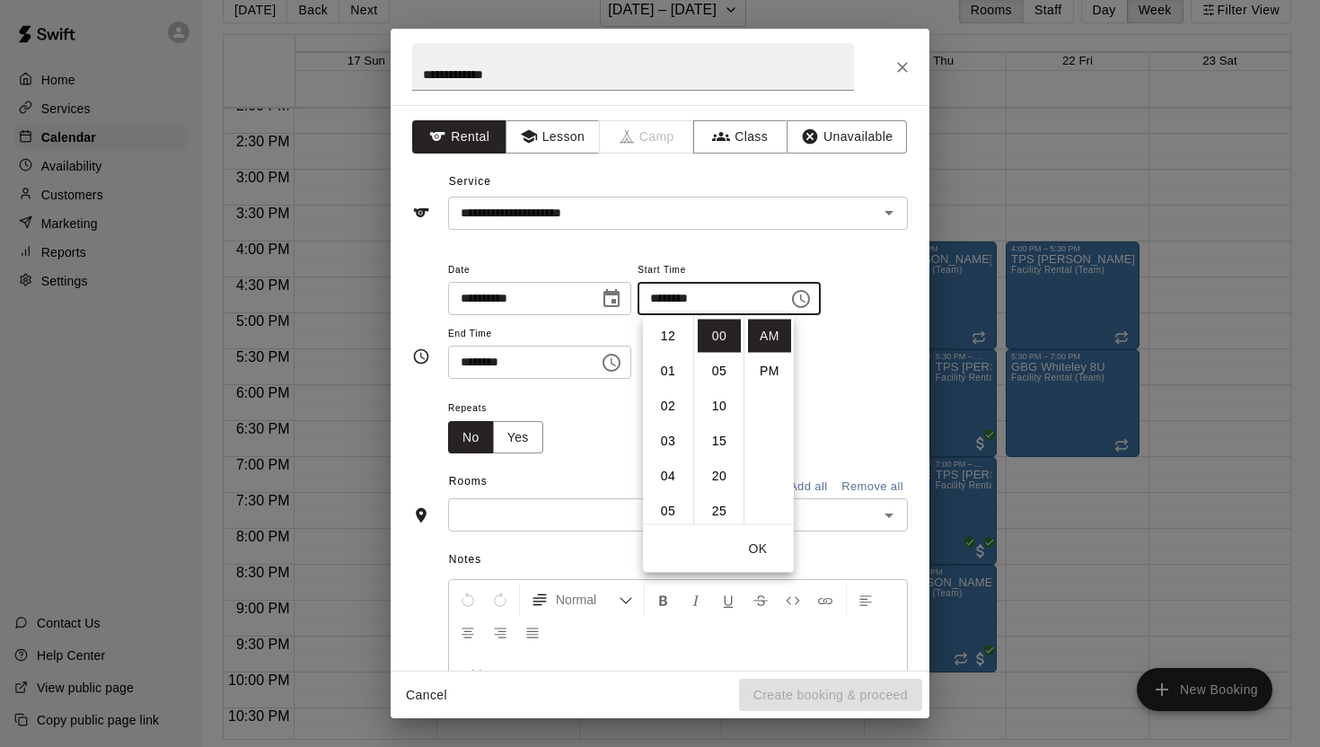
scroll to position [350, 0]
click at [663, 354] on li "08" at bounding box center [668, 359] width 43 height 33
click at [718, 438] on li "30" at bounding box center [719, 437] width 43 height 33
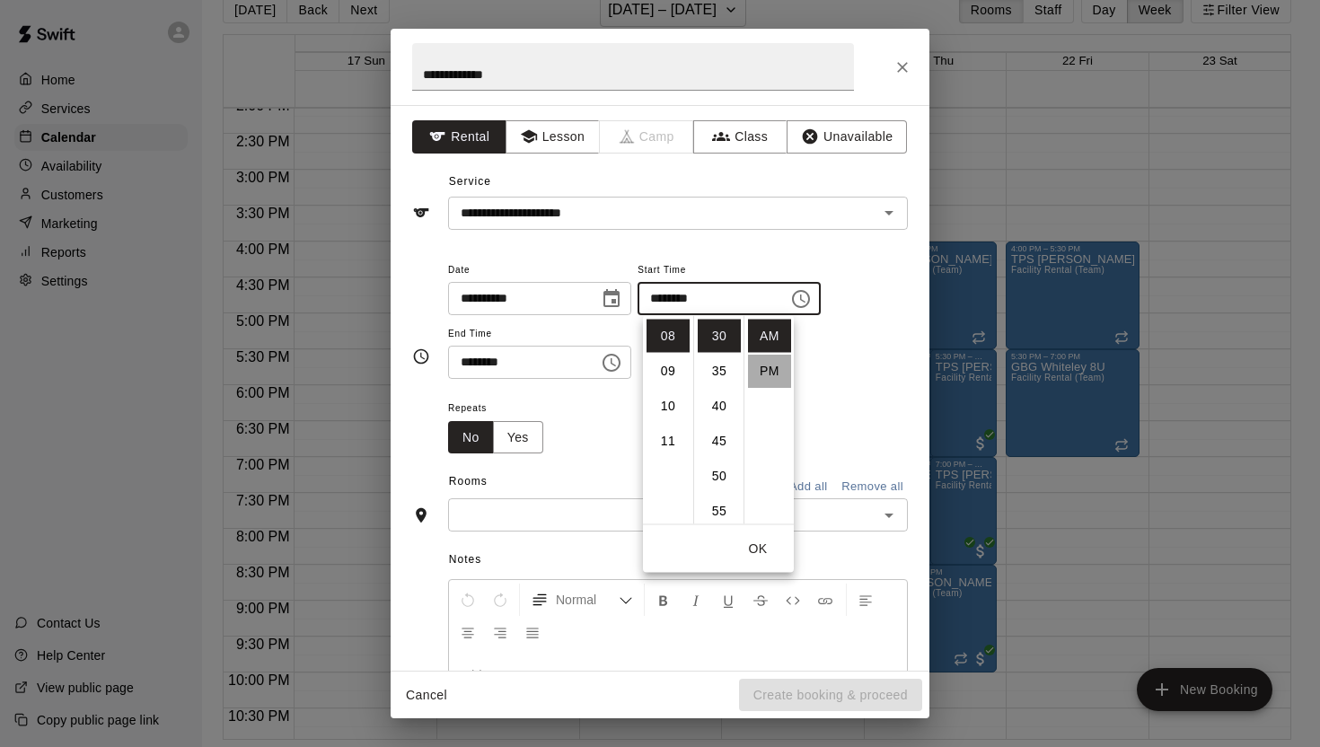
click at [770, 372] on li "PM" at bounding box center [769, 371] width 43 height 33
type input "********"
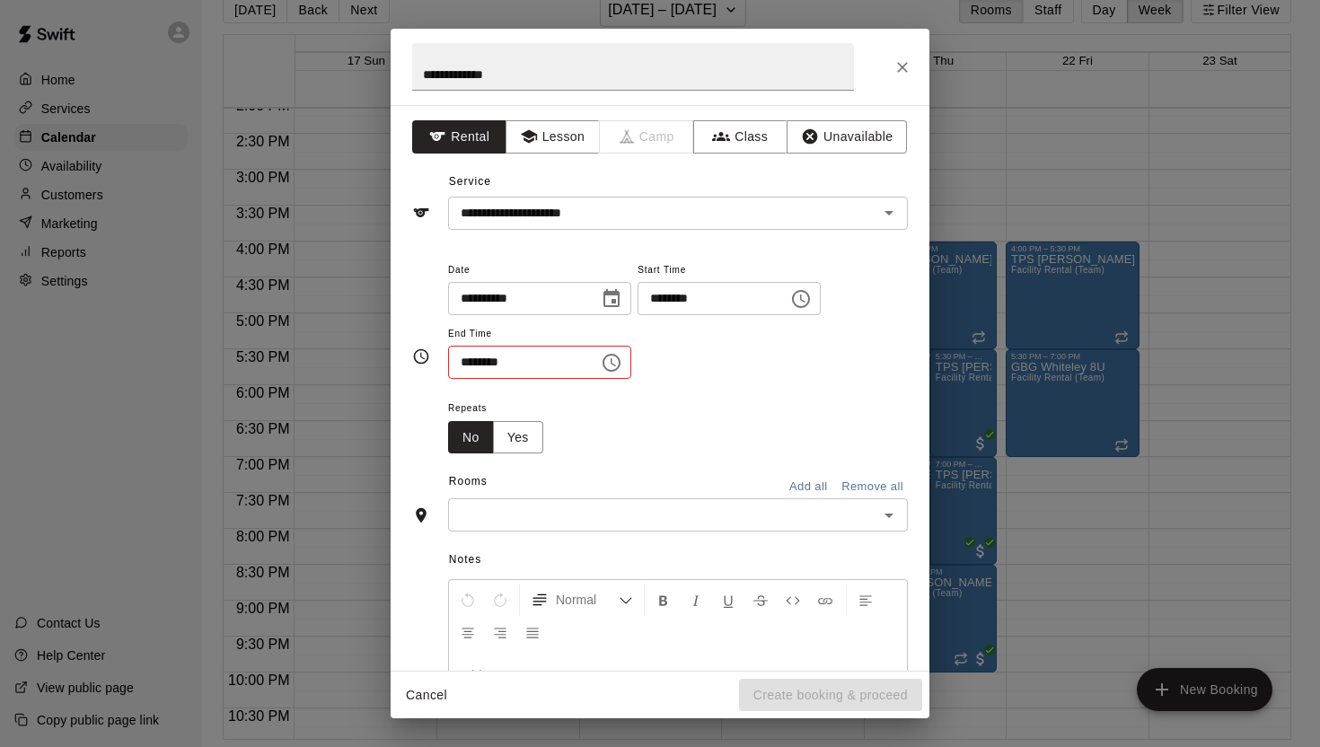
scroll to position [32, 0]
click at [612, 356] on icon "Choose time, selected time is 10:30 AM" at bounding box center [612, 363] width 18 height 18
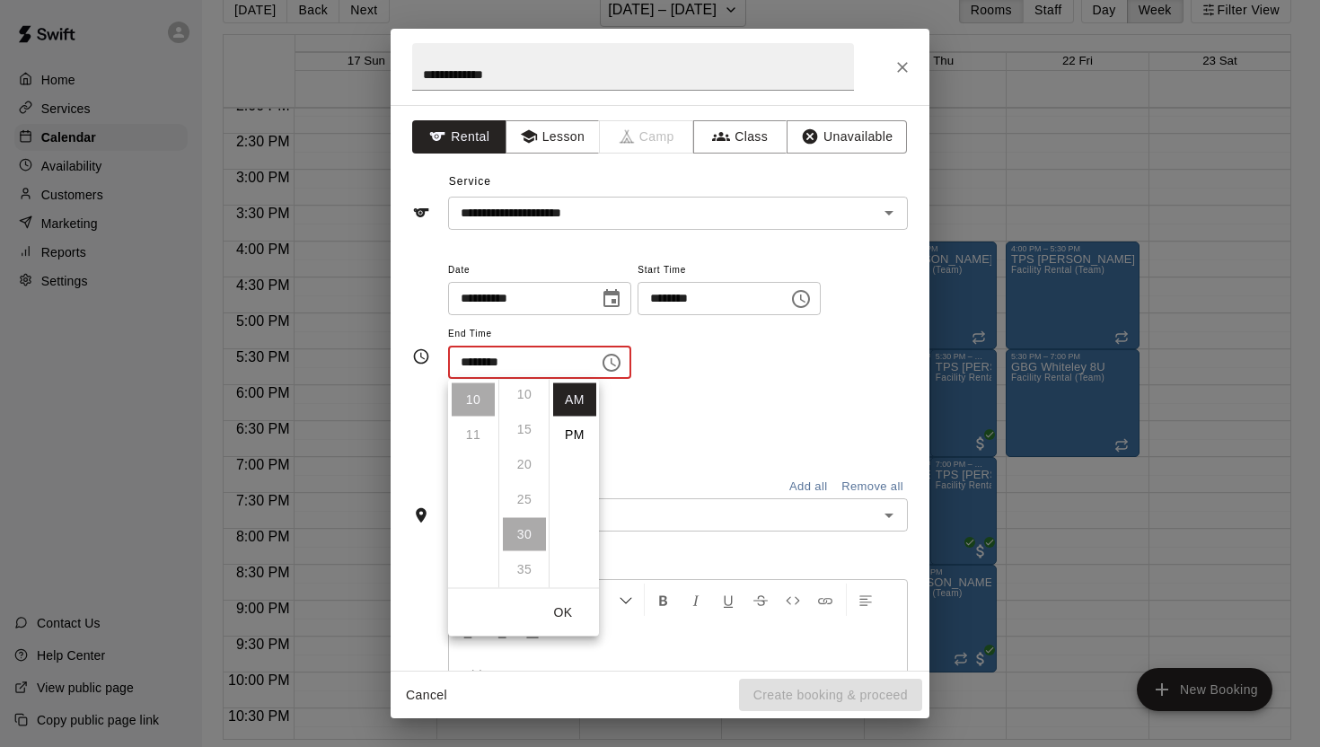
scroll to position [70, 0]
click at [577, 430] on li "PM" at bounding box center [574, 435] width 43 height 33
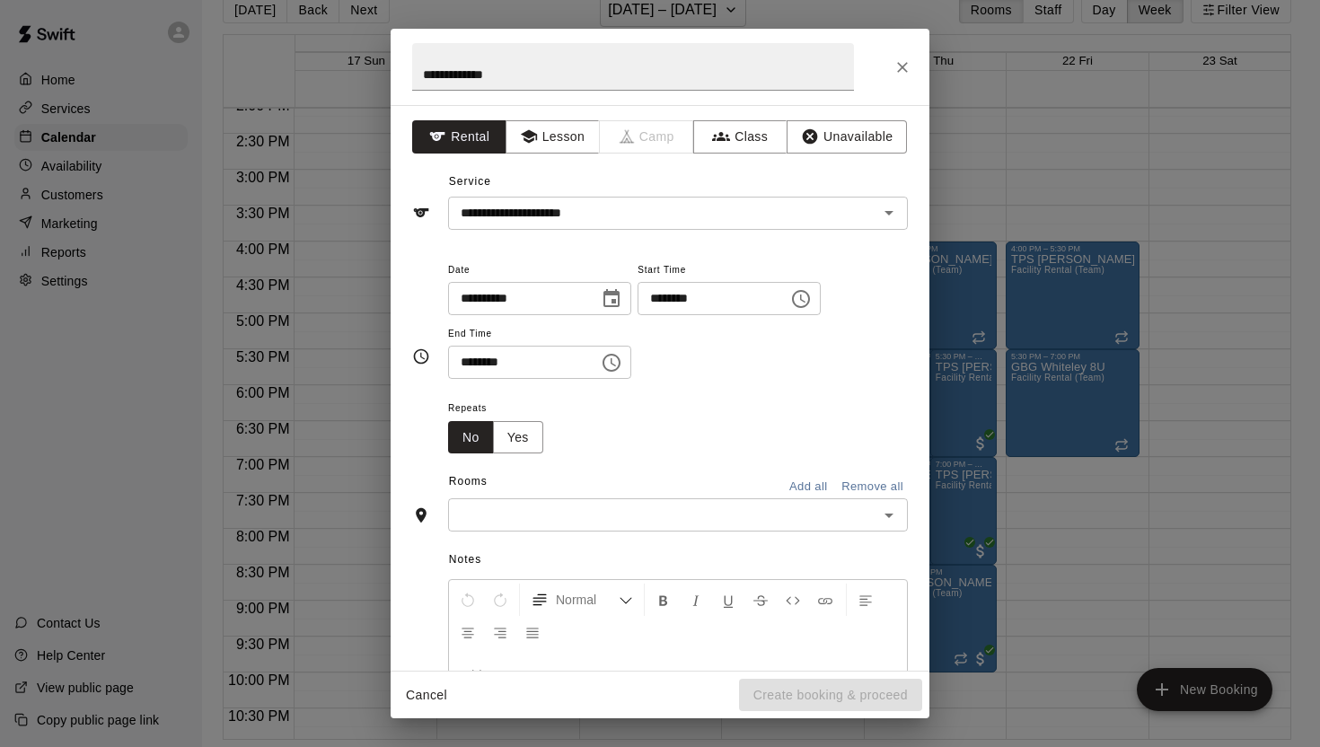
scroll to position [32, 0]
click at [621, 361] on icon "Choose time, selected time is 10:30 PM" at bounding box center [612, 363] width 22 height 22
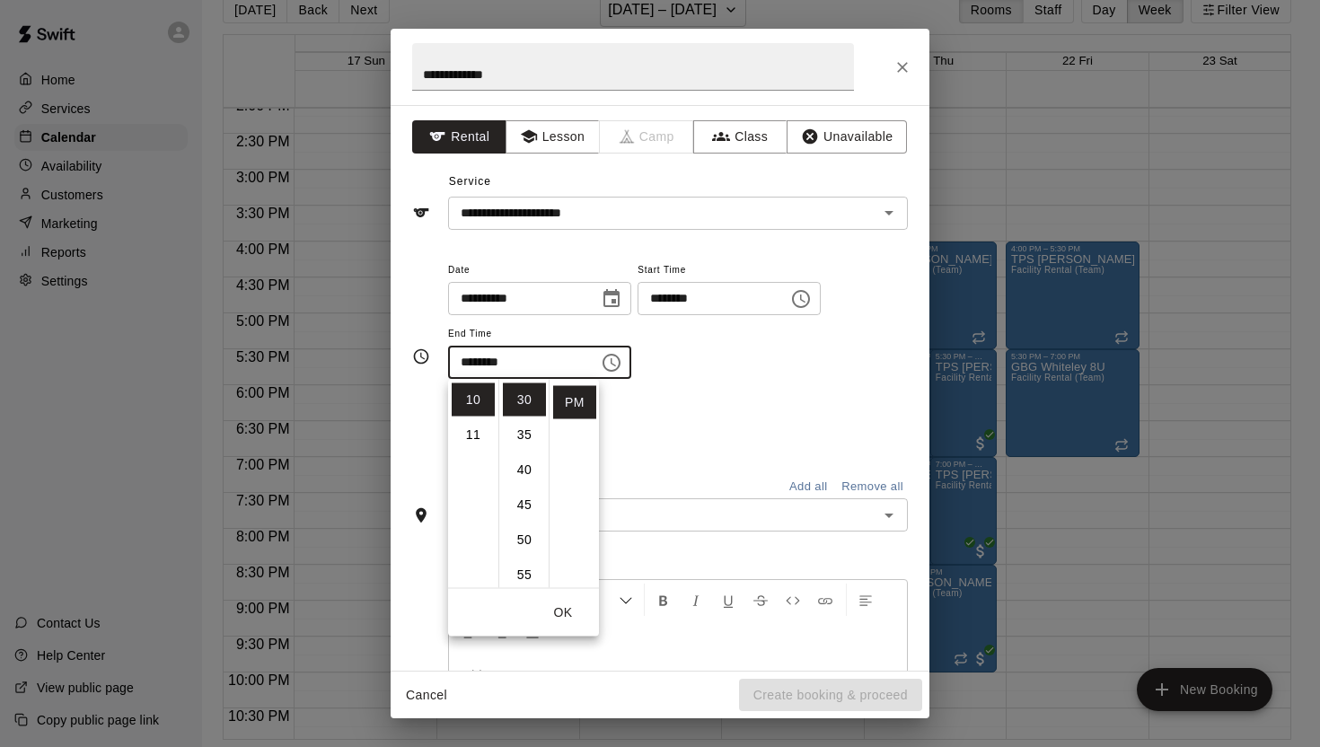
scroll to position [0, 0]
click at [525, 401] on li "00" at bounding box center [524, 399] width 43 height 33
type input "********"
click at [637, 408] on div "Repeats No Yes" at bounding box center [678, 425] width 460 height 57
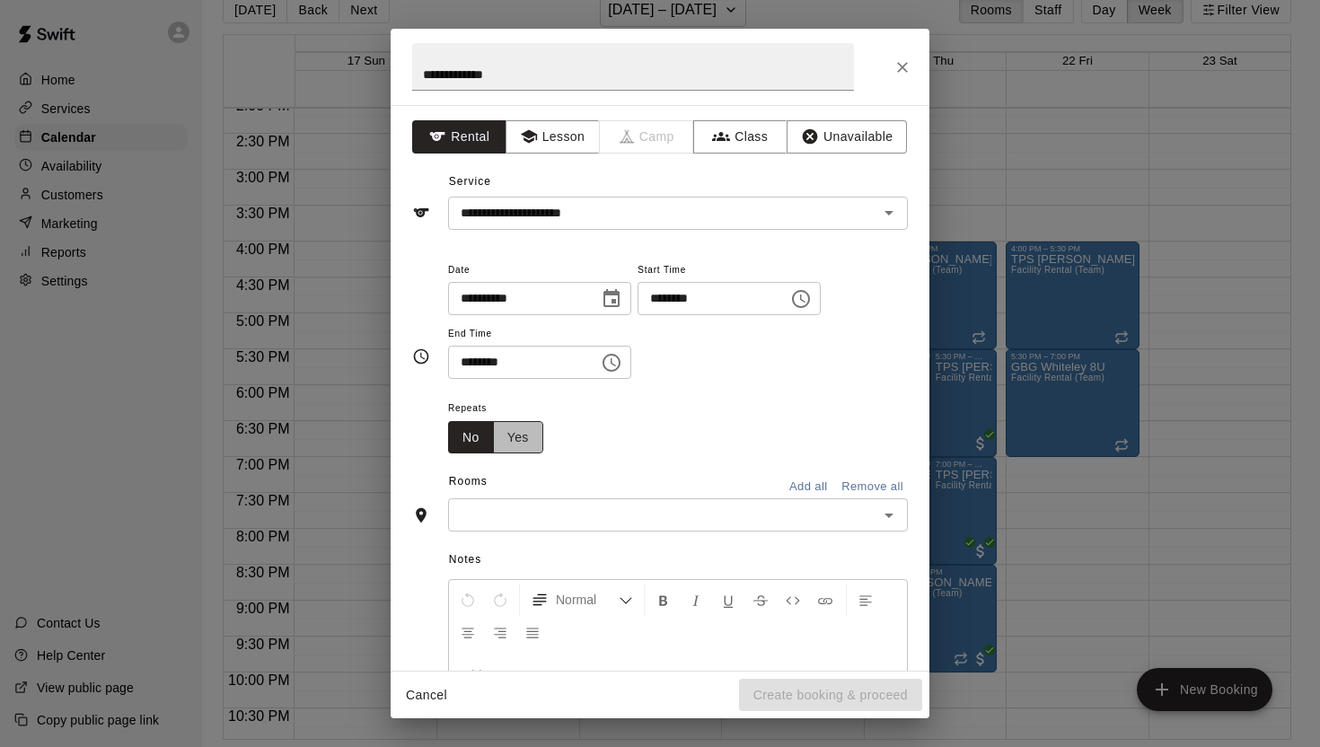
click at [519, 435] on button "Yes" at bounding box center [518, 437] width 50 height 33
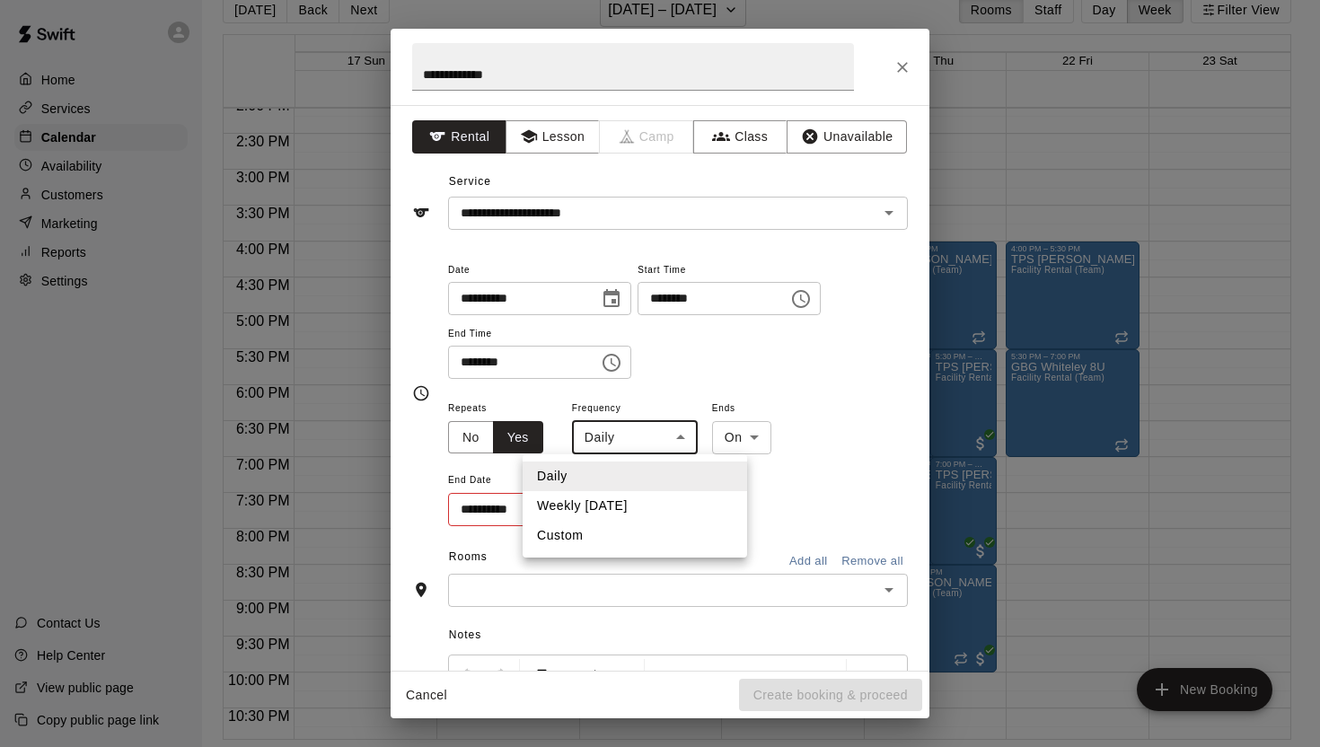
click at [676, 437] on body "Home Services Calendar Availability Customers Marketing Reports Settings Contac…" at bounding box center [660, 359] width 1320 height 776
click at [651, 506] on li "Weekly [DATE]" at bounding box center [635, 506] width 225 height 30
type input "******"
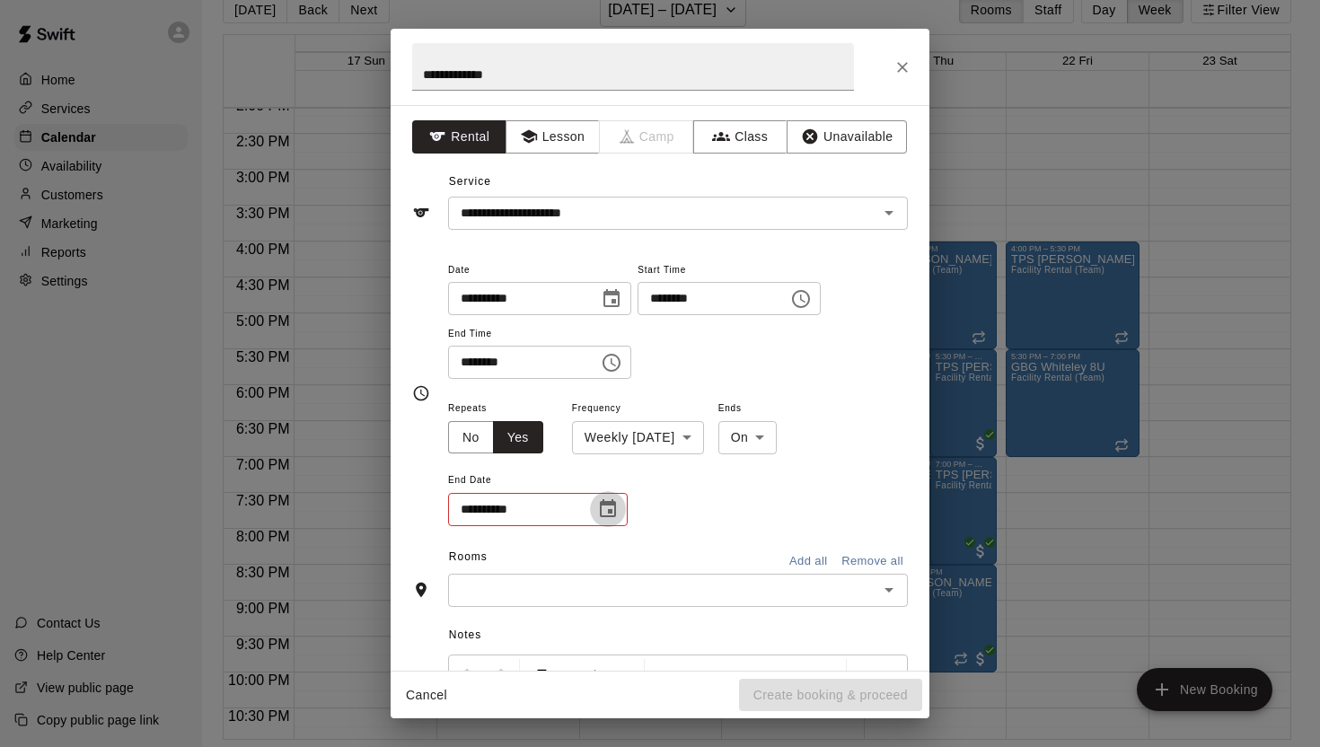
click at [606, 511] on icon "Choose date" at bounding box center [608, 509] width 22 height 22
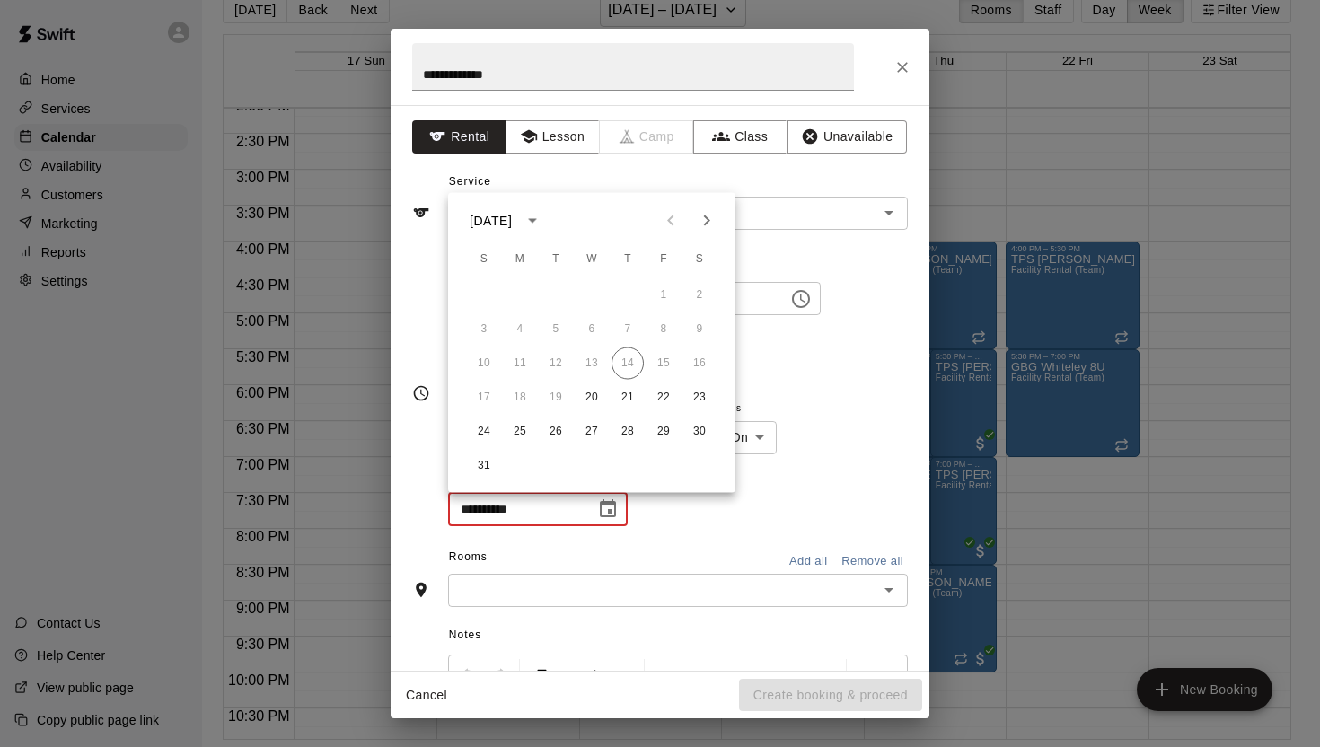
click at [702, 220] on icon "Next month" at bounding box center [707, 221] width 22 height 22
click at [592, 394] on button "24" at bounding box center [592, 398] width 32 height 32
type input "**********"
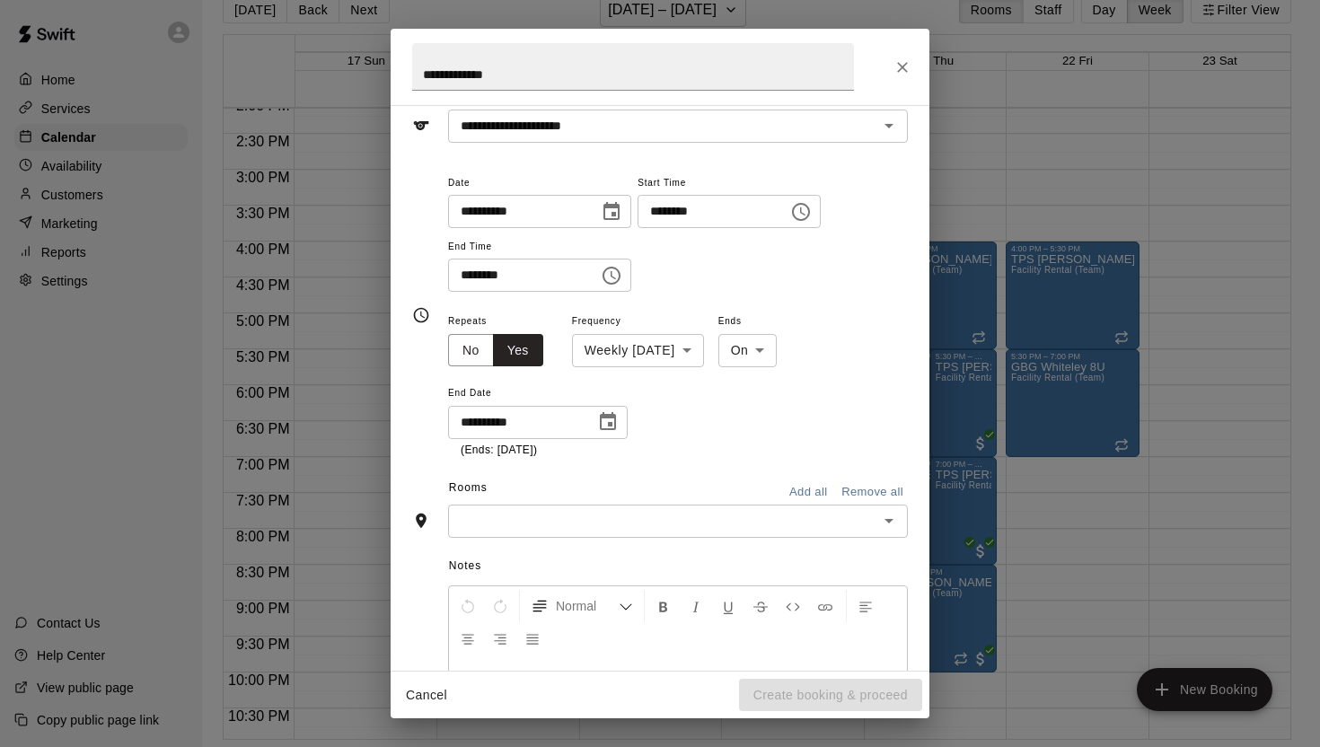
scroll to position [89, 0]
click at [888, 523] on icon "Open" at bounding box center [889, 519] width 22 height 22
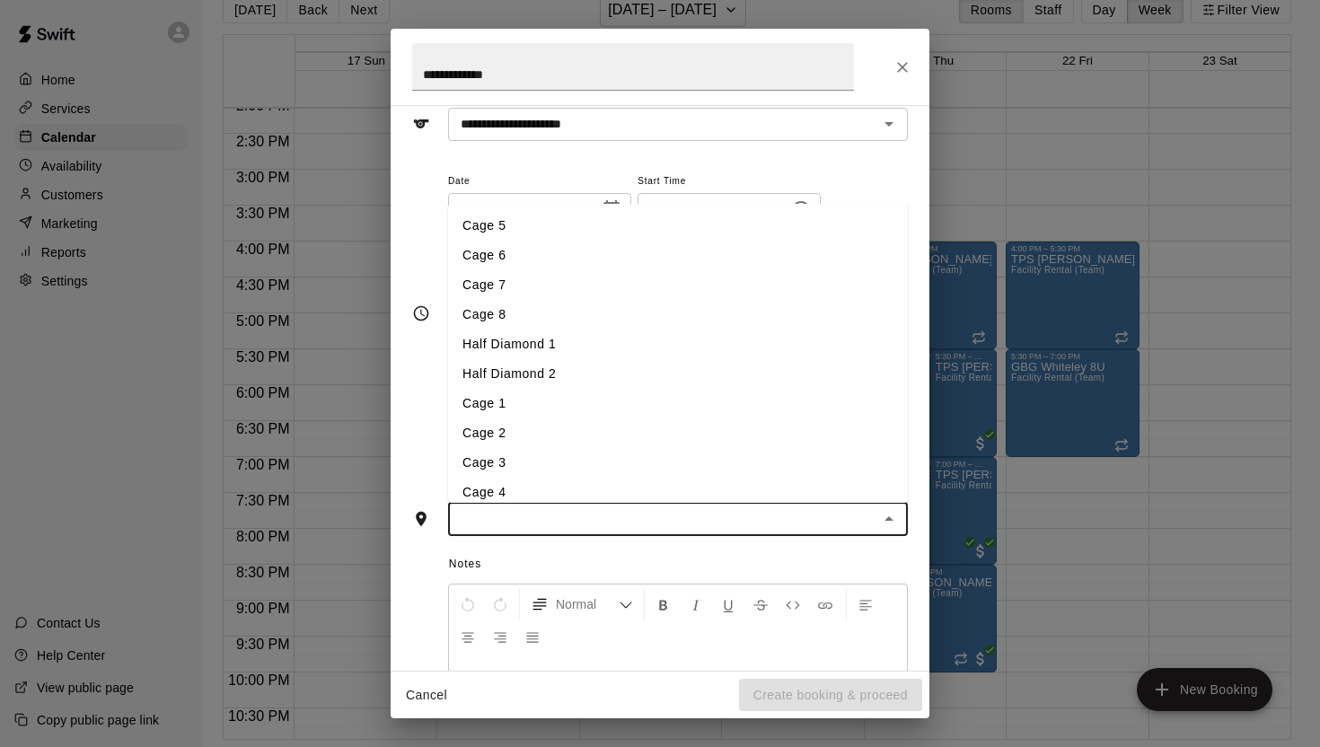
click at [512, 339] on li "Half Diamond 1" at bounding box center [678, 345] width 460 height 30
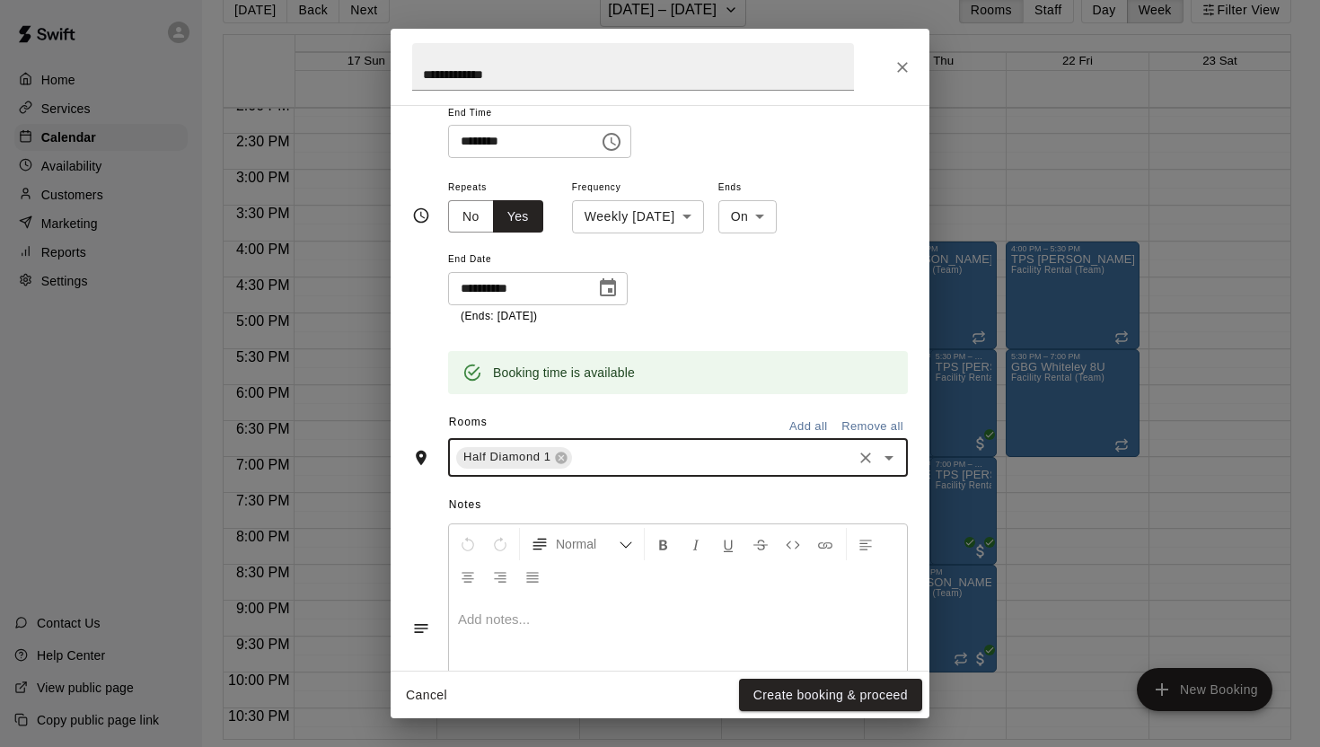
scroll to position [224, 0]
click at [890, 451] on icon "Open" at bounding box center [889, 456] width 22 height 22
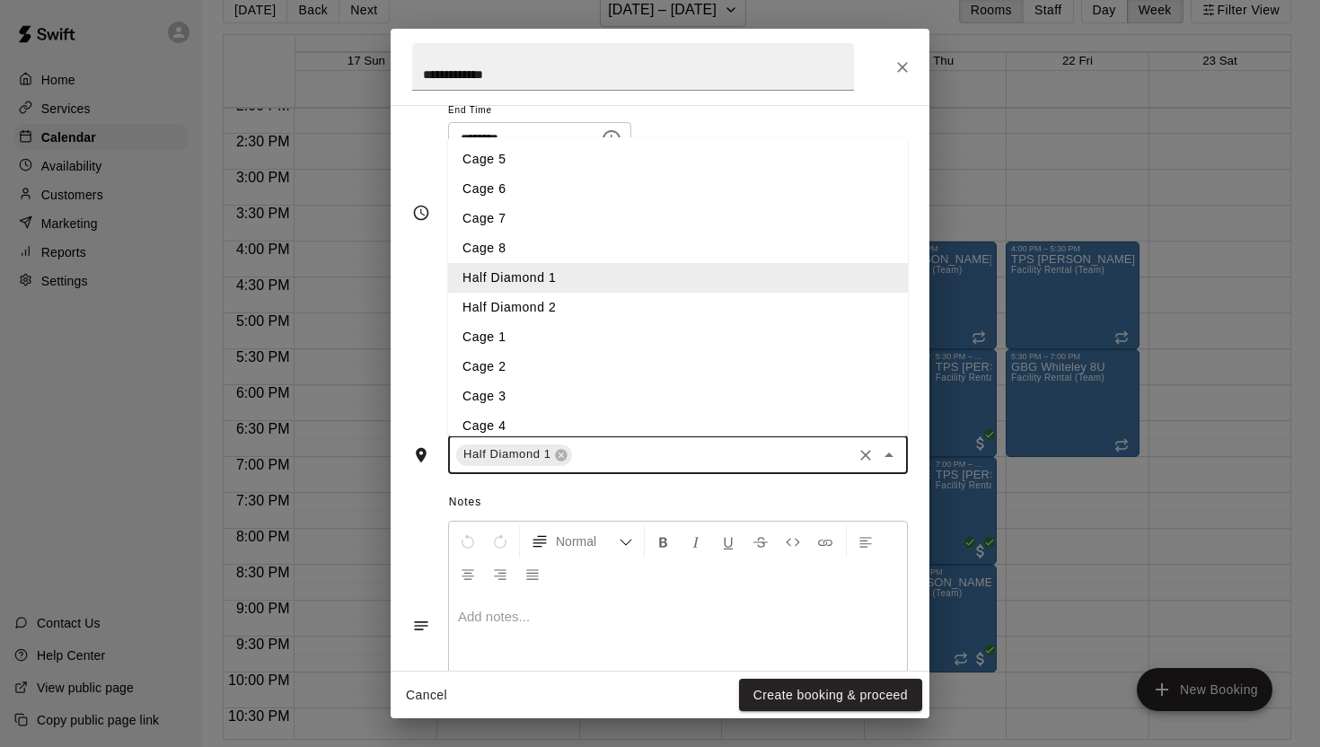
drag, startPoint x: 497, startPoint y: 159, endPoint x: 509, endPoint y: 181, distance: 25.7
click at [497, 159] on li "Cage 5" at bounding box center [678, 160] width 460 height 30
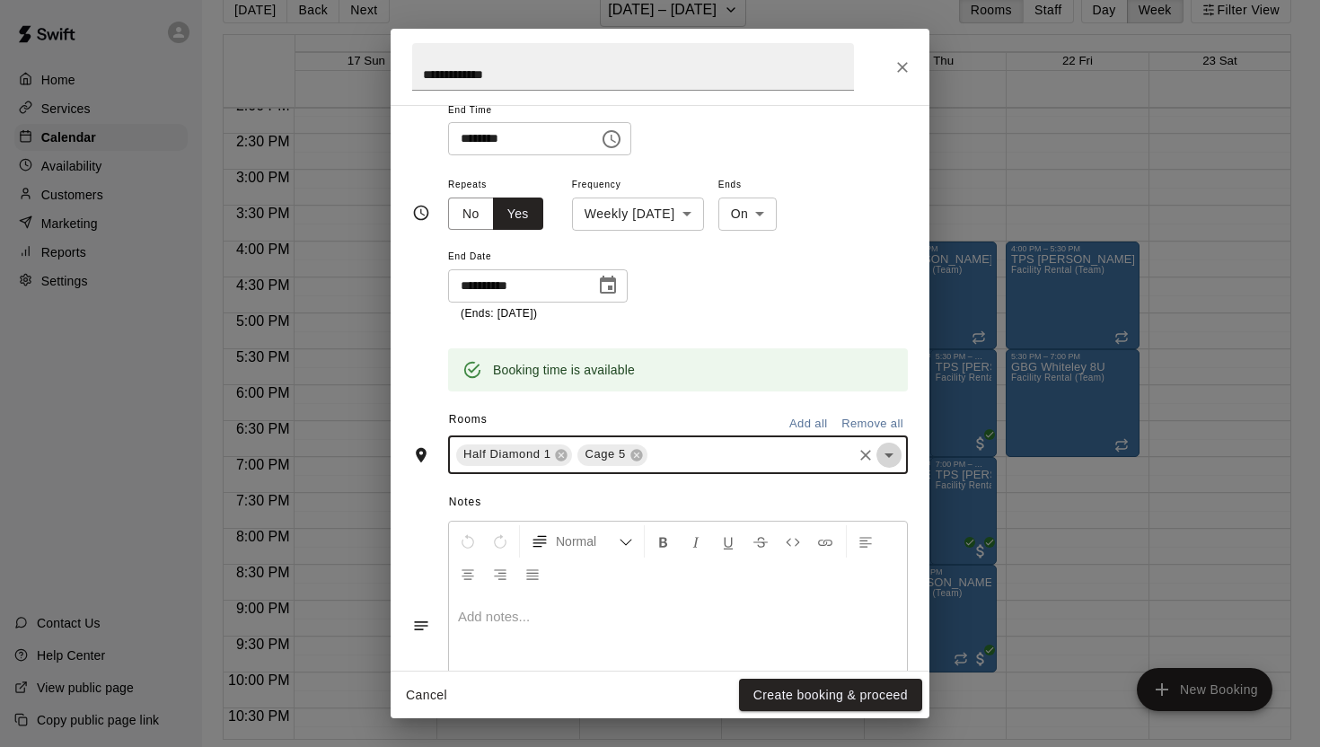
click at [886, 445] on icon "Open" at bounding box center [889, 456] width 22 height 22
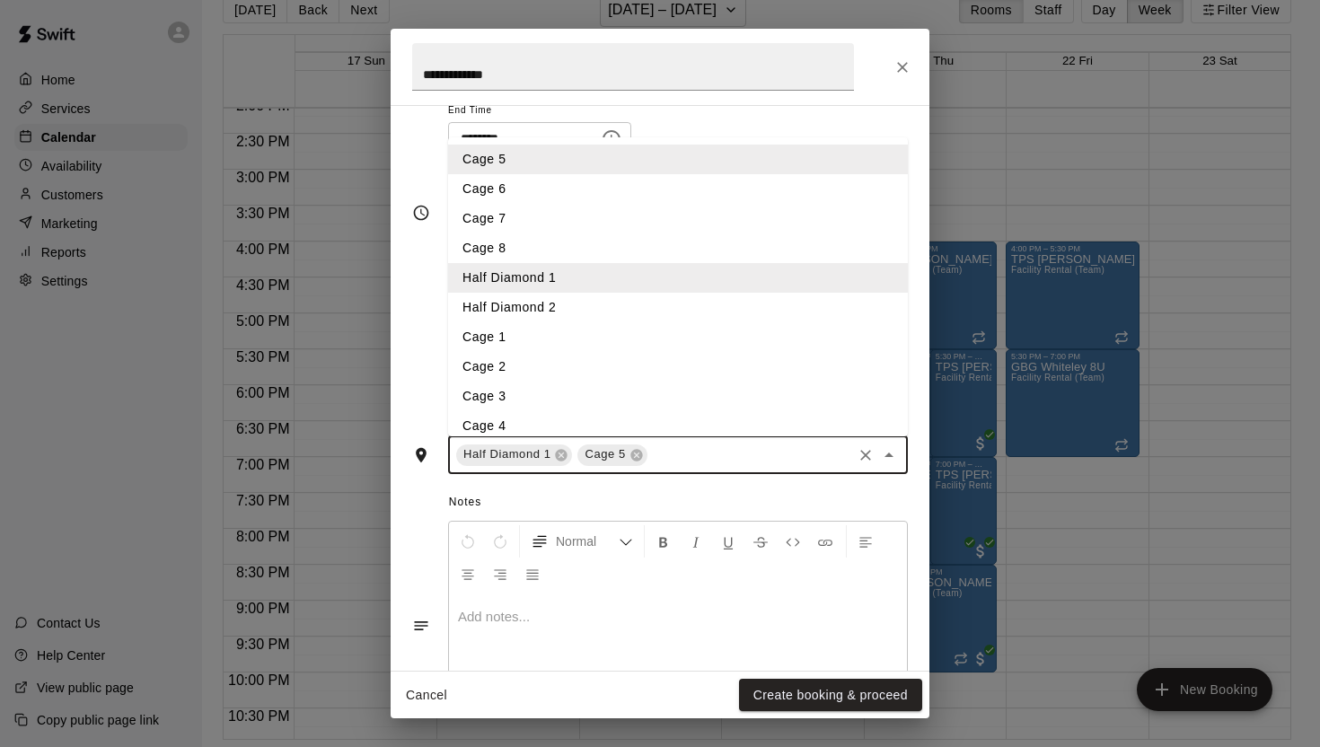
click at [504, 179] on li "Cage 6" at bounding box center [678, 189] width 460 height 30
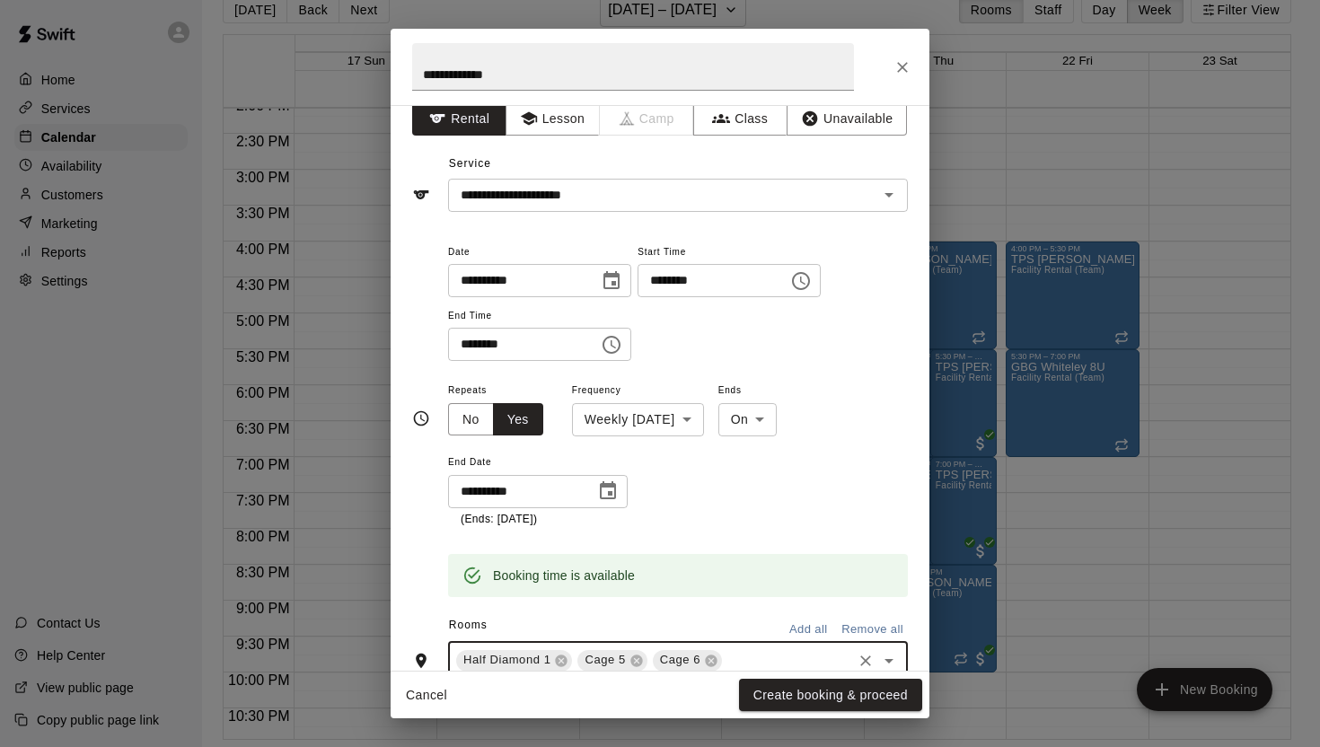
scroll to position [0, 0]
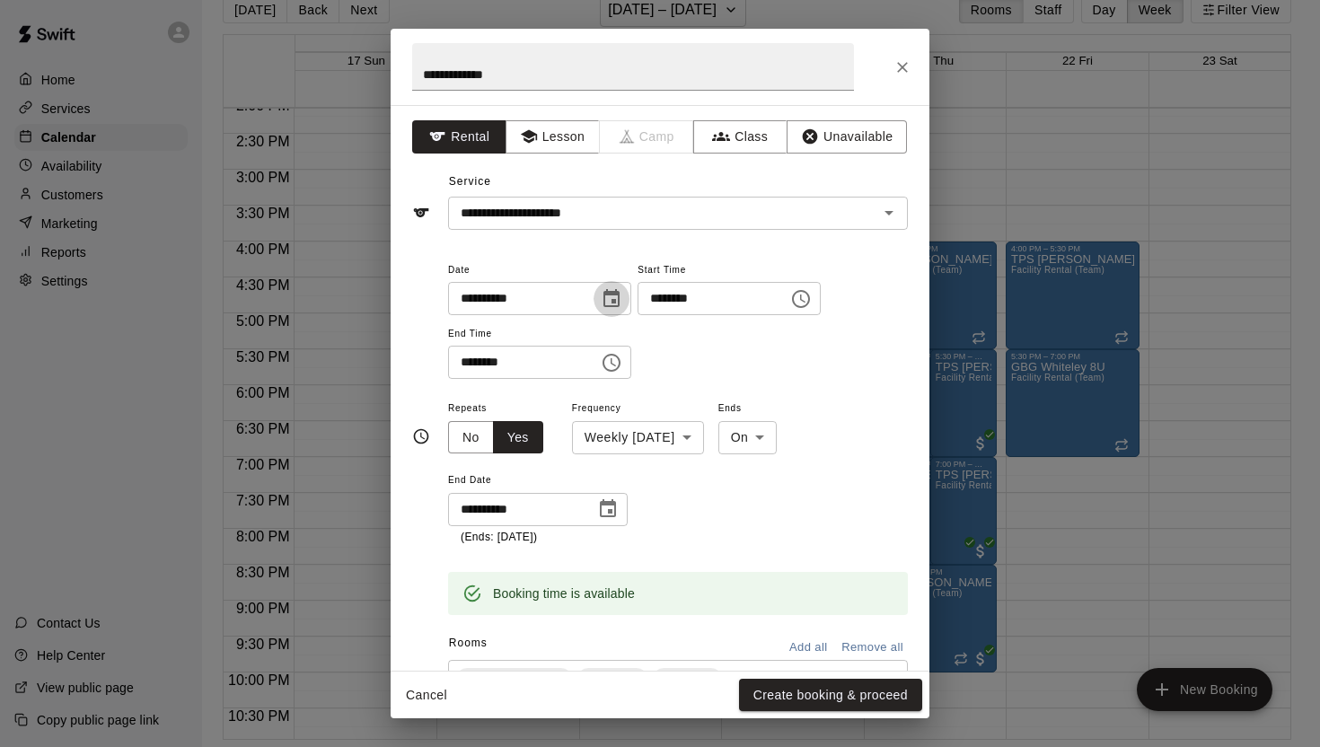
click at [606, 299] on icon "Choose date, selected date is Aug 20, 2025" at bounding box center [612, 299] width 22 height 22
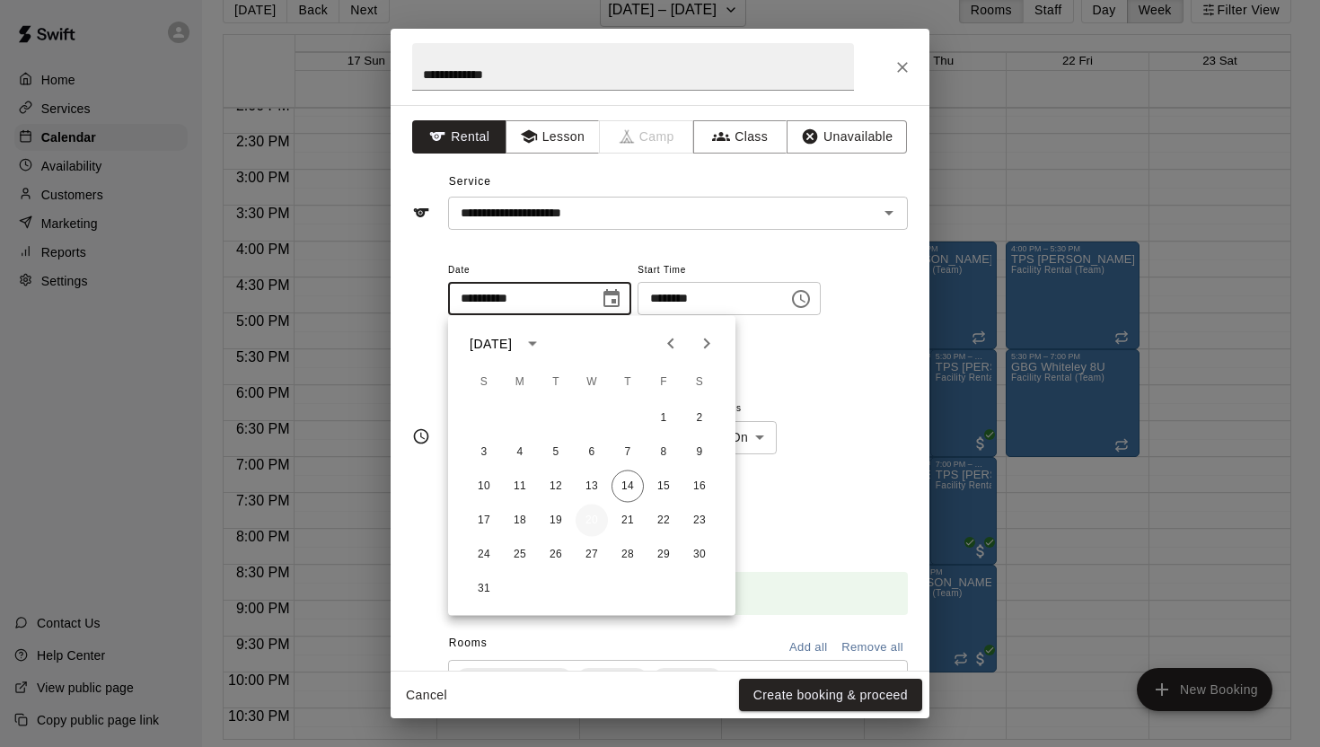
click at [591, 515] on button "20" at bounding box center [592, 521] width 32 height 32
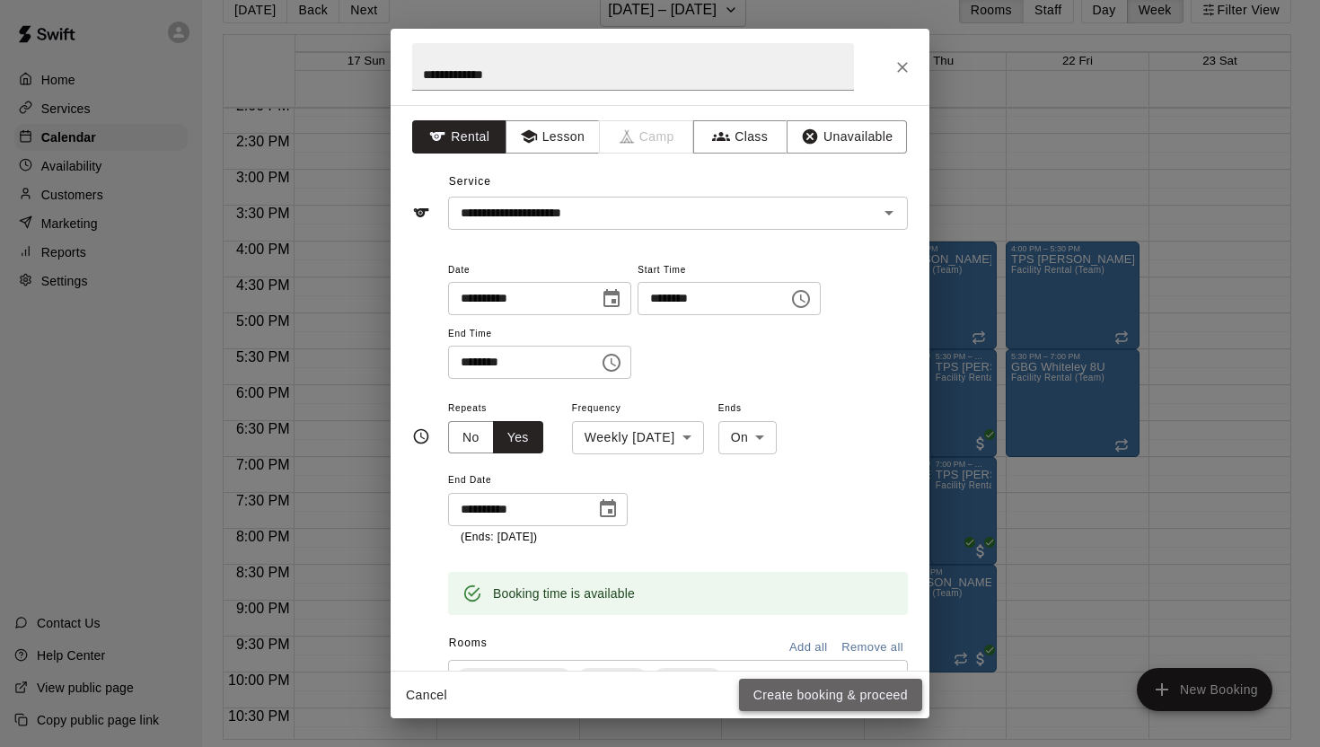
click at [834, 691] on button "Create booking & proceed" at bounding box center [830, 695] width 183 height 33
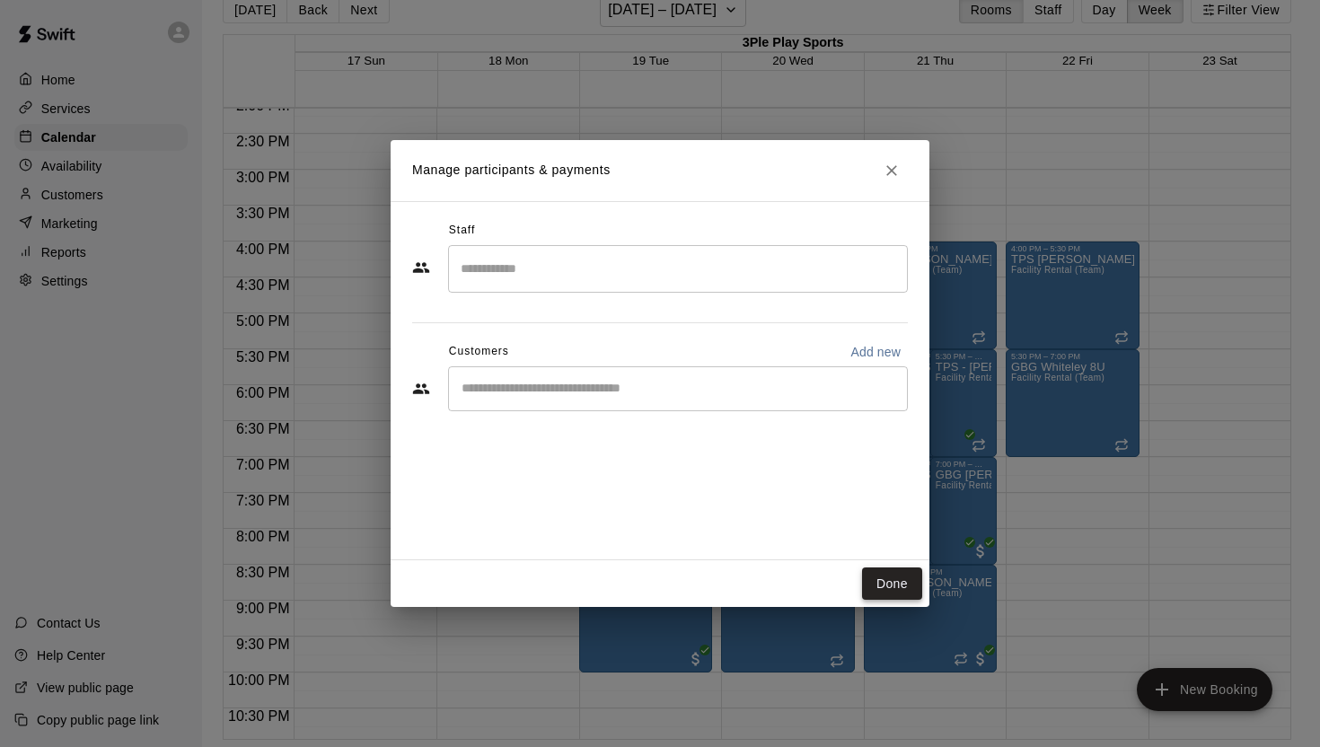
click at [902, 592] on button "Done" at bounding box center [892, 584] width 60 height 33
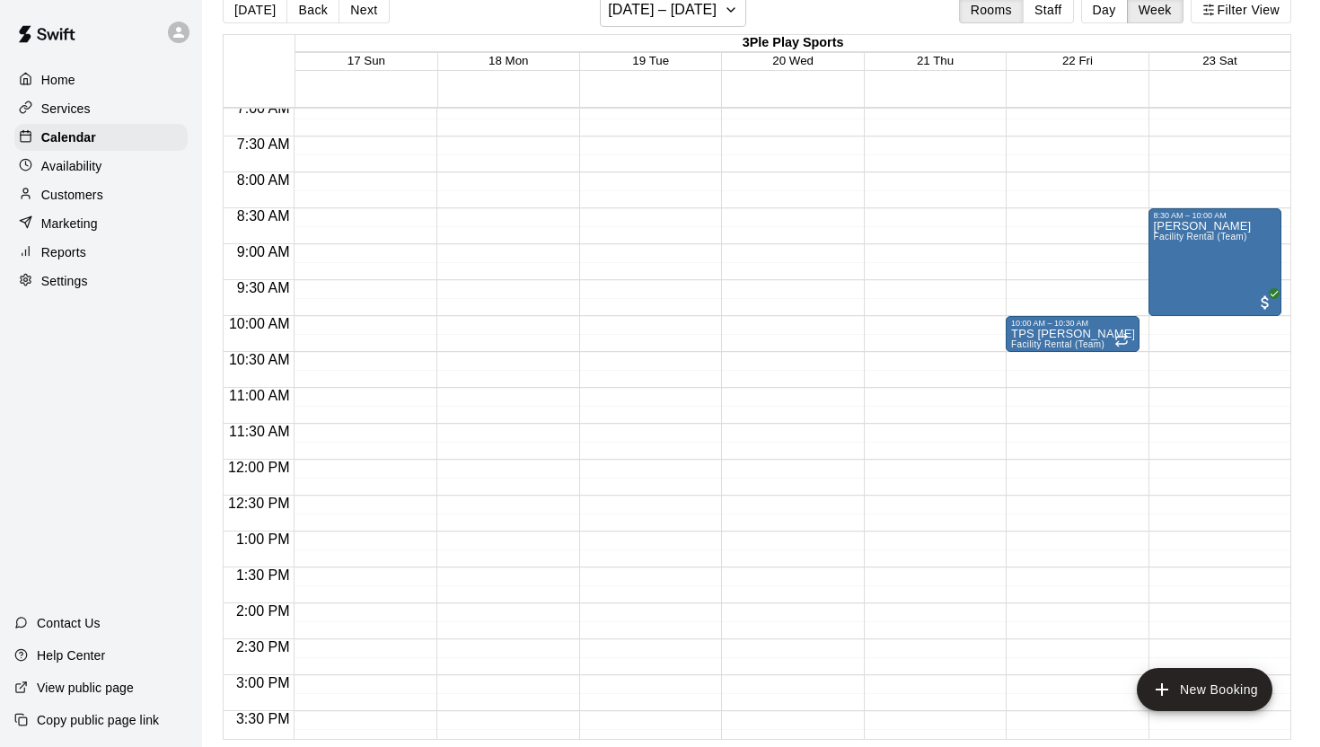
scroll to position [504, 0]
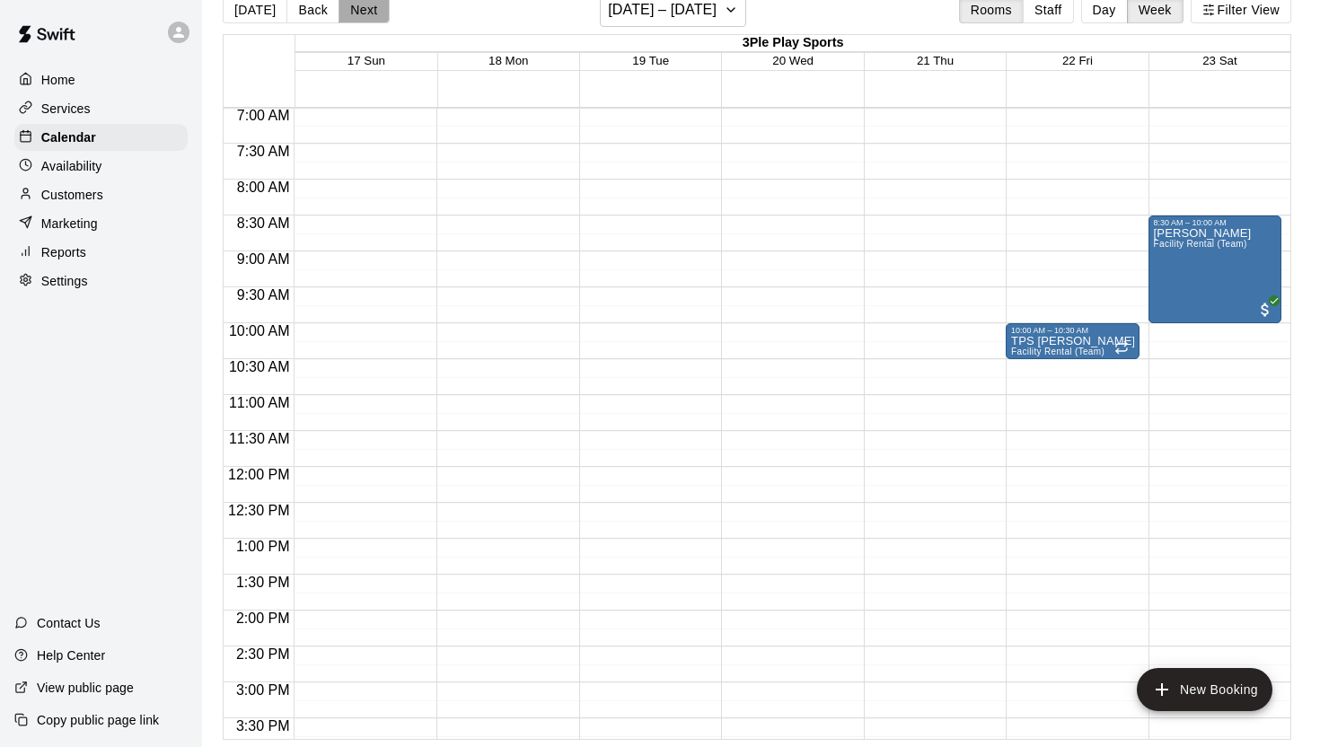
click at [364, 13] on button "Next" at bounding box center [364, 9] width 50 height 27
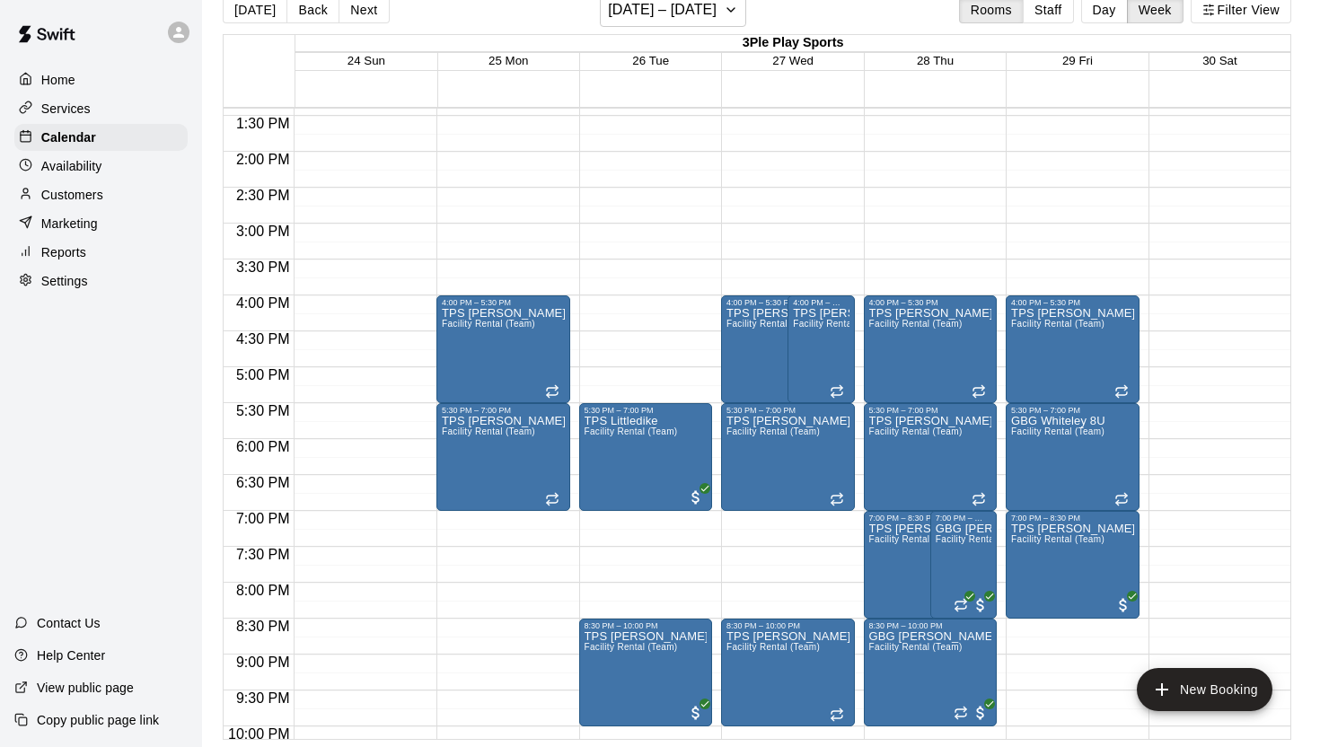
scroll to position [958, 0]
